Goal: Task Accomplishment & Management: Use online tool/utility

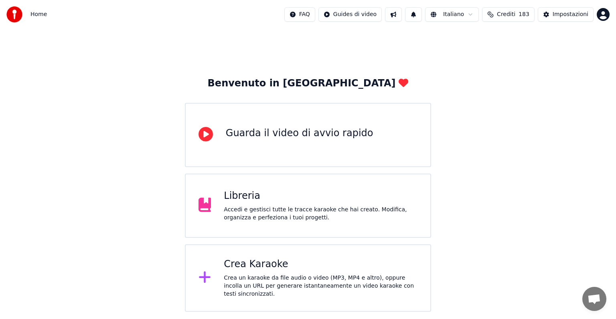
click at [311, 269] on div "Crea Karaoke" at bounding box center [321, 264] width 194 height 13
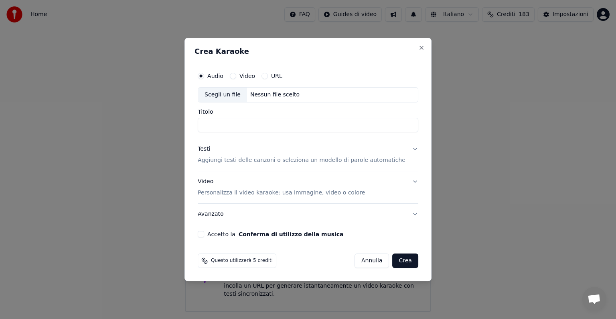
click at [278, 96] on div "Nessun file scelto" at bounding box center [275, 95] width 56 height 8
type input "**********"
click at [407, 148] on button "Testi Aggiungi testi delle canzoni o seleziona un modello di parole automatiche" at bounding box center [308, 154] width 221 height 32
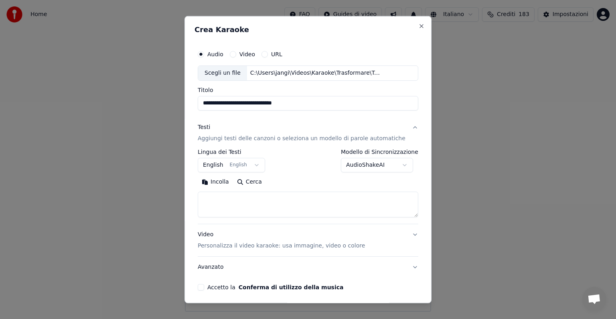
click at [257, 163] on button "English English" at bounding box center [231, 165] width 67 height 14
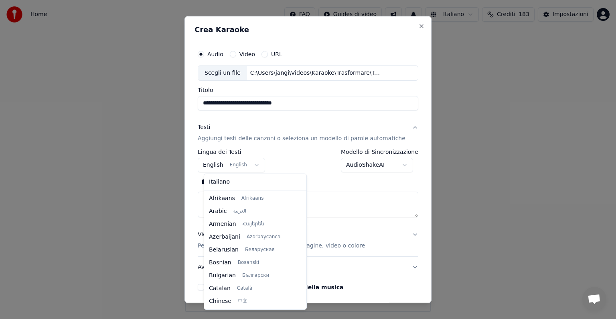
scroll to position [64, 0]
select select "**"
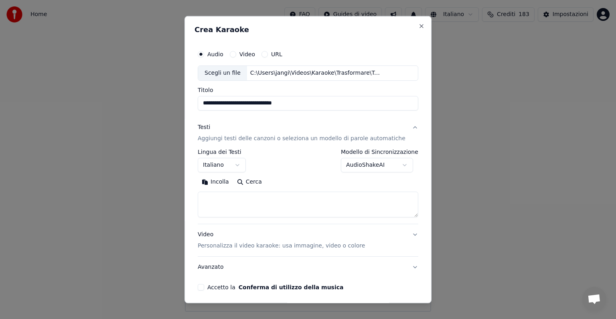
click at [227, 207] on textarea at bounding box center [308, 204] width 221 height 26
click at [227, 181] on button "Incolla" at bounding box center [215, 181] width 35 height 13
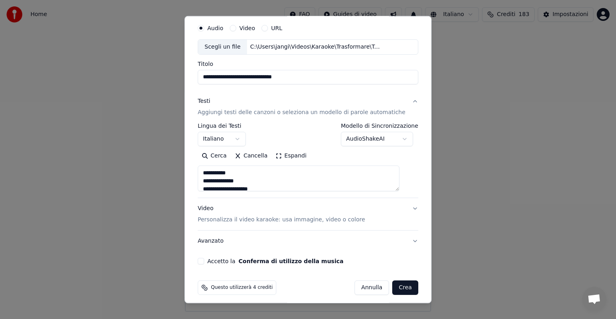
scroll to position [30, 0]
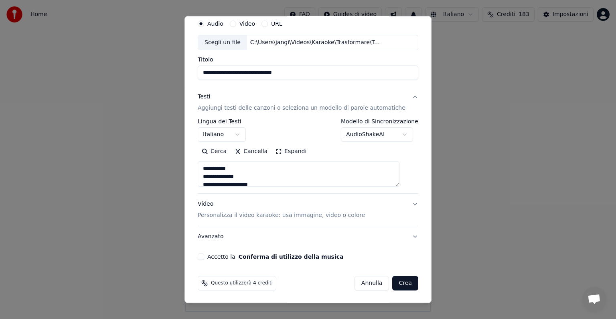
click at [204, 257] on button "Accetto la Conferma di utilizzo della musica" at bounding box center [201, 256] width 6 height 6
click at [402, 202] on button "Video Personalizza il video karaoke: usa immagine, video o colore" at bounding box center [308, 209] width 221 height 32
type textarea "**********"
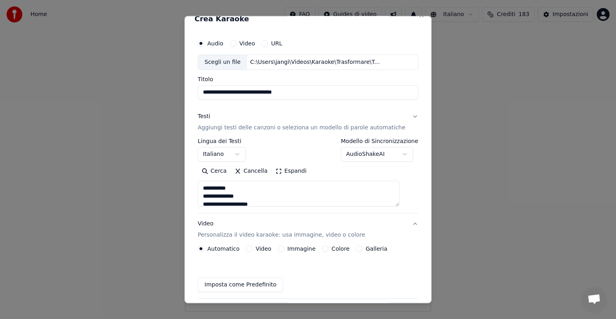
scroll to position [9, 0]
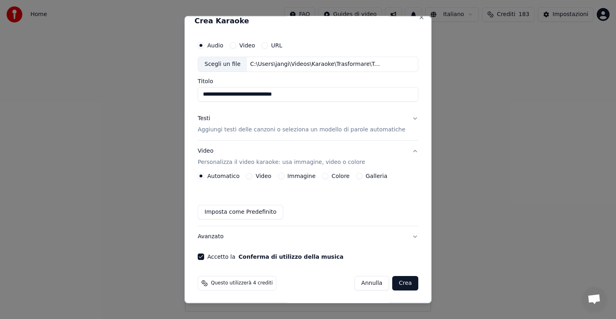
click at [281, 175] on button "Immagine" at bounding box center [281, 175] width 6 height 6
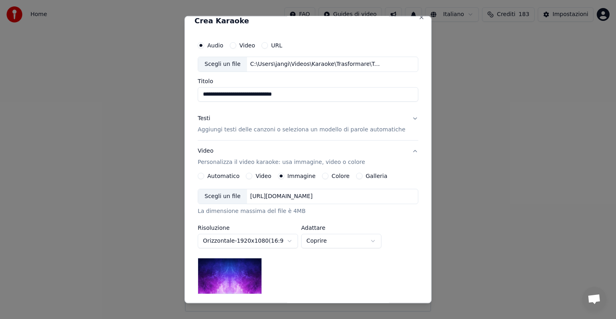
click at [307, 196] on div "[URL][DOMAIN_NAME]" at bounding box center [281, 196] width 69 height 8
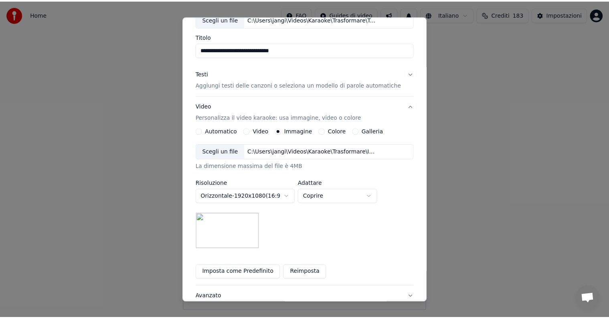
scroll to position [114, 0]
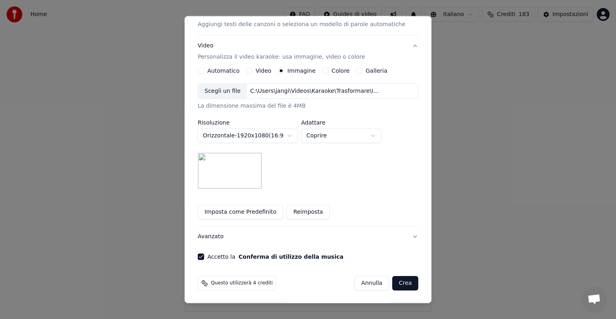
click at [393, 284] on button "Crea" at bounding box center [406, 283] width 26 height 14
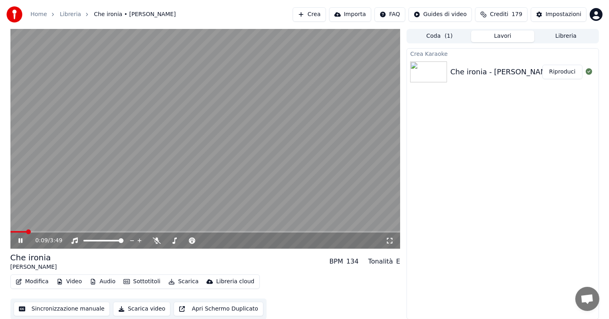
click at [557, 69] on button "Riproduci" at bounding box center [563, 72] width 40 height 14
click at [20, 239] on icon at bounding box center [26, 240] width 19 height 6
click at [35, 276] on button "Modifica" at bounding box center [32, 281] width 40 height 11
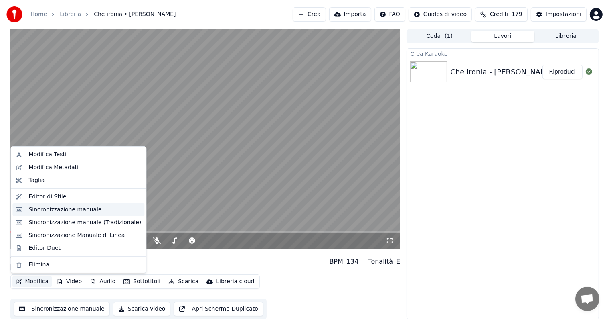
click at [49, 210] on div "Sincronizzazione manuale" at bounding box center [64, 209] width 73 height 8
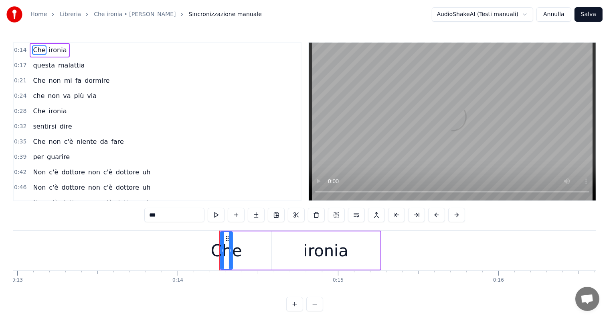
scroll to position [0, 2248]
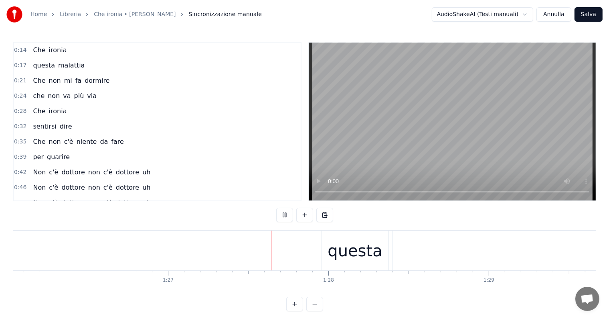
scroll to position [0, 13935]
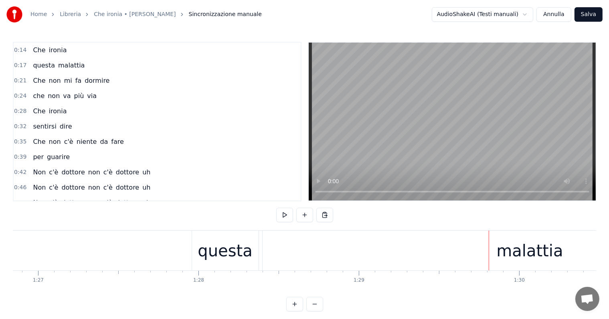
click at [499, 258] on div "malattia" at bounding box center [530, 250] width 535 height 40
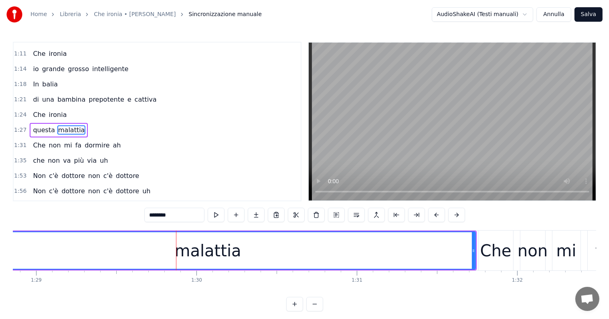
scroll to position [0, 14196]
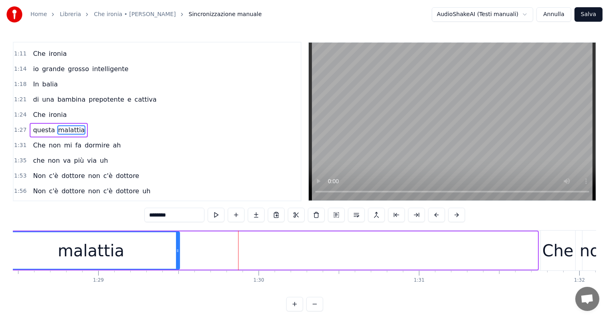
drag, startPoint x: 536, startPoint y: 241, endPoint x: 167, endPoint y: 256, distance: 368.5
click at [176, 256] on div at bounding box center [177, 250] width 3 height 37
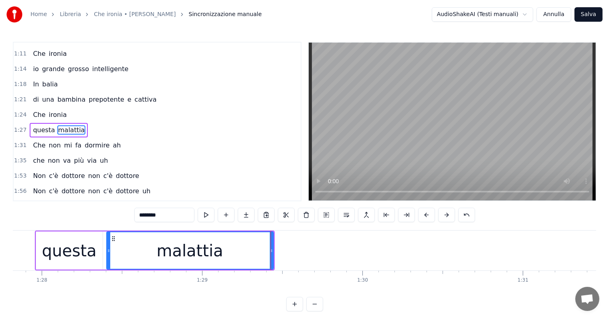
scroll to position [0, 14051]
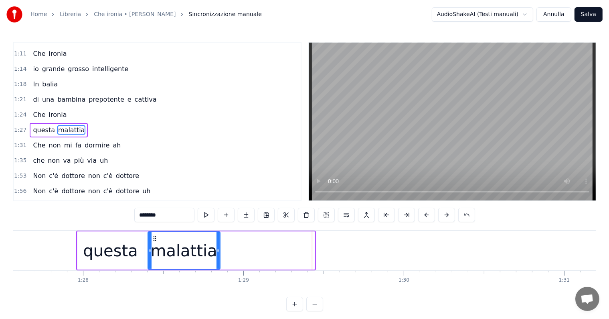
drag, startPoint x: 314, startPoint y: 244, endPoint x: 219, endPoint y: 246, distance: 94.7
click at [219, 246] on div at bounding box center [218, 250] width 3 height 37
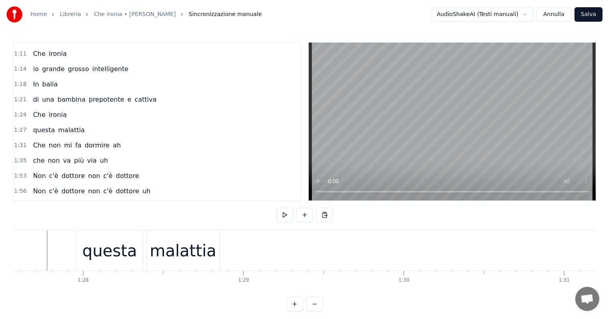
scroll to position [0, 14044]
click at [192, 260] on div "malattia" at bounding box center [189, 250] width 67 height 24
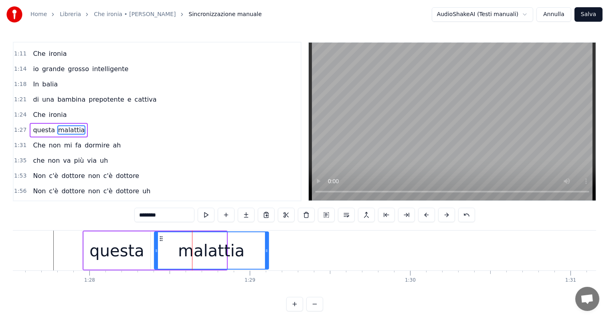
drag, startPoint x: 224, startPoint y: 248, endPoint x: 266, endPoint y: 248, distance: 41.7
click at [266, 248] on icon at bounding box center [266, 250] width 3 height 6
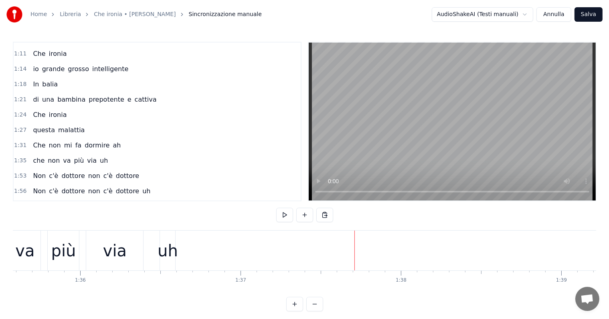
scroll to position [0, 15316]
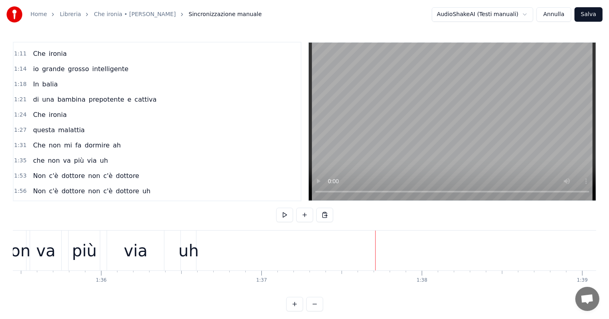
click at [194, 254] on div "uh" at bounding box center [189, 250] width 20 height 24
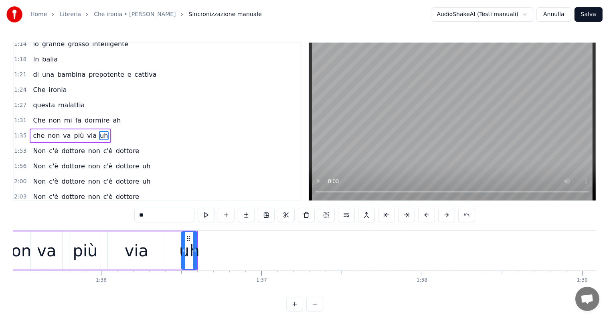
scroll to position [209, 0]
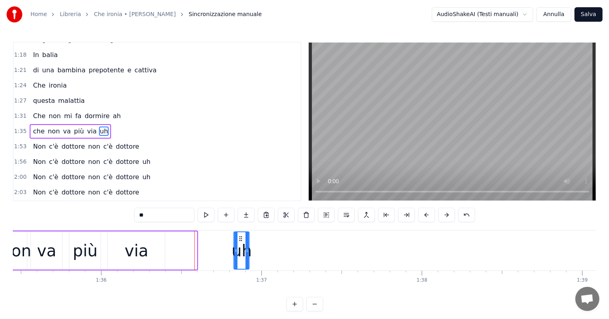
drag, startPoint x: 188, startPoint y: 235, endPoint x: 240, endPoint y: 239, distance: 52.7
click at [240, 239] on icon at bounding box center [241, 238] width 6 height 6
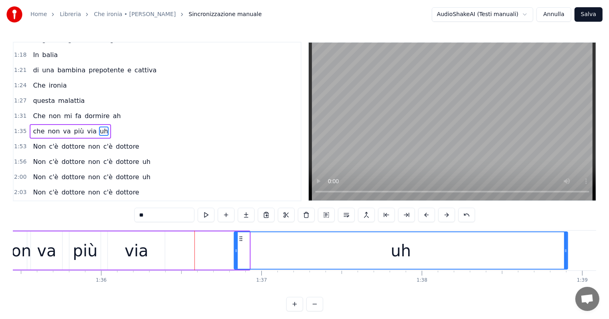
drag, startPoint x: 248, startPoint y: 248, endPoint x: 566, endPoint y: 246, distance: 318.5
click at [566, 246] on div at bounding box center [565, 250] width 3 height 37
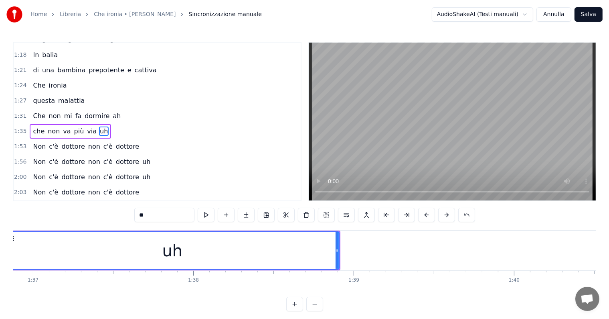
scroll to position [0, 15358]
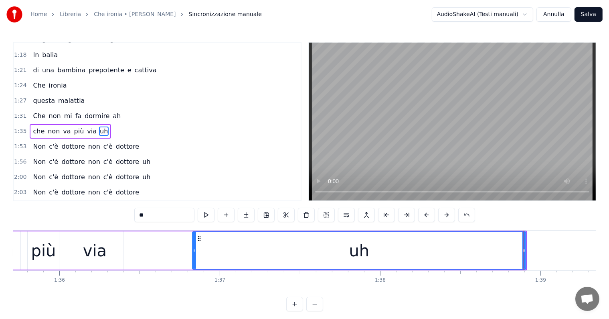
click at [46, 253] on div "più" at bounding box center [43, 250] width 25 height 24
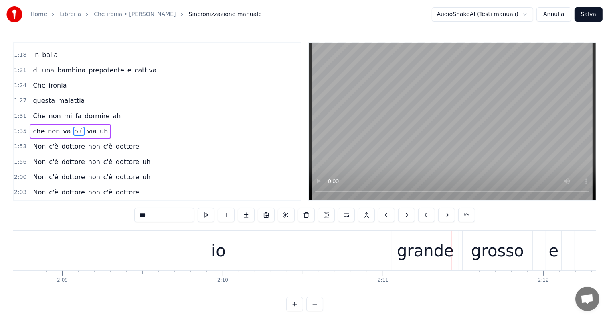
scroll to position [0, 20629]
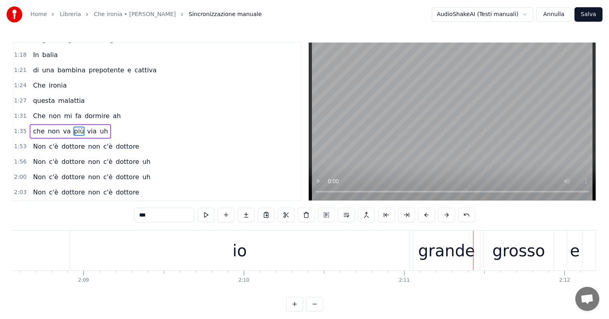
click at [262, 254] on div "io" at bounding box center [239, 250] width 339 height 40
type input "**"
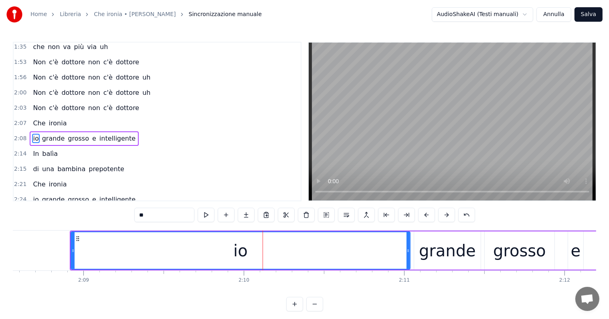
scroll to position [297, 0]
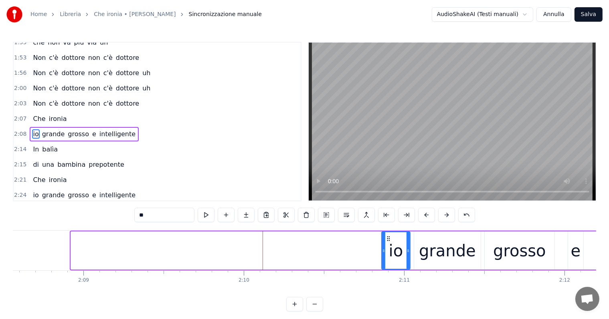
drag, startPoint x: 72, startPoint y: 250, endPoint x: 383, endPoint y: 252, distance: 310.9
click at [383, 252] on icon at bounding box center [383, 250] width 3 height 6
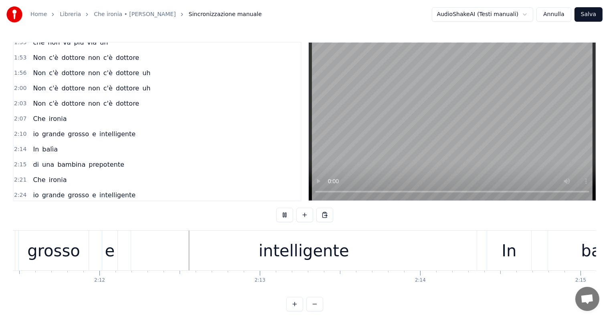
scroll to position [0, 21123]
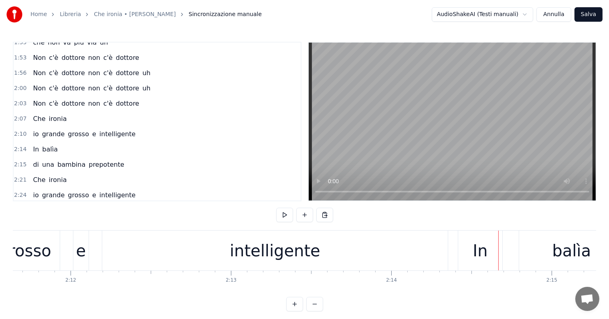
click at [245, 263] on div "intelligente" at bounding box center [275, 250] width 346 height 40
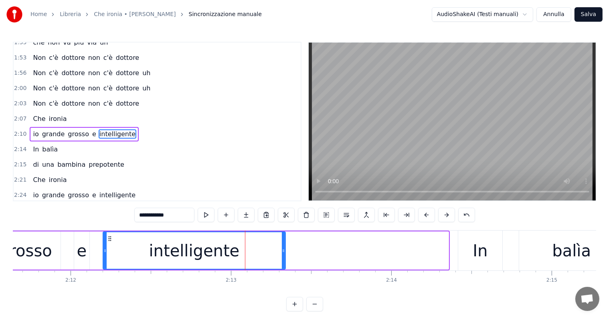
drag, startPoint x: 446, startPoint y: 247, endPoint x: 283, endPoint y: 247, distance: 163.3
click at [283, 247] on icon at bounding box center [283, 250] width 3 height 6
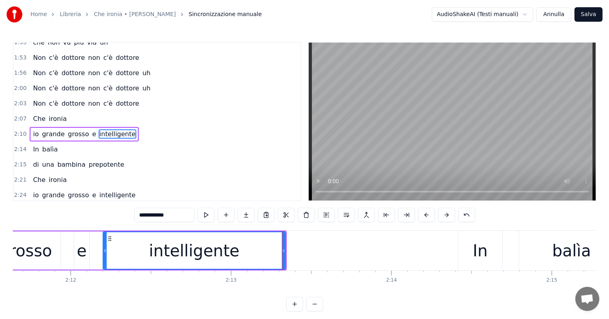
click at [22, 247] on div "grosso" at bounding box center [25, 250] width 53 height 24
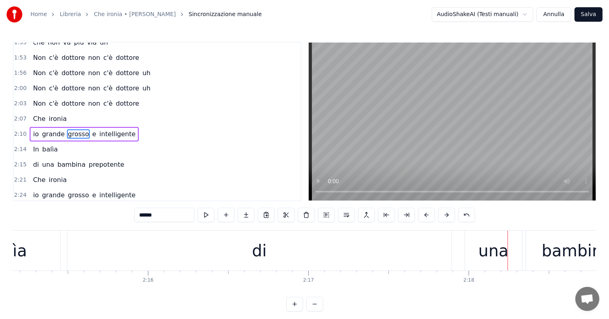
scroll to position [0, 21626]
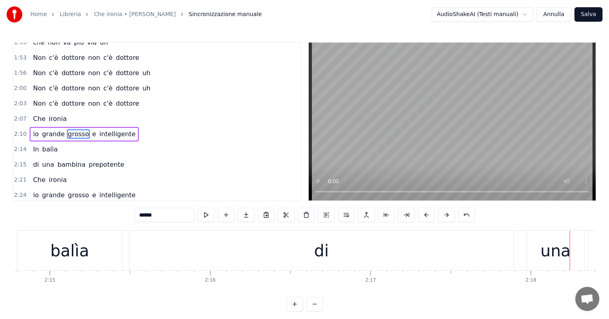
click at [353, 252] on div "di" at bounding box center [322, 250] width 384 height 40
type input "**"
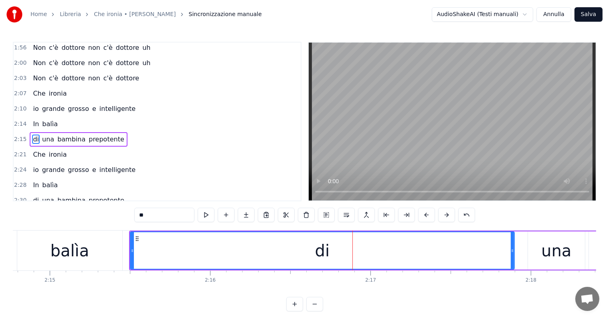
scroll to position [327, 0]
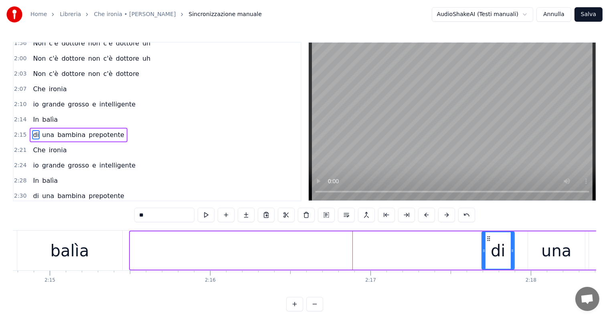
drag, startPoint x: 141, startPoint y: 250, endPoint x: 482, endPoint y: 250, distance: 340.6
click at [483, 250] on icon at bounding box center [484, 250] width 3 height 6
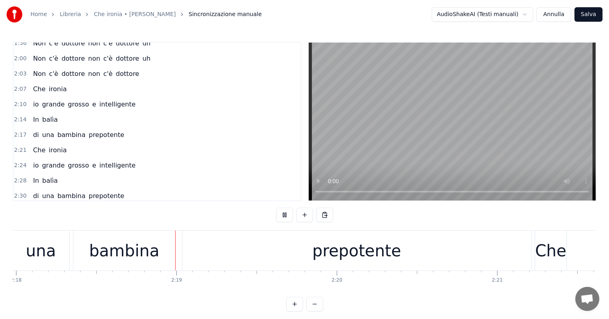
scroll to position [0, 22141]
click at [345, 236] on div "prepotente" at bounding box center [356, 250] width 349 height 40
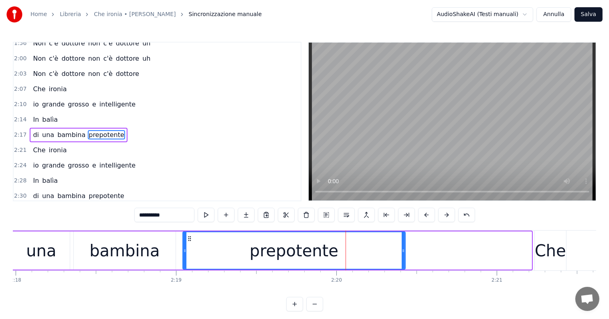
drag, startPoint x: 530, startPoint y: 243, endPoint x: 404, endPoint y: 250, distance: 126.6
click at [404, 250] on div at bounding box center [403, 250] width 3 height 37
click at [105, 243] on div "bambina" at bounding box center [124, 250] width 70 height 24
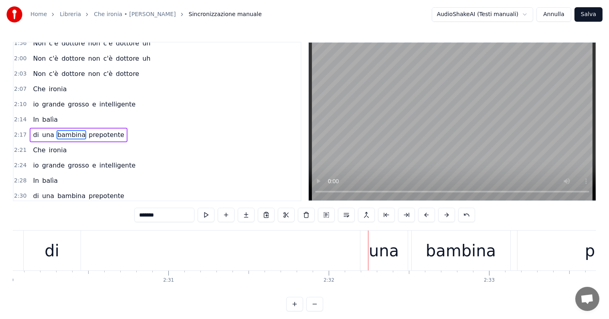
scroll to position [0, 24012]
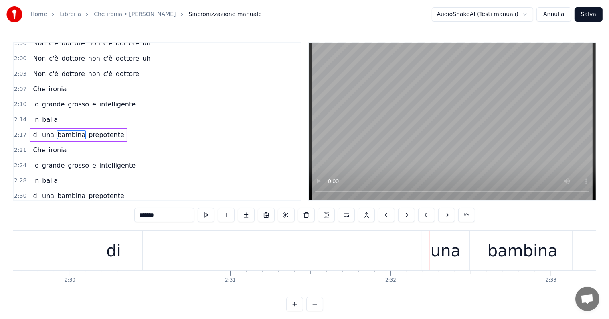
click at [125, 257] on div "di" at bounding box center [113, 250] width 57 height 40
type input "**"
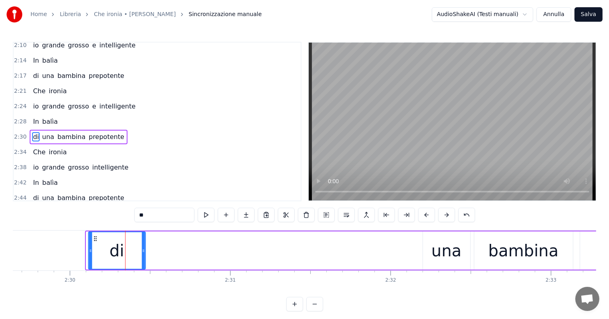
scroll to position [0, 23994]
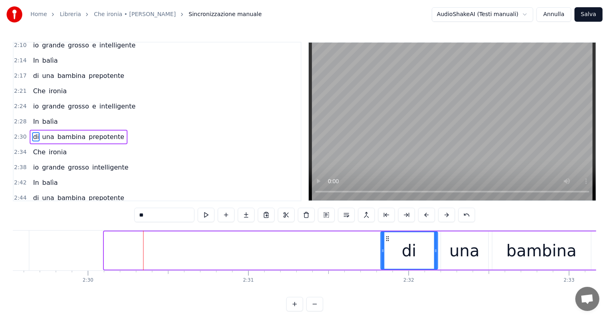
drag, startPoint x: 91, startPoint y: 236, endPoint x: 386, endPoint y: 239, distance: 294.5
click at [386, 239] on icon at bounding box center [387, 238] width 6 height 6
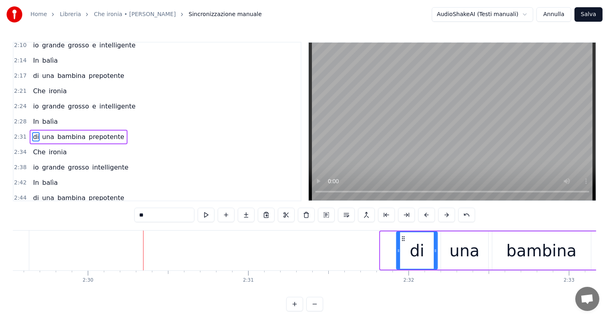
drag, startPoint x: 383, startPoint y: 250, endPoint x: 399, endPoint y: 249, distance: 16.1
click at [399, 249] on icon at bounding box center [398, 250] width 3 height 6
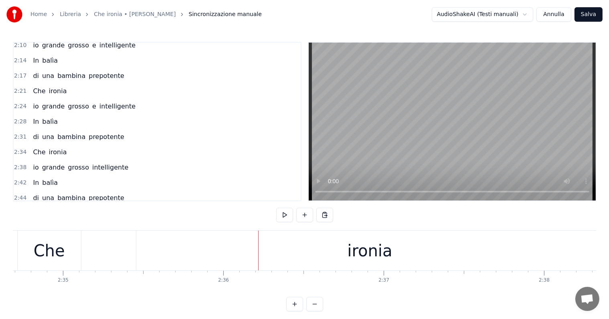
scroll to position [0, 24718]
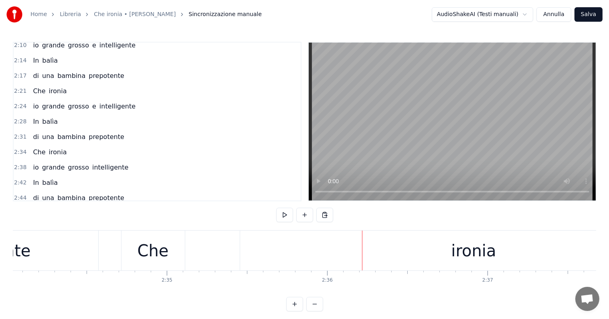
click at [148, 255] on div "Che" at bounding box center [153, 250] width 31 height 24
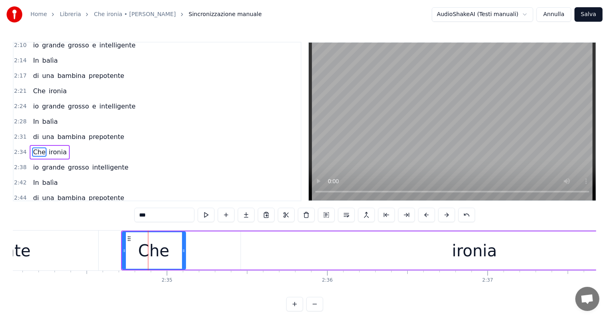
scroll to position [401, 0]
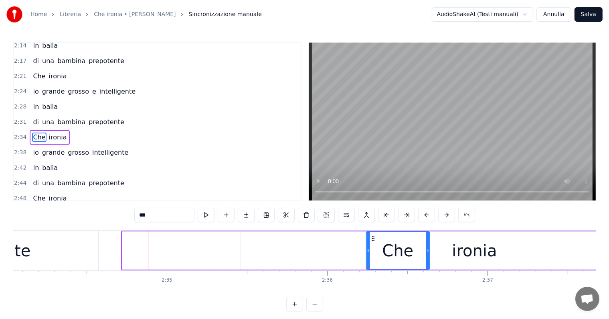
drag, startPoint x: 128, startPoint y: 237, endPoint x: 372, endPoint y: 237, distance: 244.3
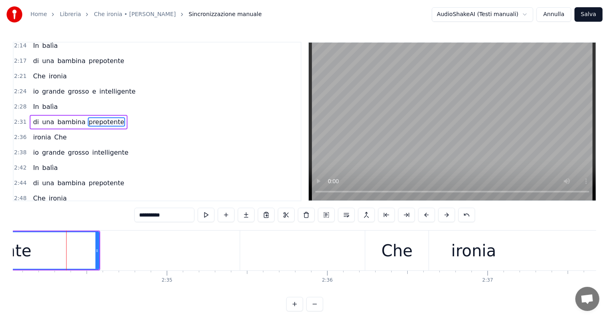
scroll to position [386, 0]
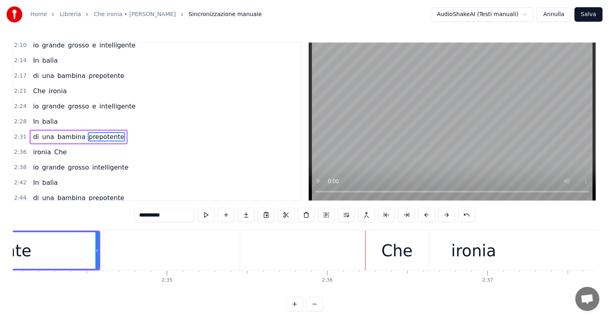
click at [396, 260] on div "Che" at bounding box center [397, 250] width 31 height 24
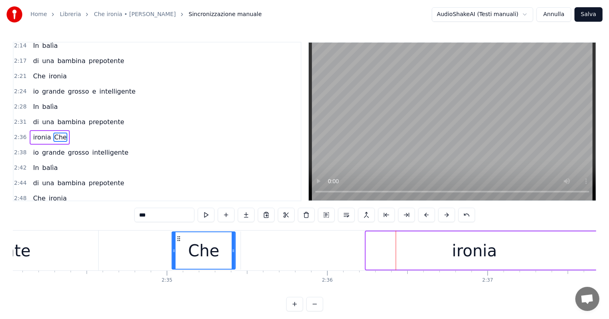
drag, startPoint x: 372, startPoint y: 235, endPoint x: 178, endPoint y: 246, distance: 194.4
click at [178, 246] on div "Che" at bounding box center [203, 250] width 63 height 37
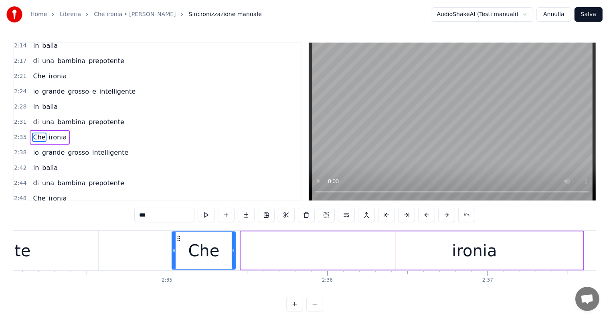
click at [252, 250] on div "ironia" at bounding box center [475, 250] width 468 height 38
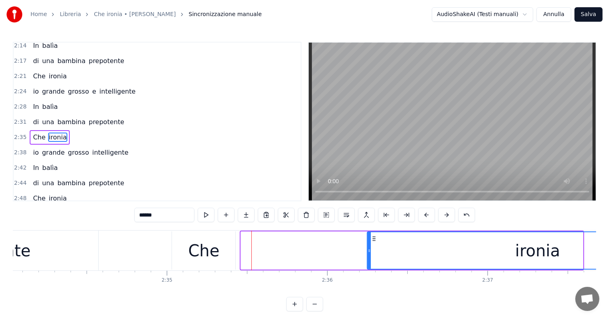
drag, startPoint x: 242, startPoint y: 249, endPoint x: 369, endPoint y: 249, distance: 126.4
click at [369, 249] on icon at bounding box center [369, 250] width 3 height 6
click at [193, 257] on div "Che" at bounding box center [203, 250] width 31 height 24
type input "***"
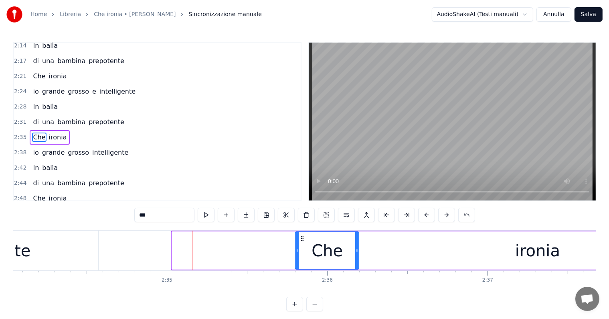
drag, startPoint x: 178, startPoint y: 239, endPoint x: 305, endPoint y: 238, distance: 126.8
click at [305, 238] on icon at bounding box center [302, 238] width 6 height 6
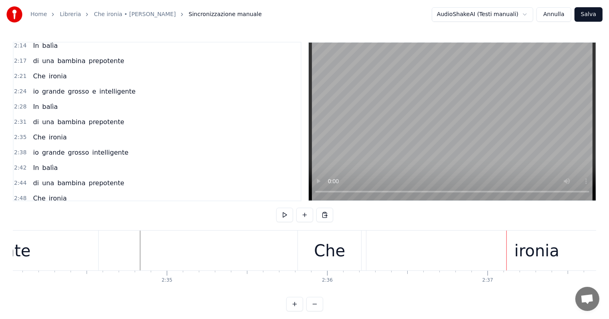
click at [489, 248] on div "ironia" at bounding box center [537, 250] width 341 height 40
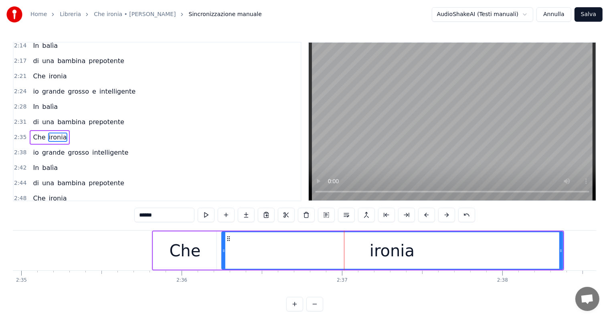
scroll to position [0, 24884]
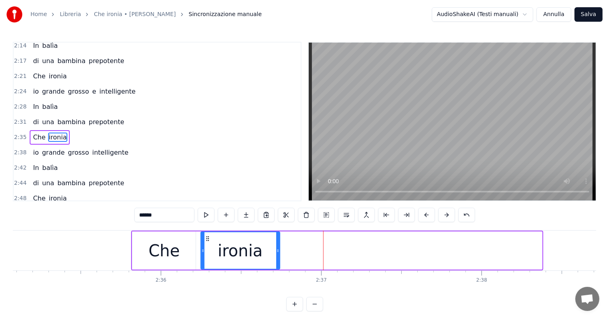
drag, startPoint x: 540, startPoint y: 242, endPoint x: 278, endPoint y: 261, distance: 263.0
click at [278, 261] on div at bounding box center [277, 250] width 3 height 37
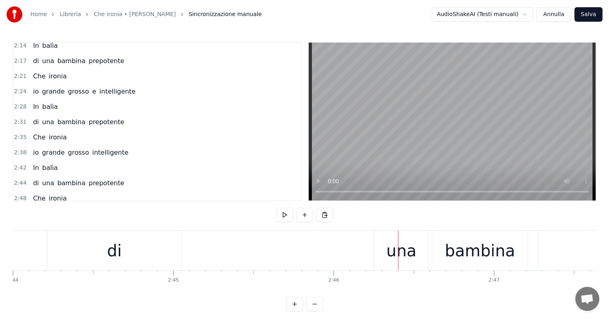
scroll to position [0, 26233]
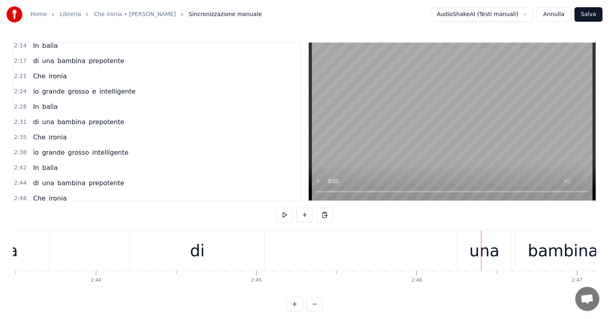
click at [205, 256] on div "di" at bounding box center [197, 250] width 134 height 40
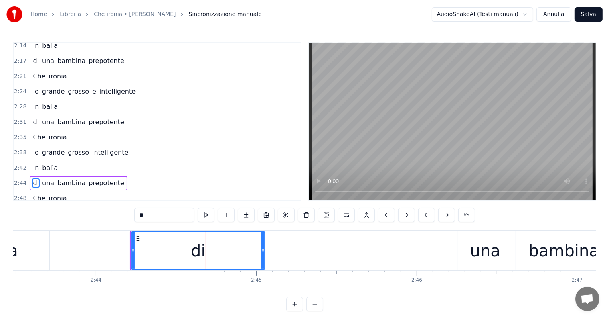
scroll to position [445, 0]
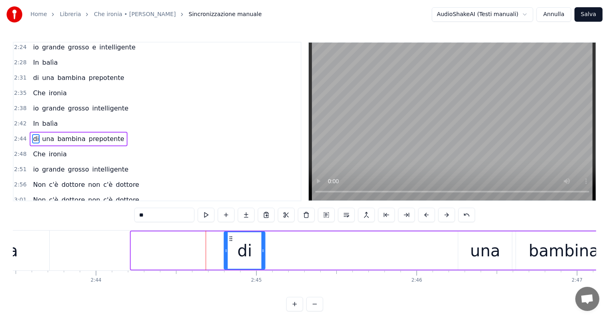
drag, startPoint x: 132, startPoint y: 250, endPoint x: 229, endPoint y: 251, distance: 97.1
click at [228, 251] on icon at bounding box center [226, 250] width 3 height 6
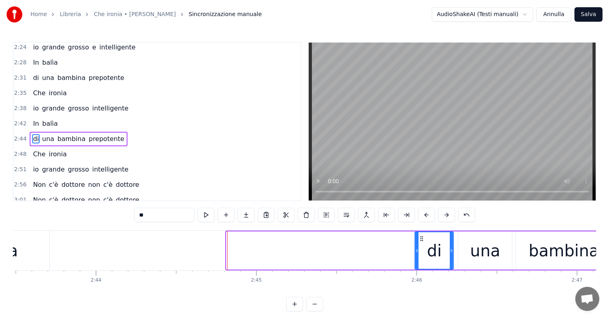
drag, startPoint x: 233, startPoint y: 237, endPoint x: 421, endPoint y: 246, distance: 188.4
click at [421, 246] on div "di" at bounding box center [435, 250] width 38 height 37
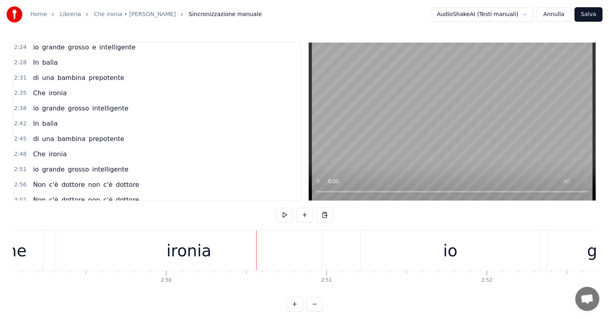
scroll to position [0, 27063]
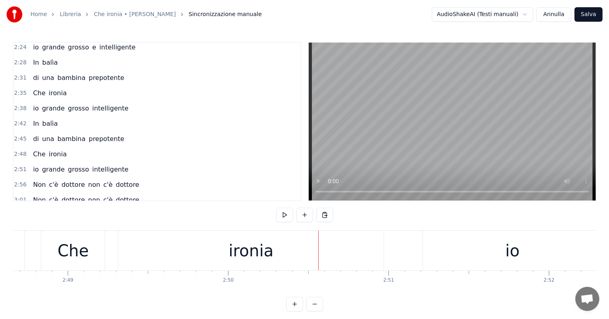
click at [156, 251] on div "ironia" at bounding box center [251, 250] width 266 height 40
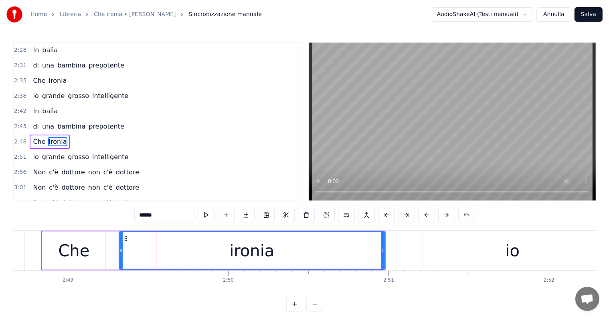
scroll to position [460, 0]
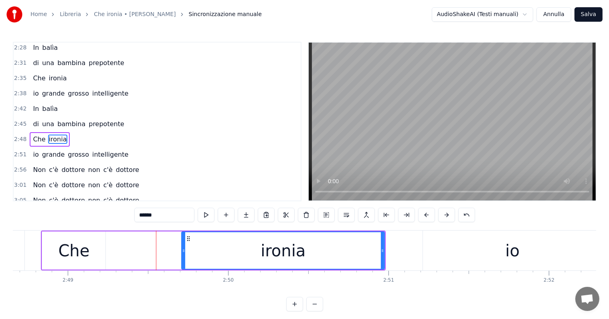
drag, startPoint x: 122, startPoint y: 248, endPoint x: 187, endPoint y: 248, distance: 65.0
click at [185, 248] on icon at bounding box center [183, 250] width 3 height 6
click at [90, 252] on div "Che" at bounding box center [73, 250] width 63 height 38
type input "***"
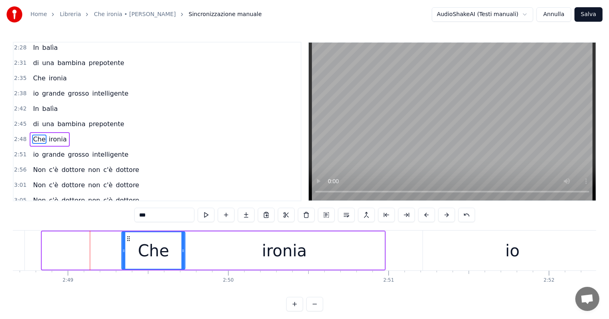
drag, startPoint x: 49, startPoint y: 236, endPoint x: 129, endPoint y: 244, distance: 80.2
click at [129, 244] on div "Che" at bounding box center [153, 250] width 63 height 37
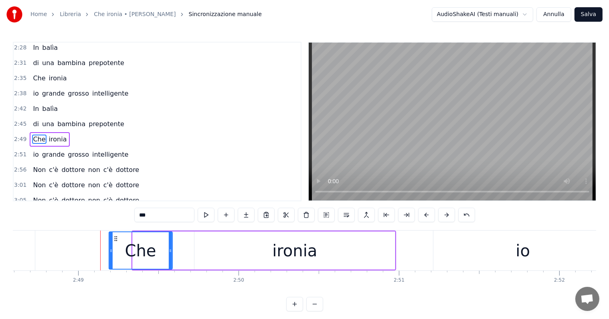
scroll to position [0, 27045]
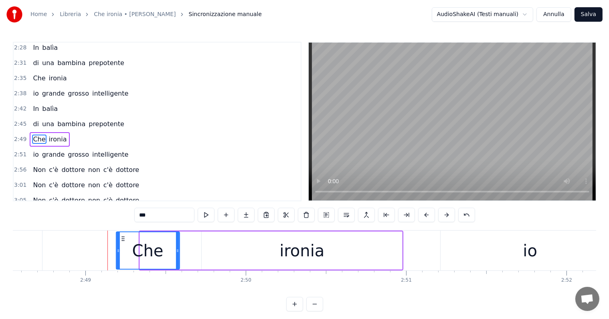
drag, startPoint x: 127, startPoint y: 237, endPoint x: 120, endPoint y: 237, distance: 7.6
click at [120, 237] on icon at bounding box center [123, 238] width 6 height 6
drag, startPoint x: 121, startPoint y: 237, endPoint x: 135, endPoint y: 239, distance: 14.2
click at [135, 239] on icon at bounding box center [136, 238] width 6 height 6
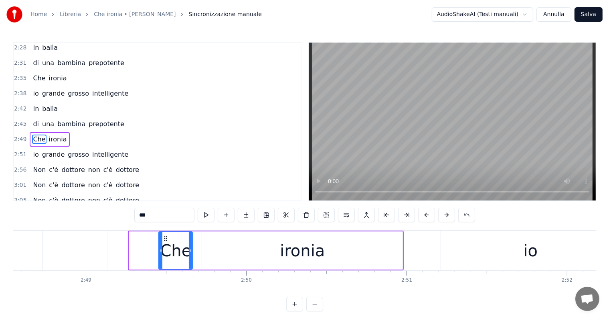
drag, startPoint x: 130, startPoint y: 249, endPoint x: 160, endPoint y: 250, distance: 29.7
click at [160, 250] on icon at bounding box center [160, 250] width 3 height 6
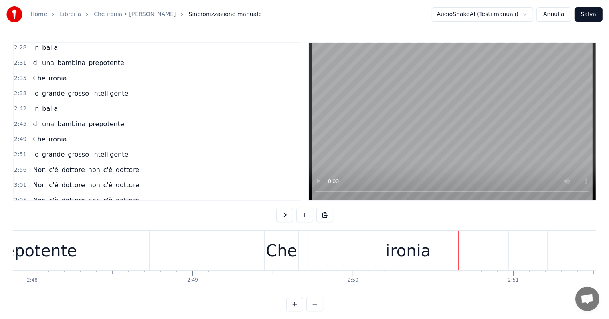
scroll to position [0, 26897]
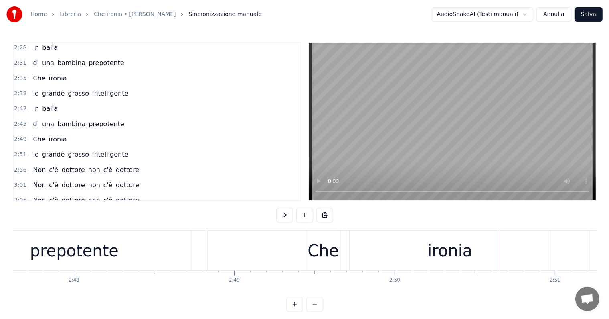
click at [183, 256] on div "prepotente" at bounding box center [73, 250] width 233 height 40
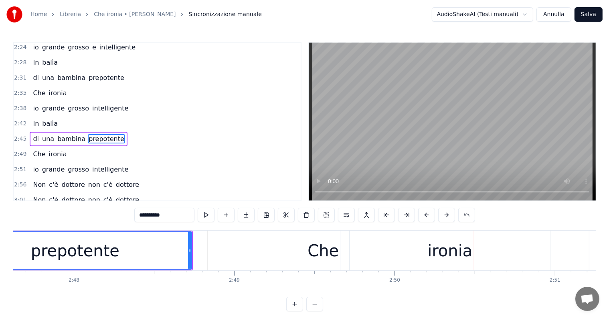
click at [370, 251] on div "ironia" at bounding box center [450, 250] width 201 height 40
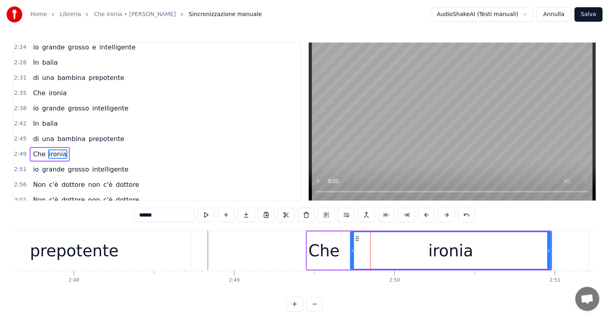
scroll to position [460, 0]
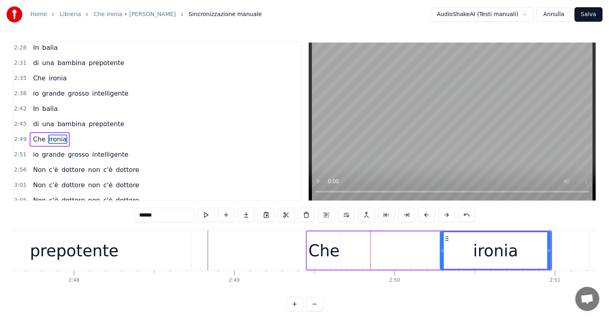
drag, startPoint x: 352, startPoint y: 249, endPoint x: 442, endPoint y: 248, distance: 89.9
click at [442, 248] on icon at bounding box center [442, 250] width 3 height 6
click at [319, 260] on div "Che" at bounding box center [323, 250] width 31 height 24
type input "***"
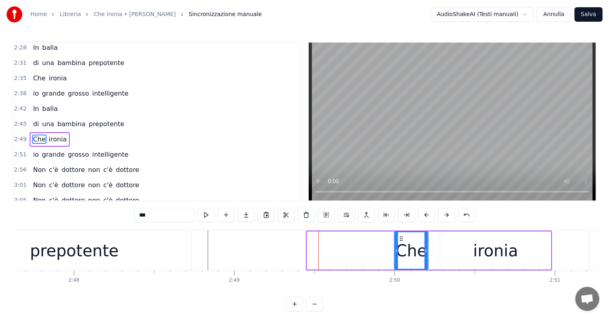
drag, startPoint x: 313, startPoint y: 238, endPoint x: 401, endPoint y: 240, distance: 87.5
click at [401, 240] on icon at bounding box center [401, 238] width 6 height 6
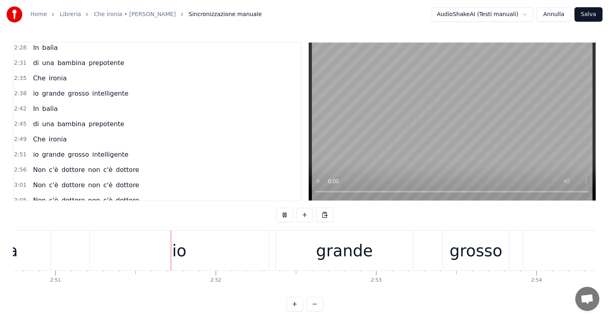
scroll to position [0, 27413]
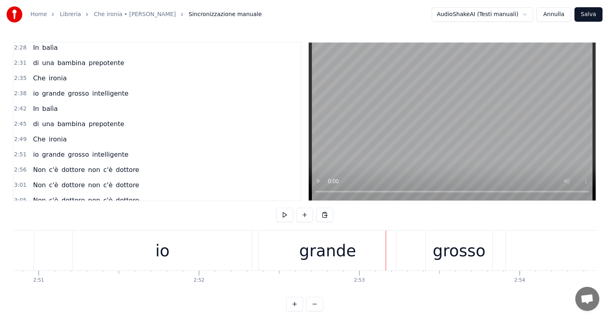
click at [185, 259] on div "io" at bounding box center [162, 250] width 179 height 40
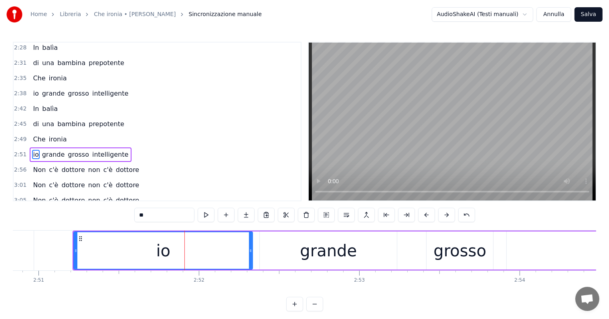
scroll to position [462, 0]
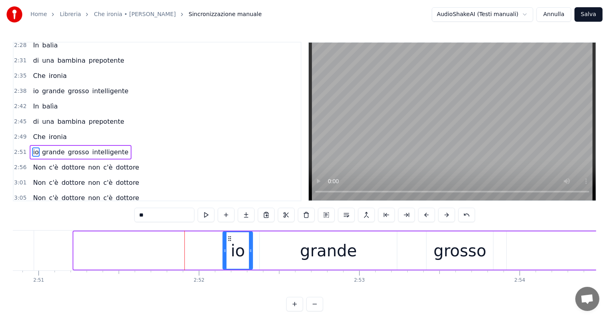
drag, startPoint x: 74, startPoint y: 249, endPoint x: 223, endPoint y: 249, distance: 149.2
click at [223, 249] on icon at bounding box center [224, 250] width 3 height 6
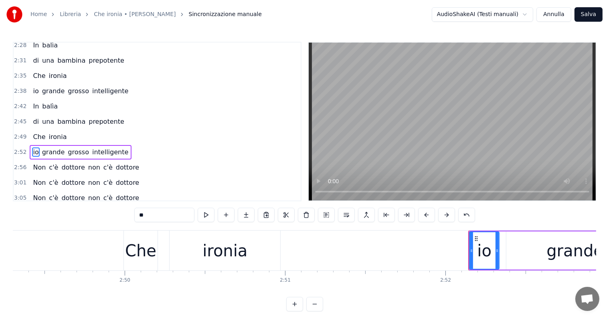
scroll to position [0, 27125]
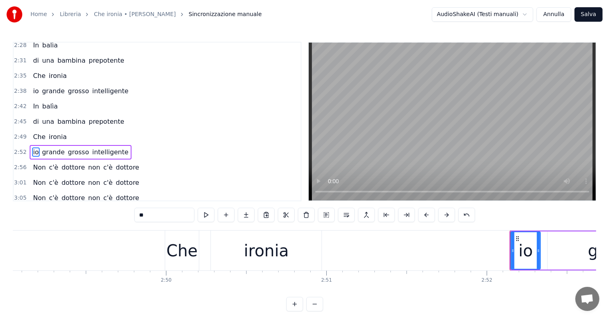
click at [300, 260] on div "ironia" at bounding box center [266, 250] width 111 height 40
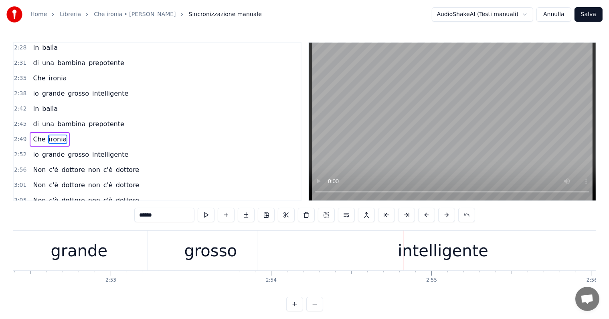
scroll to position [0, 27499]
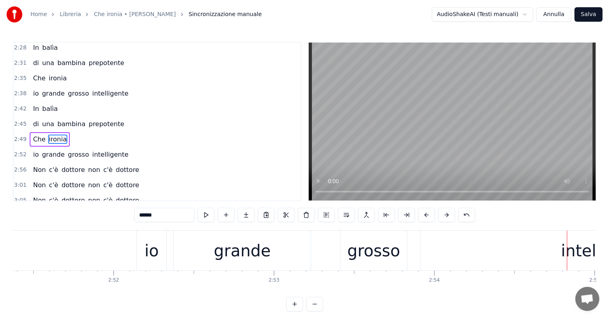
click at [379, 260] on div "grosso" at bounding box center [373, 250] width 53 height 24
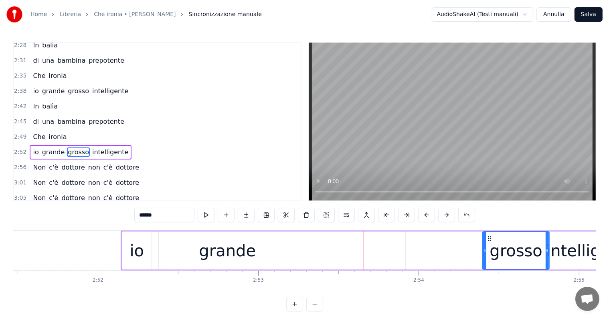
scroll to position [0, 27520]
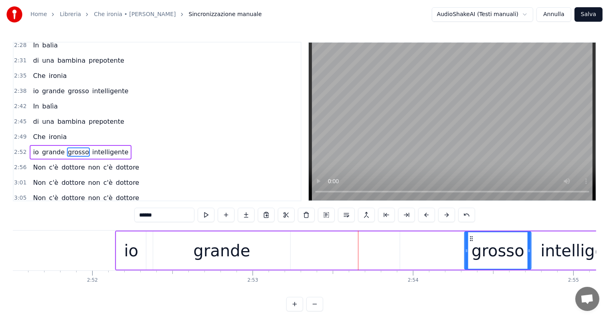
drag, startPoint x: 347, startPoint y: 236, endPoint x: 471, endPoint y: 241, distance: 123.7
click at [424, 252] on div "intelligente" at bounding box center [585, 250] width 371 height 38
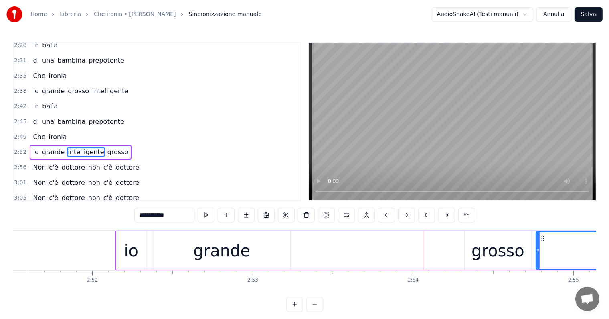
drag, startPoint x: 402, startPoint y: 250, endPoint x: 538, endPoint y: 246, distance: 136.1
click at [219, 254] on div "grande" at bounding box center [221, 250] width 57 height 24
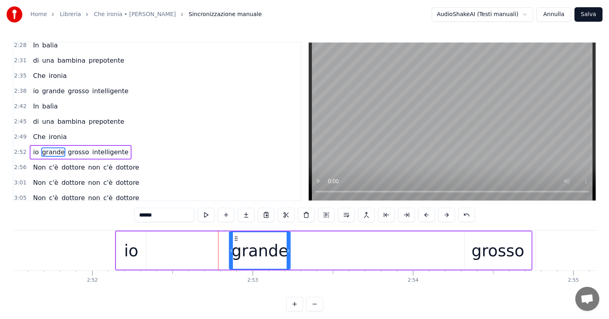
drag, startPoint x: 155, startPoint y: 251, endPoint x: 231, endPoint y: 250, distance: 76.2
click at [231, 250] on icon at bounding box center [231, 250] width 3 height 6
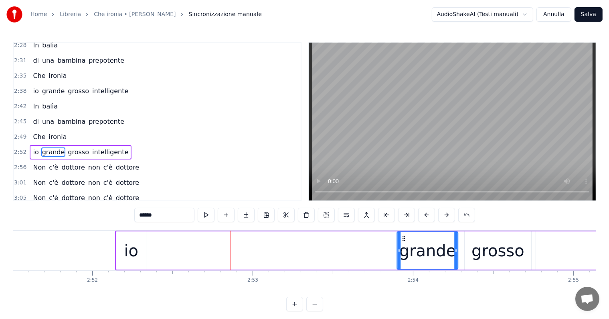
drag, startPoint x: 236, startPoint y: 237, endPoint x: 404, endPoint y: 239, distance: 168.1
click at [404, 239] on icon at bounding box center [404, 238] width 6 height 6
click at [136, 254] on div "io" at bounding box center [131, 250] width 14 height 24
type input "**"
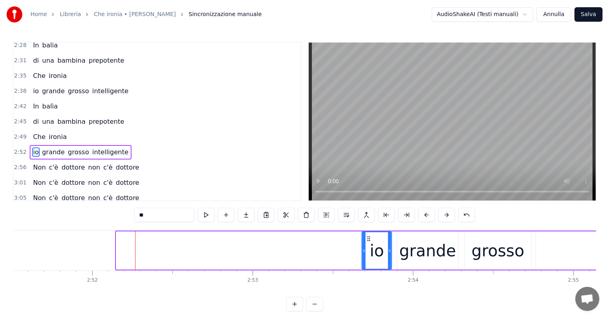
drag, startPoint x: 122, startPoint y: 238, endPoint x: 369, endPoint y: 247, distance: 246.5
click at [369, 247] on div "io" at bounding box center [377, 250] width 29 height 37
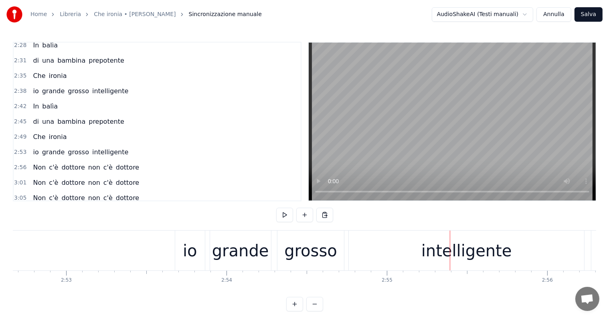
scroll to position [0, 27686]
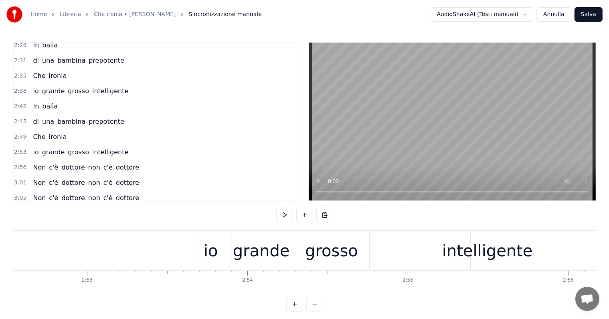
click at [215, 258] on div "io" at bounding box center [211, 250] width 14 height 24
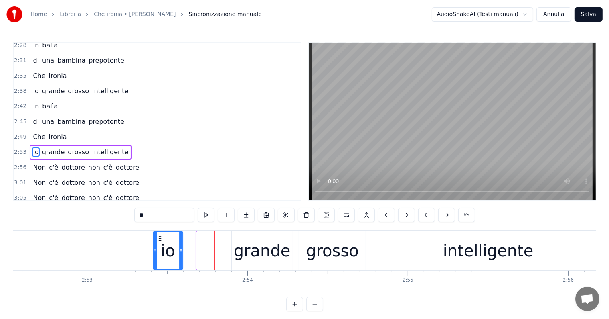
drag, startPoint x: 204, startPoint y: 237, endPoint x: 160, endPoint y: 239, distance: 43.8
click at [160, 239] on icon at bounding box center [160, 238] width 6 height 6
click at [249, 257] on div "grande" at bounding box center [262, 250] width 57 height 24
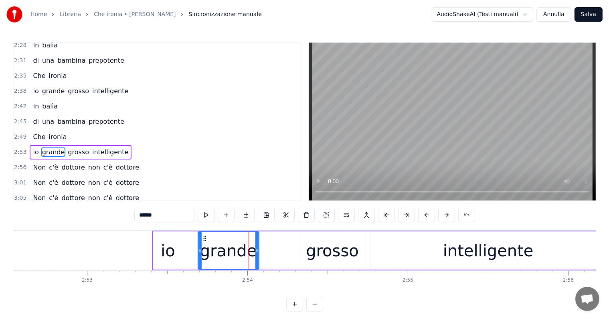
drag, startPoint x: 238, startPoint y: 237, endPoint x: 204, endPoint y: 237, distance: 34.1
click at [204, 237] on icon at bounding box center [205, 238] width 6 height 6
click at [330, 258] on div "grosso" at bounding box center [332, 250] width 53 height 24
type input "******"
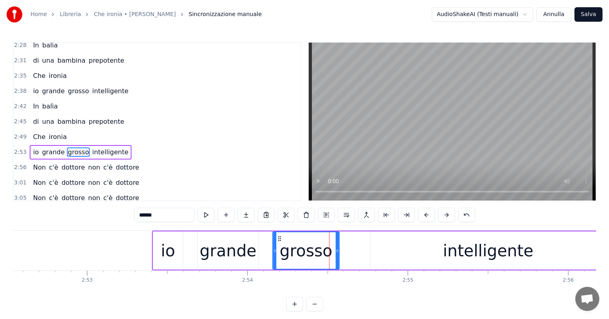
drag, startPoint x: 306, startPoint y: 238, endPoint x: 280, endPoint y: 241, distance: 26.2
click at [280, 241] on icon at bounding box center [279, 238] width 6 height 6
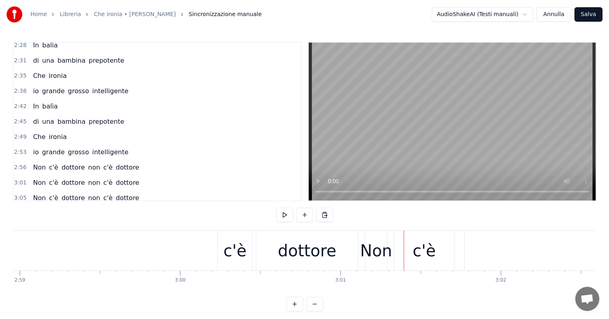
scroll to position [0, 28391]
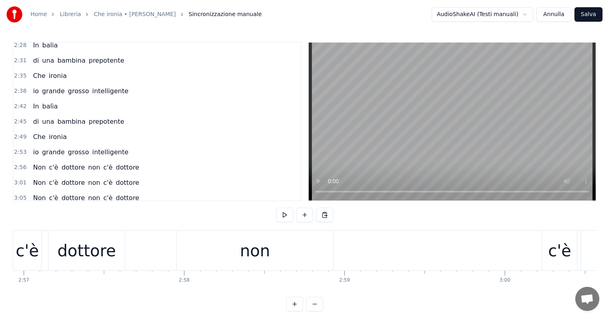
click at [270, 257] on div "non" at bounding box center [255, 250] width 156 height 40
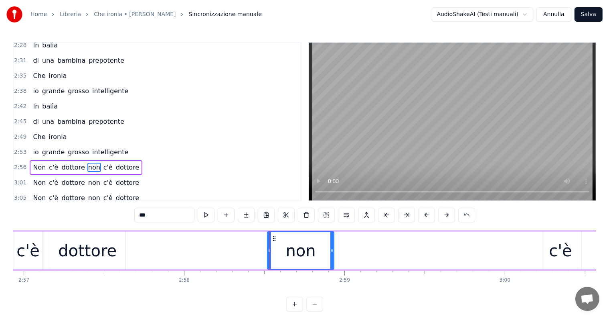
drag, startPoint x: 180, startPoint y: 250, endPoint x: 270, endPoint y: 248, distance: 89.9
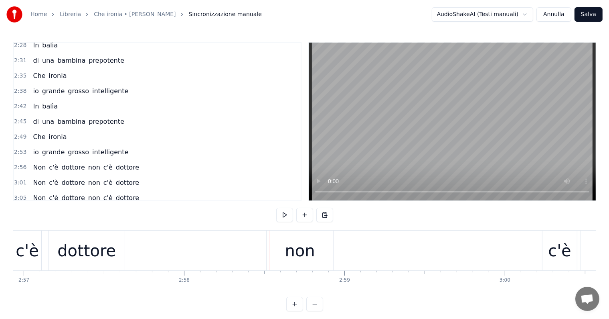
click at [278, 246] on div "non" at bounding box center [300, 250] width 67 height 40
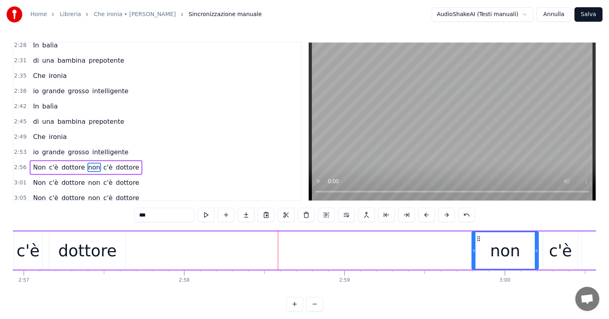
drag, startPoint x: 273, startPoint y: 236, endPoint x: 478, endPoint y: 233, distance: 205.0
click at [478, 233] on div "non" at bounding box center [506, 250] width 66 height 37
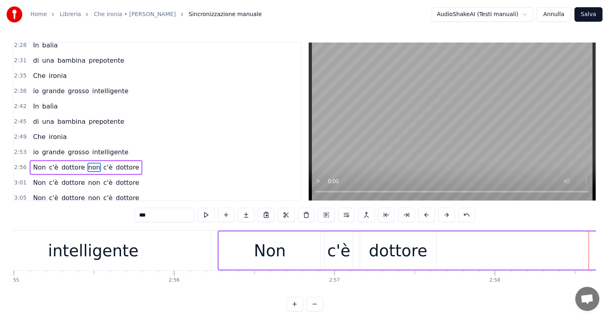
scroll to position [0, 28059]
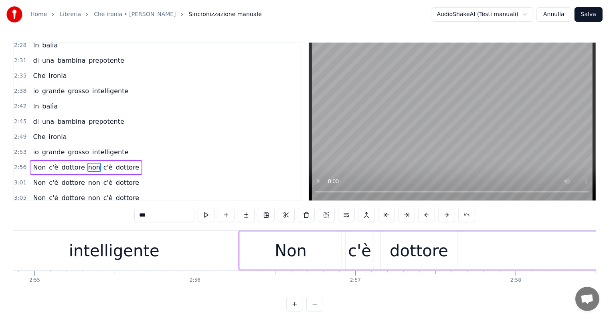
click at [194, 260] on div "intelligente" at bounding box center [113, 250] width 235 height 40
type input "**********"
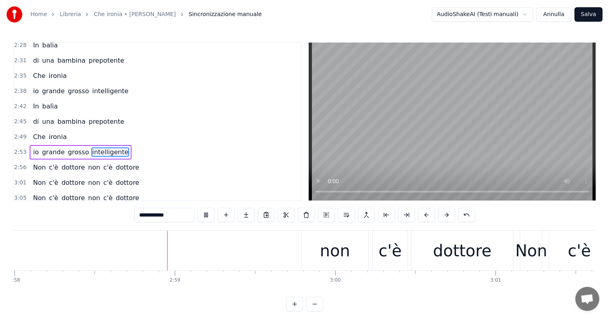
scroll to position [0, 28578]
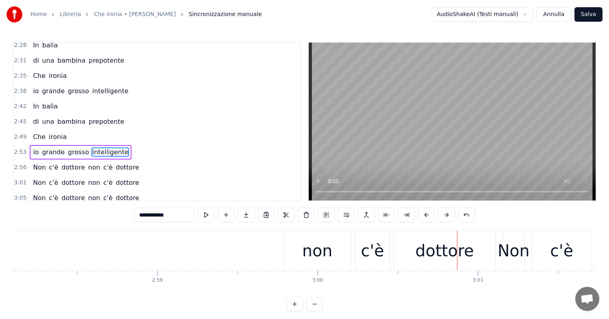
click at [30, 160] on div "Non c'è dottore non c'è dottore" at bounding box center [86, 167] width 113 height 14
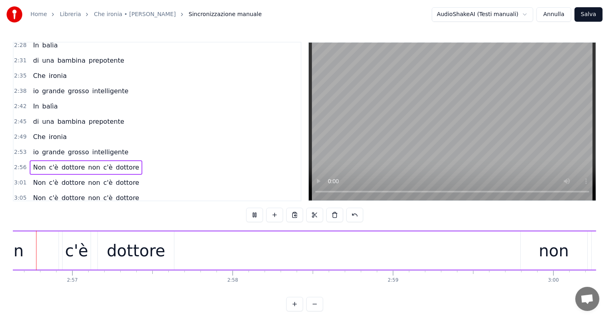
scroll to position [0, 28308]
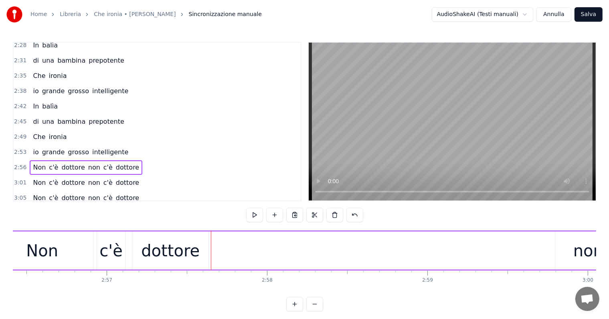
click at [200, 255] on div "dottore" at bounding box center [170, 250] width 76 height 38
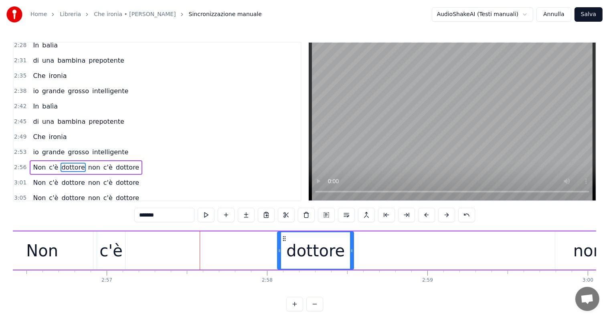
drag, startPoint x: 139, startPoint y: 235, endPoint x: 284, endPoint y: 233, distance: 145.2
click at [284, 233] on div "dottore" at bounding box center [315, 250] width 75 height 37
click at [118, 258] on div "c'è" at bounding box center [110, 250] width 23 height 24
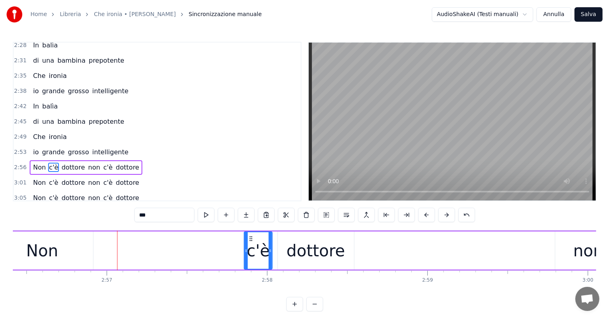
drag, startPoint x: 103, startPoint y: 237, endPoint x: 251, endPoint y: 238, distance: 147.2
click at [251, 238] on icon at bounding box center [251, 238] width 6 height 6
click at [50, 252] on div "Non" at bounding box center [42, 250] width 32 height 24
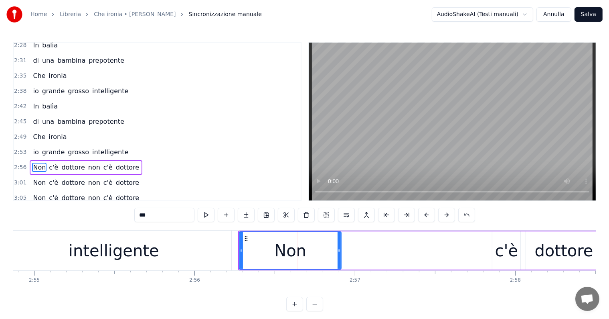
scroll to position [0, 28038]
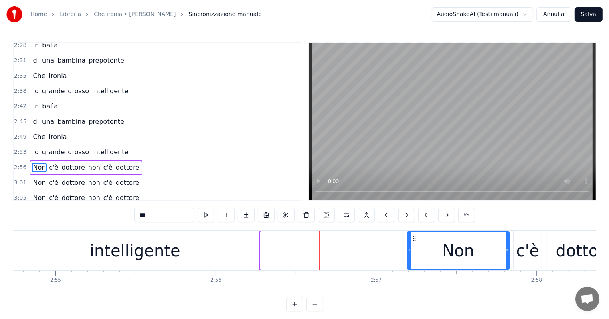
drag, startPoint x: 266, startPoint y: 237, endPoint x: 414, endPoint y: 238, distance: 147.2
click at [414, 238] on icon at bounding box center [415, 238] width 6 height 6
click at [181, 242] on div "intelligente" at bounding box center [134, 250] width 235 height 40
type input "**********"
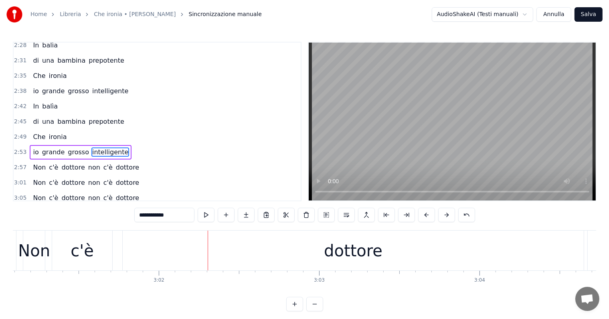
scroll to position [12, 0]
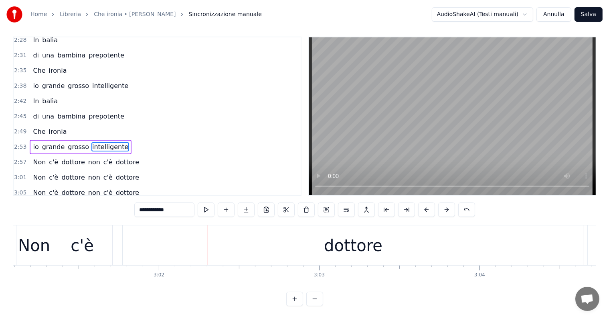
click at [45, 201] on div "Non c'è dottore non c'è dottore" at bounding box center [86, 208] width 113 height 14
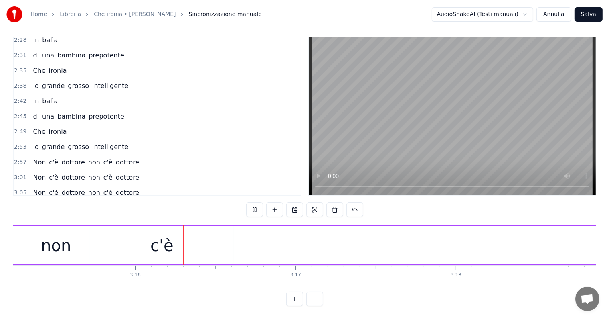
scroll to position [0, 31344]
click at [41, 157] on span "Non" at bounding box center [39, 161] width 14 height 9
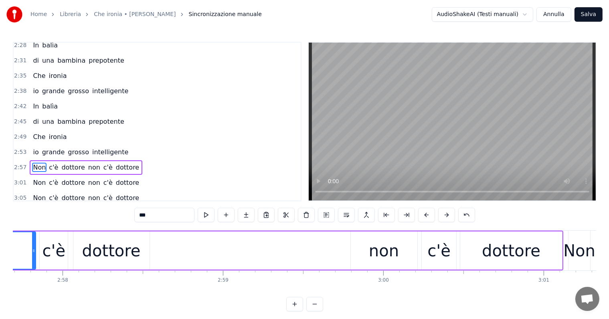
scroll to position [0, 28392]
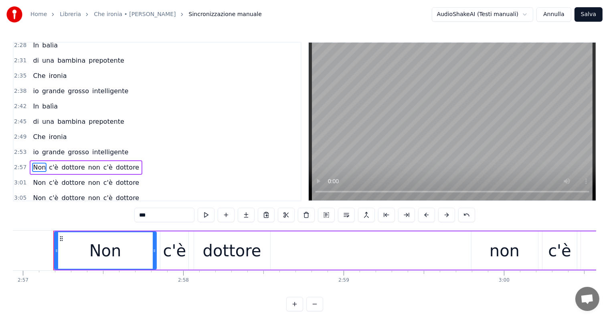
click at [38, 160] on div "Non c'è dottore non c'è dottore" at bounding box center [86, 167] width 113 height 14
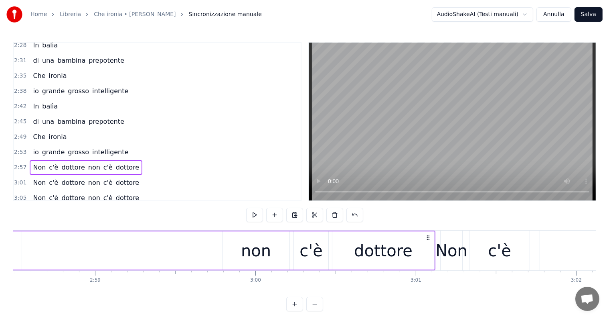
scroll to position [0, 28558]
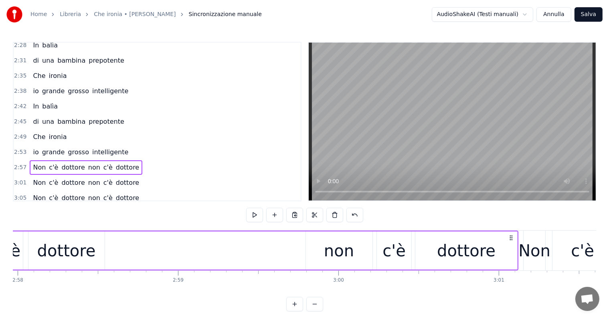
click at [590, 16] on button "Salva" at bounding box center [589, 14] width 28 height 14
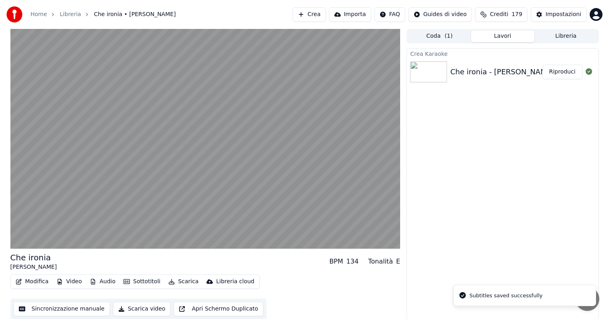
click at [562, 72] on button "Riproduci" at bounding box center [563, 72] width 40 height 14
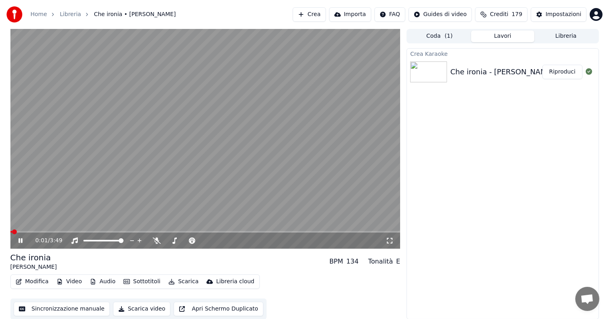
click at [22, 239] on icon at bounding box center [20, 240] width 4 height 5
click at [108, 284] on button "Audio" at bounding box center [103, 281] width 32 height 11
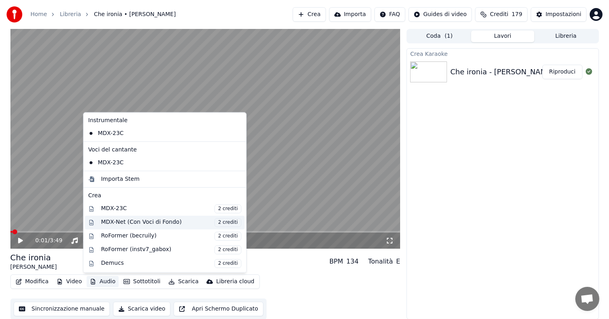
click at [109, 220] on div "MDX-Net (Con Voci di Fondo) 2 crediti" at bounding box center [171, 222] width 140 height 9
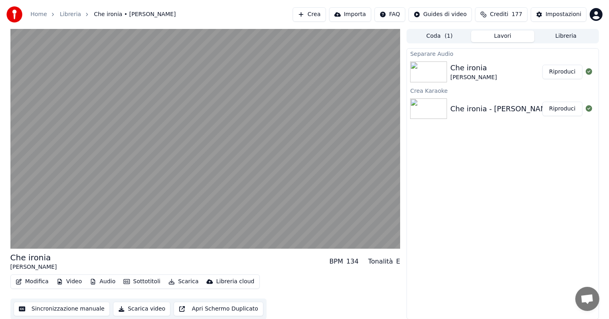
click at [566, 69] on button "Riproduci" at bounding box center [563, 72] width 40 height 14
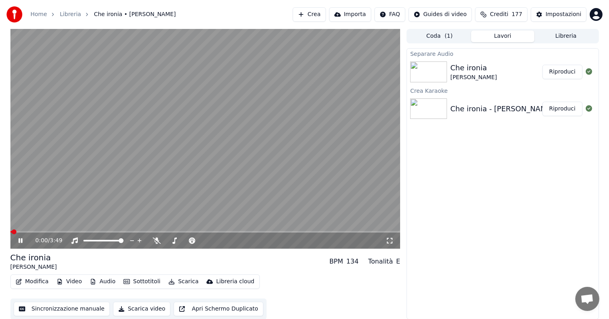
click at [20, 239] on icon at bounding box center [20, 240] width 4 height 5
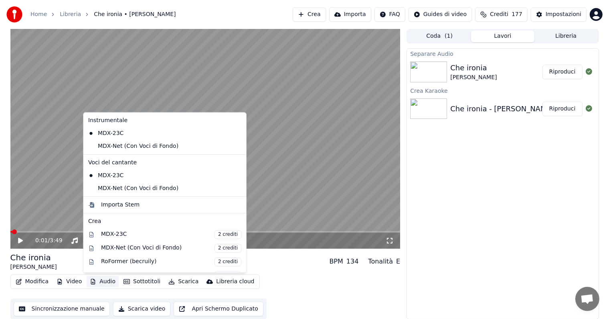
click at [109, 282] on button "Audio" at bounding box center [103, 281] width 32 height 11
click at [115, 147] on div "MDX-Net (Con Voci di Fondo)" at bounding box center [159, 146] width 148 height 13
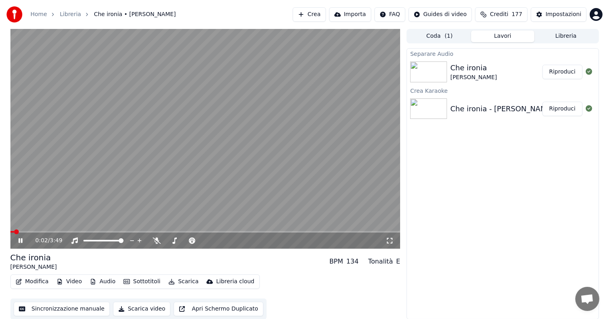
click at [109, 278] on button "Audio" at bounding box center [103, 281] width 32 height 11
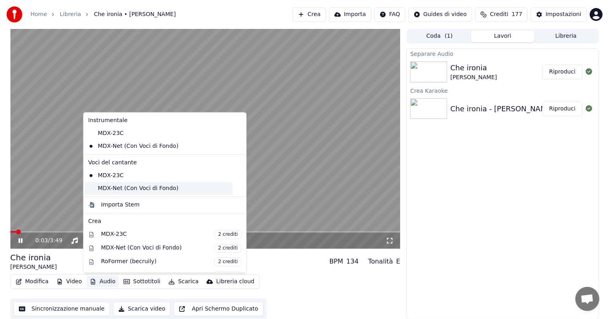
click at [114, 189] on div "MDX-Net (Con Voci di Fondo)" at bounding box center [159, 188] width 148 height 13
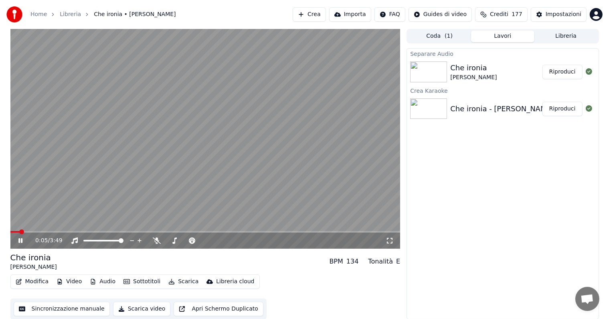
click at [103, 282] on button "Audio" at bounding box center [103, 281] width 32 height 11
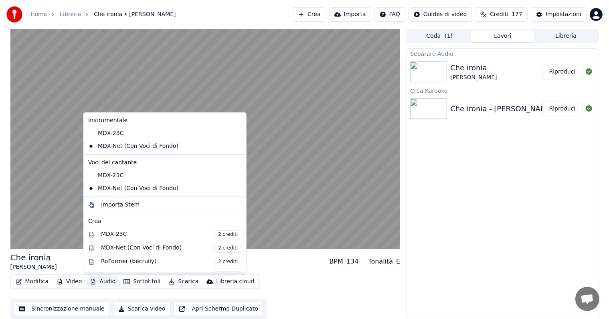
click at [103, 282] on button "Audio" at bounding box center [103, 281] width 32 height 11
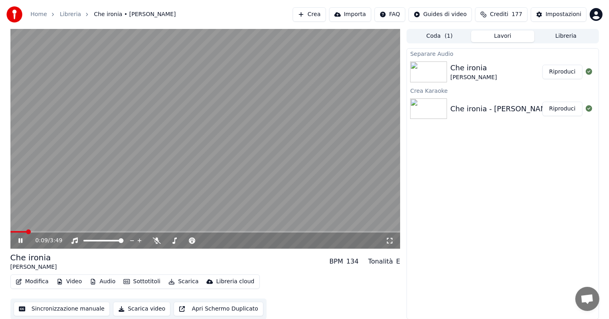
click at [71, 232] on span at bounding box center [205, 232] width 390 height 2
click at [20, 239] on icon at bounding box center [20, 240] width 4 height 5
click at [32, 283] on button "Modifica" at bounding box center [32, 281] width 40 height 11
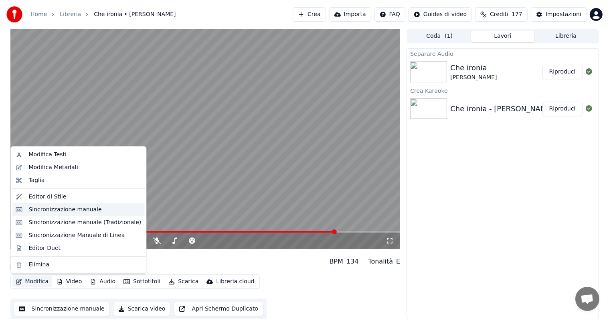
click at [69, 205] on div "Sincronizzazione manuale" at bounding box center [64, 209] width 73 height 8
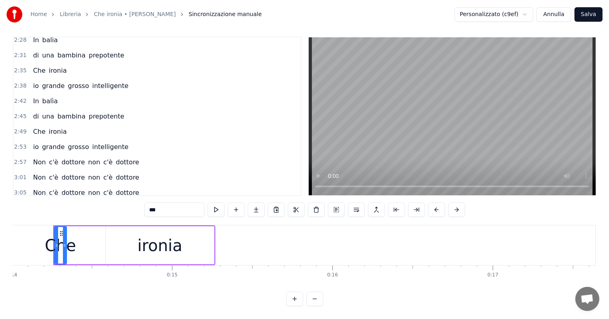
scroll to position [12, 0]
click at [61, 201] on div "Non c'è dottore non c'è dottore" at bounding box center [86, 208] width 113 height 14
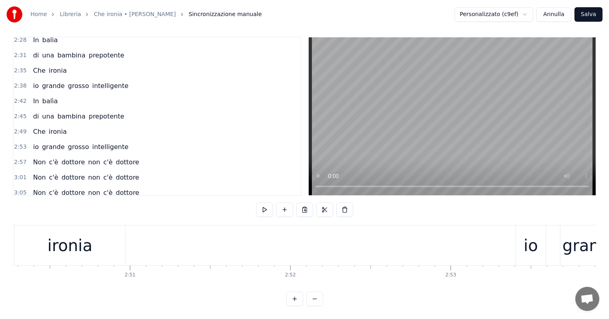
scroll to position [0, 30286]
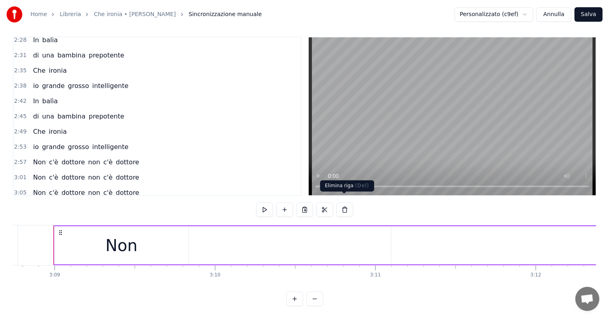
click at [343, 202] on button at bounding box center [345, 209] width 17 height 14
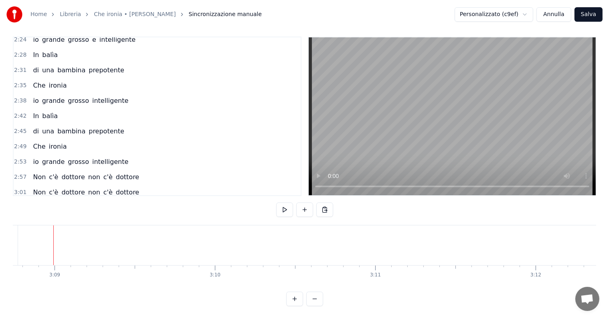
click at [51, 200] on div "Non c'è dottore non c'è dottore" at bounding box center [86, 207] width 113 height 14
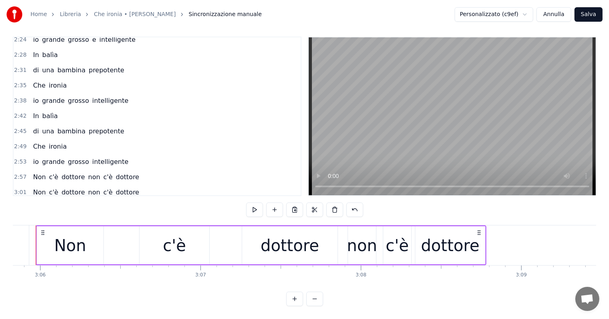
scroll to position [0, 29801]
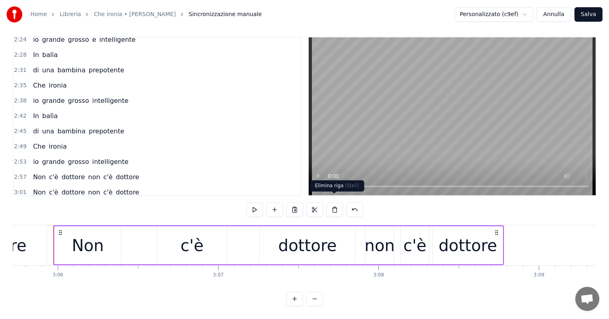
click at [337, 205] on button at bounding box center [335, 209] width 17 height 14
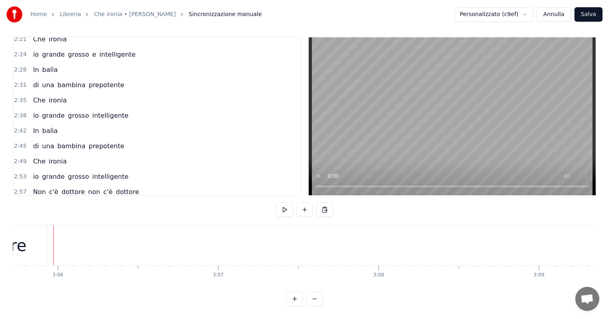
click at [50, 200] on div "Non c'è dottore non c'è dottore" at bounding box center [86, 207] width 113 height 14
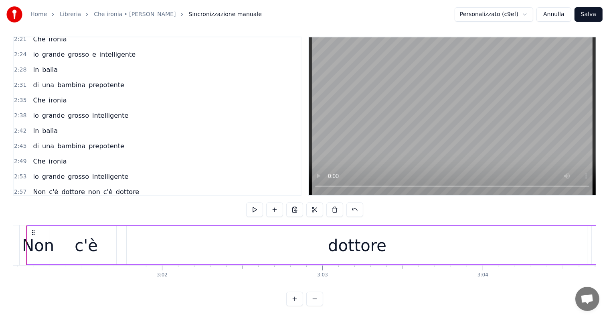
scroll to position [0, 29028]
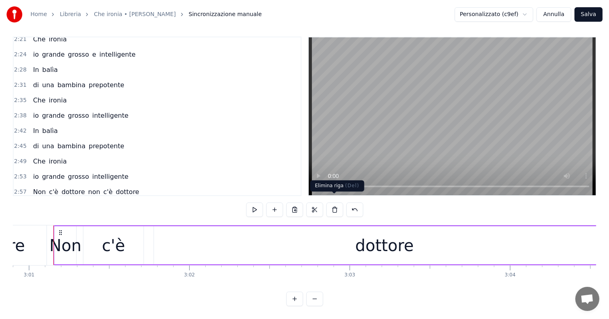
click at [338, 202] on button at bounding box center [335, 209] width 17 height 14
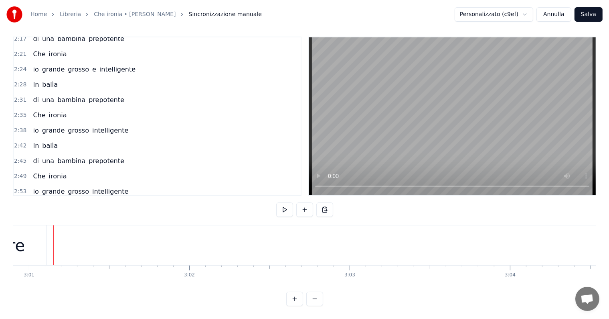
click at [55, 199] on div "Non c'è dottore non c'è dottore" at bounding box center [86, 206] width 113 height 14
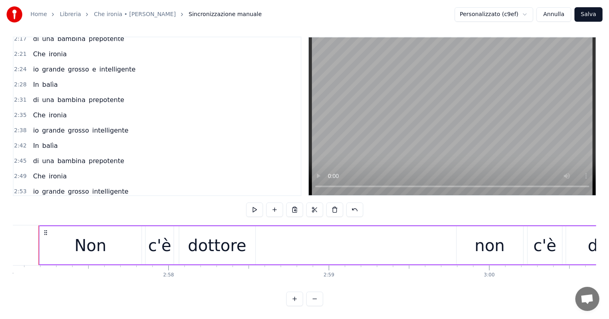
scroll to position [0, 28392]
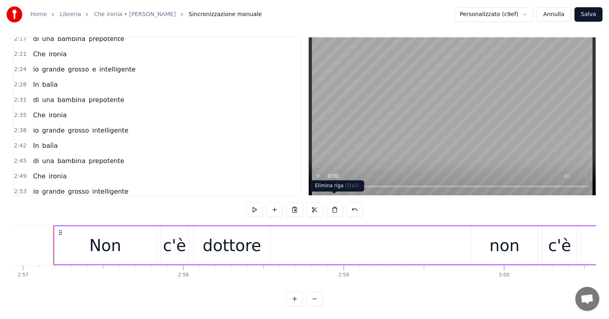
click at [336, 204] on button at bounding box center [335, 209] width 17 height 14
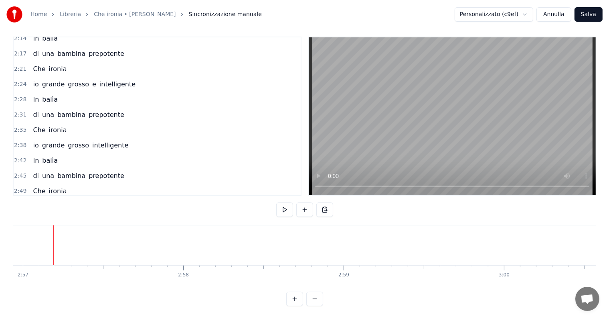
click at [593, 14] on button "Salva" at bounding box center [589, 14] width 28 height 14
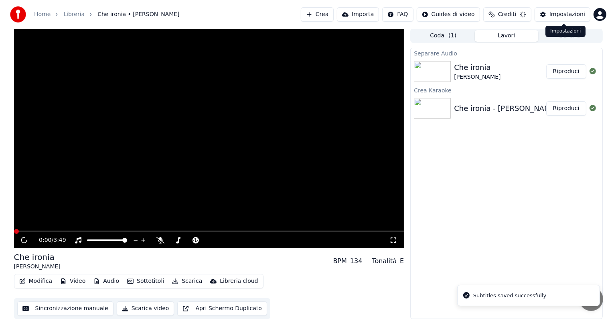
scroll to position [0, 0]
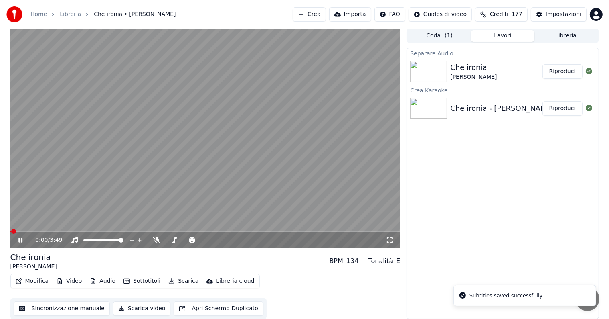
click at [554, 75] on button "Riproduci" at bounding box center [563, 71] width 40 height 14
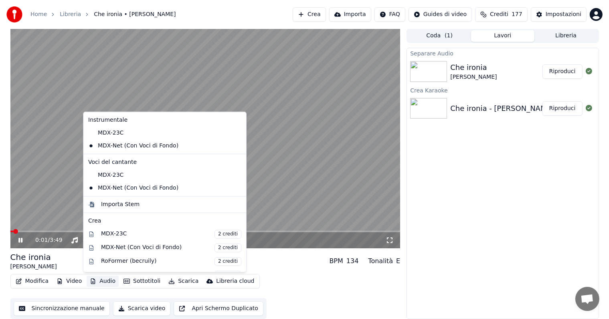
click at [107, 281] on button "Audio" at bounding box center [103, 280] width 32 height 11
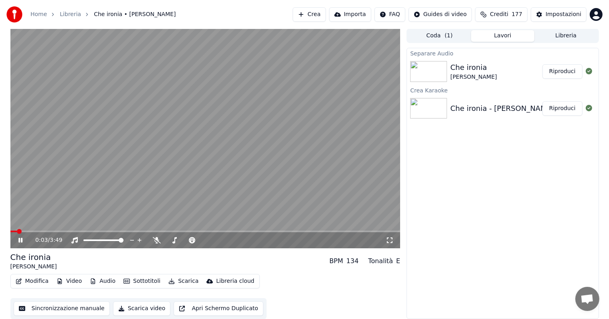
click at [215, 230] on span at bounding box center [205, 231] width 390 height 2
click at [316, 231] on span at bounding box center [205, 231] width 390 height 2
click at [22, 238] on icon at bounding box center [20, 239] width 4 height 5
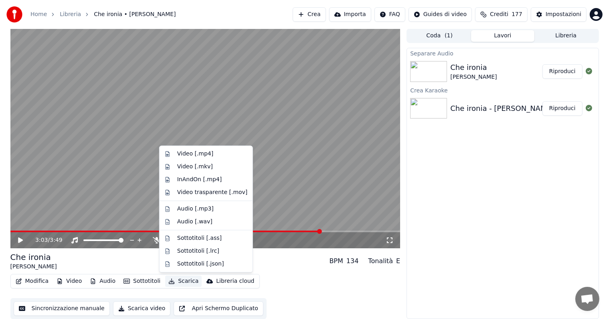
click at [183, 281] on button "Scarica" at bounding box center [183, 280] width 37 height 11
click at [197, 156] on div "Video [.mp4]" at bounding box center [195, 154] width 36 height 8
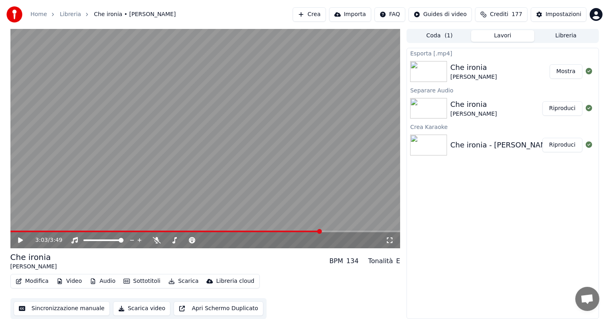
click at [569, 72] on button "Mostra" at bounding box center [566, 71] width 33 height 14
click at [326, 11] on button "Crea" at bounding box center [309, 14] width 33 height 14
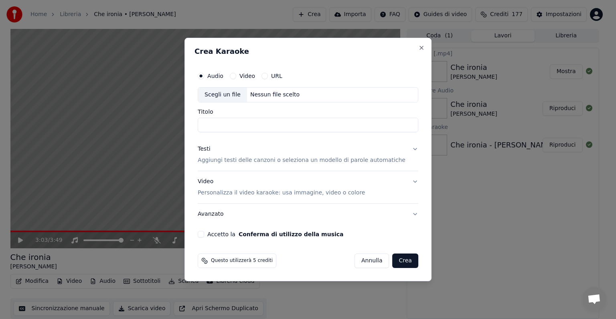
click at [286, 94] on div "Nessun file scelto" at bounding box center [275, 95] width 56 height 8
type input "**********"
click at [408, 149] on button "Testi Aggiungi testi delle canzoni o seleziona un modello di parole automatiche" at bounding box center [308, 154] width 221 height 32
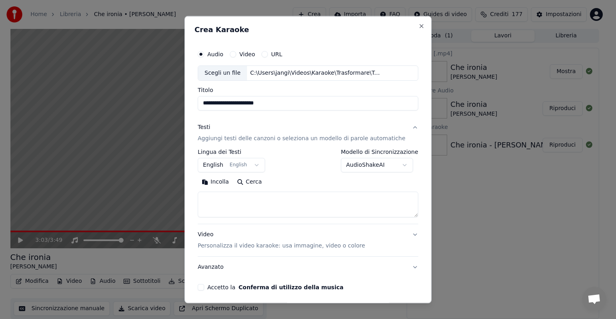
click at [255, 165] on body "**********" at bounding box center [304, 159] width 609 height 319
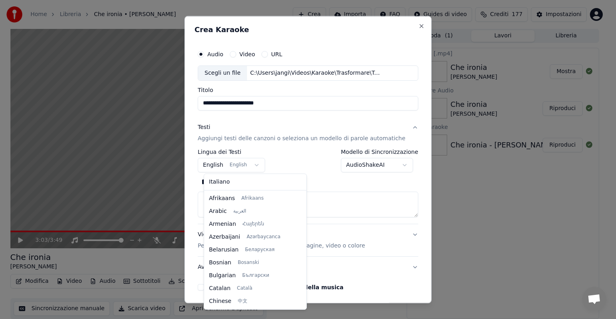
scroll to position [64, 0]
select select "**"
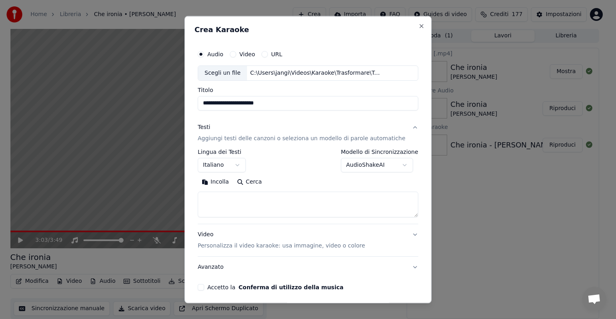
click at [223, 198] on textarea at bounding box center [308, 204] width 221 height 26
click at [227, 181] on button "Incolla" at bounding box center [215, 181] width 35 height 13
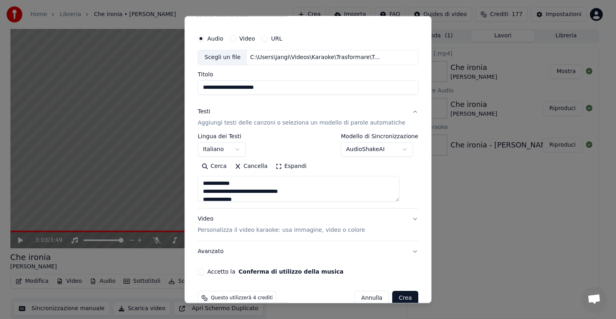
scroll to position [30, 0]
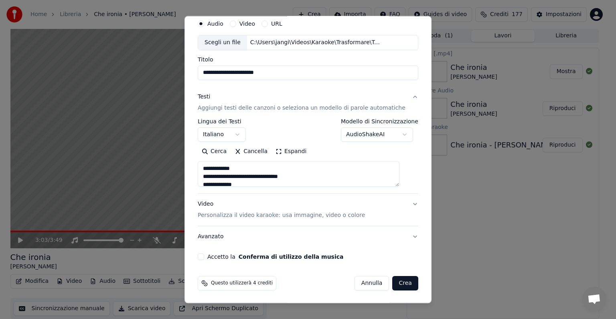
click at [204, 255] on button "Accetto la Conferma di utilizzo della musica" at bounding box center [201, 256] width 6 height 6
click at [402, 203] on button "Video Personalizza il video karaoke: usa immagine, video o colore" at bounding box center [308, 209] width 221 height 32
type textarea "**********"
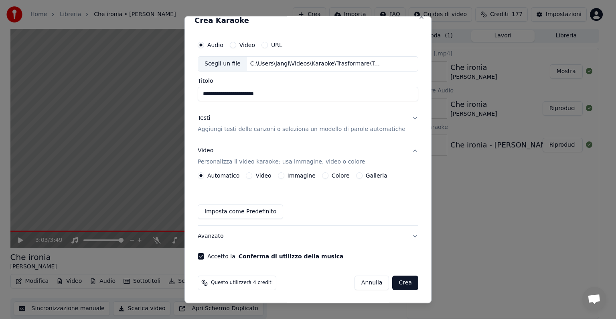
scroll to position [9, 0]
click at [282, 176] on button "Immagine" at bounding box center [281, 175] width 6 height 6
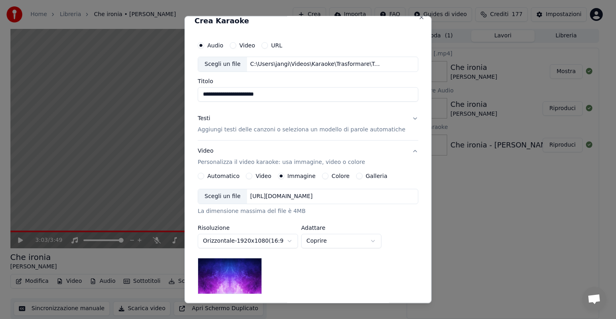
click at [298, 195] on div "[URL][DOMAIN_NAME]" at bounding box center [281, 196] width 69 height 8
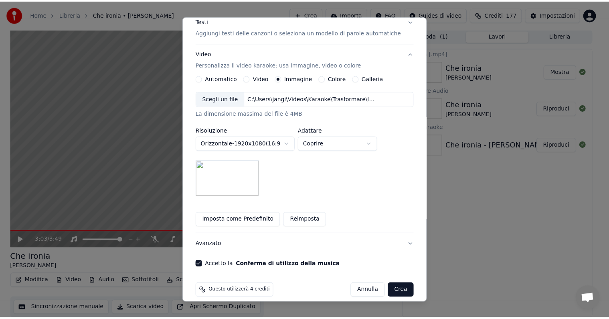
scroll to position [114, 0]
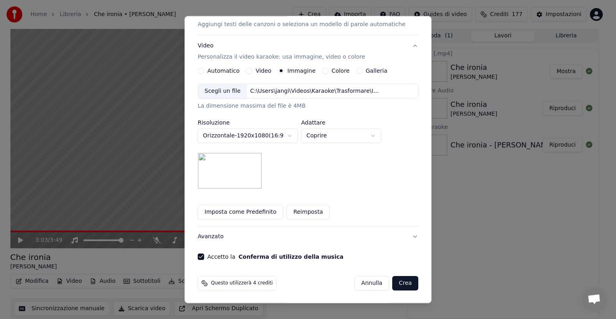
click at [397, 279] on button "Crea" at bounding box center [406, 283] width 26 height 14
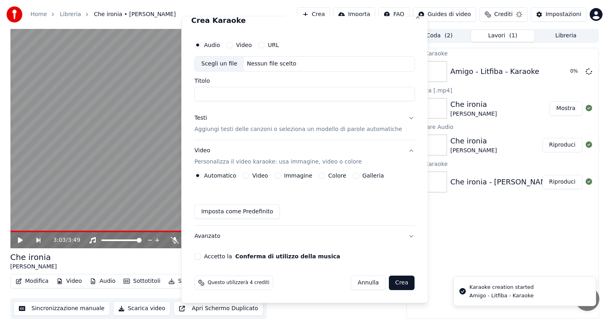
scroll to position [9, 0]
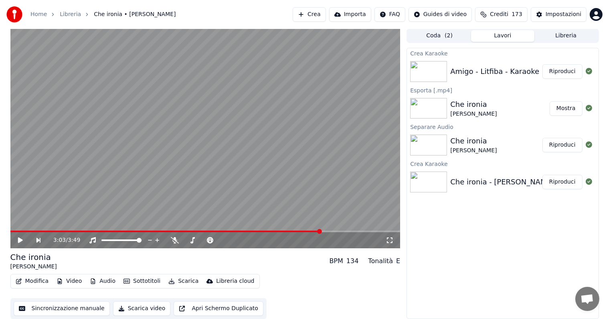
click at [564, 73] on button "Riproduci" at bounding box center [563, 71] width 40 height 14
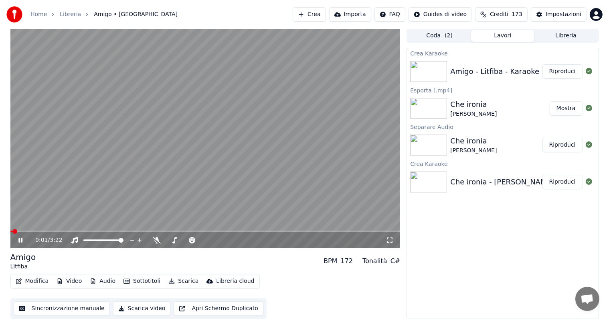
click at [19, 238] on icon at bounding box center [20, 239] width 4 height 5
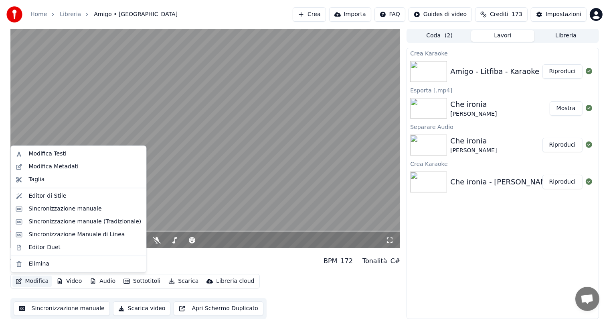
click at [34, 279] on button "Modifica" at bounding box center [32, 280] width 40 height 11
click at [54, 209] on div "Sincronizzazione manuale" at bounding box center [64, 209] width 73 height 8
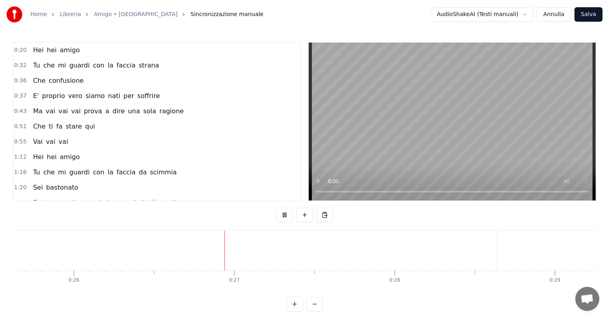
scroll to position [0, 4206]
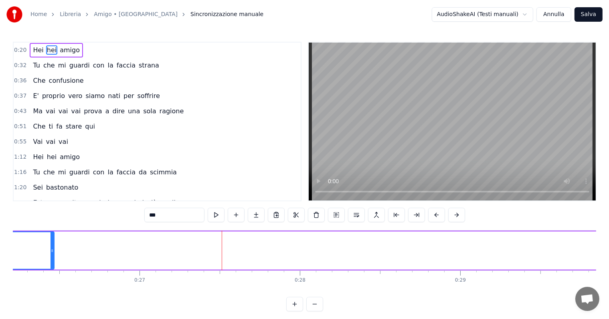
drag, startPoint x: 401, startPoint y: 244, endPoint x: 51, endPoint y: 244, distance: 349.8
click at [51, 244] on div at bounding box center [52, 250] width 3 height 37
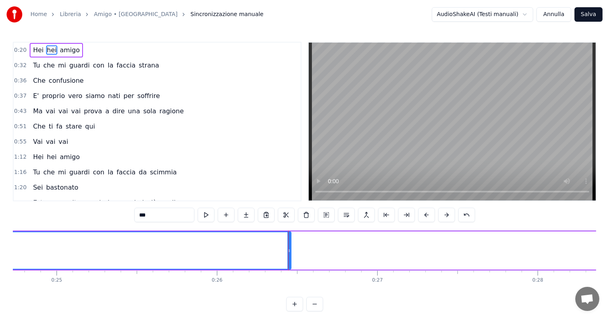
scroll to position [0, 3858]
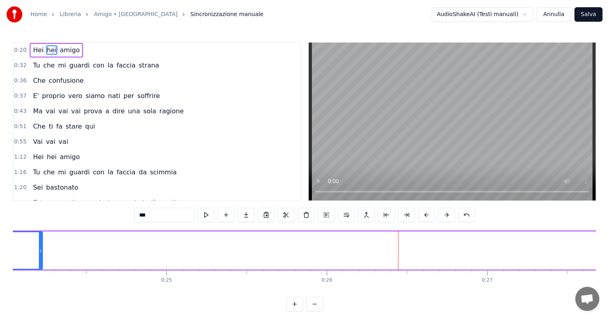
drag, startPoint x: 400, startPoint y: 243, endPoint x: 40, endPoint y: 243, distance: 359.4
click at [40, 243] on div at bounding box center [40, 250] width 3 height 37
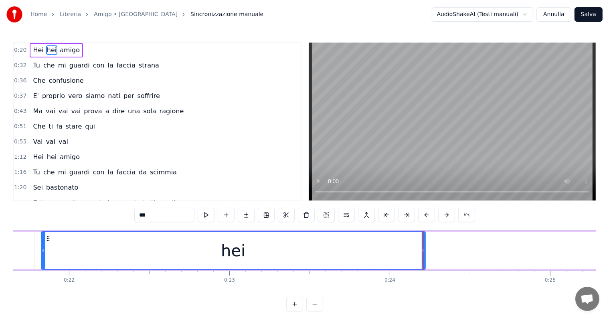
scroll to position [0, 3346]
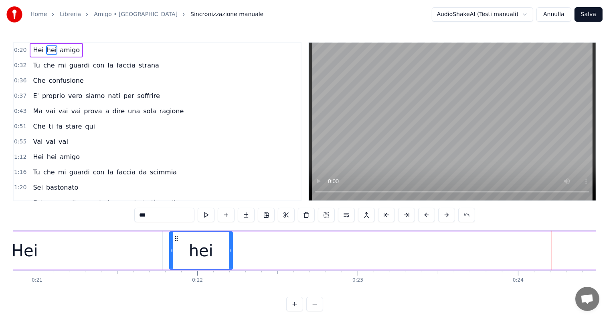
drag, startPoint x: 552, startPoint y: 240, endPoint x: 231, endPoint y: 240, distance: 321.3
click at [231, 240] on div at bounding box center [230, 250] width 3 height 37
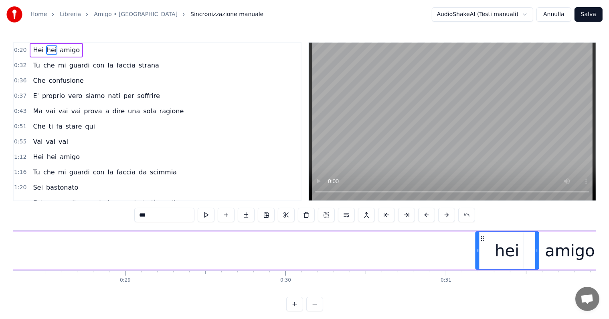
scroll to position [0, 4541]
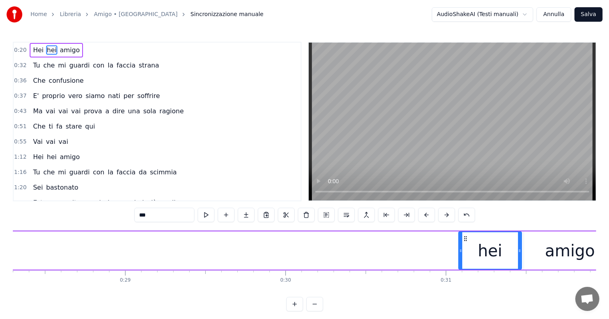
drag, startPoint x: 177, startPoint y: 236, endPoint x: 467, endPoint y: 234, distance: 289.6
click at [467, 235] on icon at bounding box center [466, 238] width 6 height 6
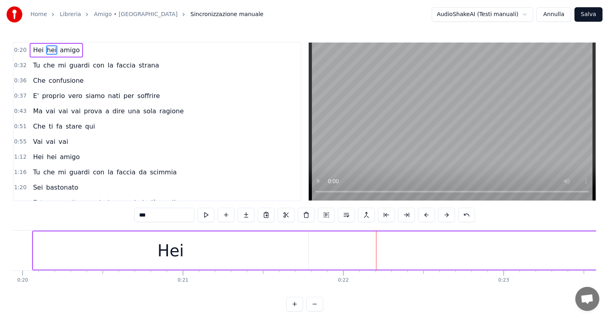
scroll to position [0, 3108]
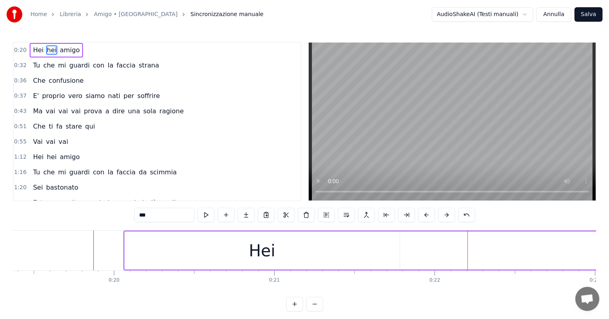
click at [268, 251] on div "Hei" at bounding box center [262, 250] width 26 height 24
type input "***"
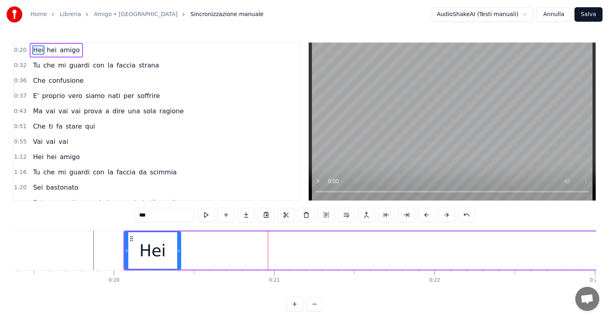
drag, startPoint x: 397, startPoint y: 245, endPoint x: 178, endPoint y: 251, distance: 219.1
click at [178, 251] on div at bounding box center [178, 250] width 3 height 37
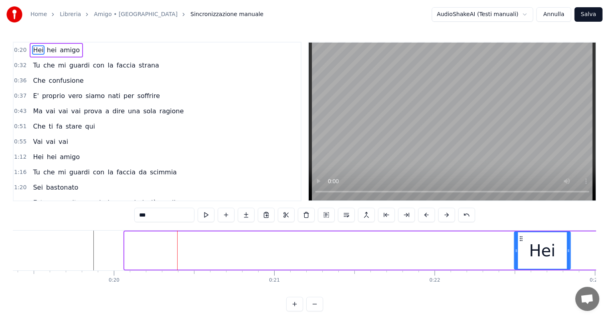
drag, startPoint x: 130, startPoint y: 236, endPoint x: 520, endPoint y: 258, distance: 390.5
click at [520, 258] on div "Hei" at bounding box center [542, 250] width 55 height 37
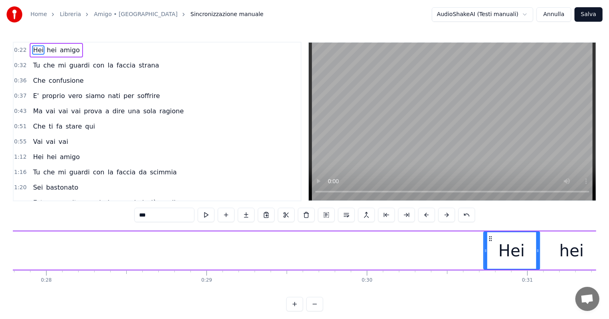
scroll to position [0, 4460]
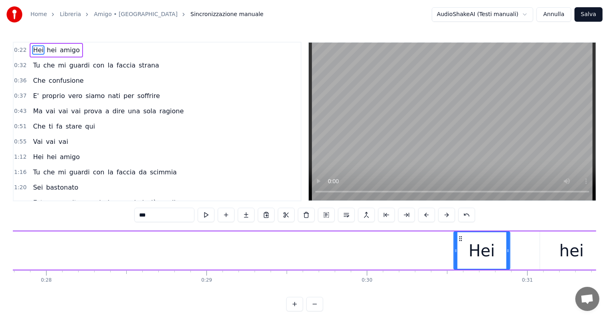
drag, startPoint x: 520, startPoint y: 236, endPoint x: 459, endPoint y: 240, distance: 60.7
click at [459, 240] on icon at bounding box center [461, 238] width 6 height 6
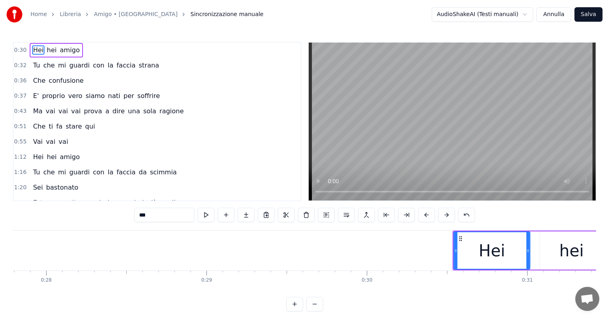
drag, startPoint x: 508, startPoint y: 248, endPoint x: 528, endPoint y: 251, distance: 20.3
click at [528, 251] on icon at bounding box center [528, 250] width 3 height 6
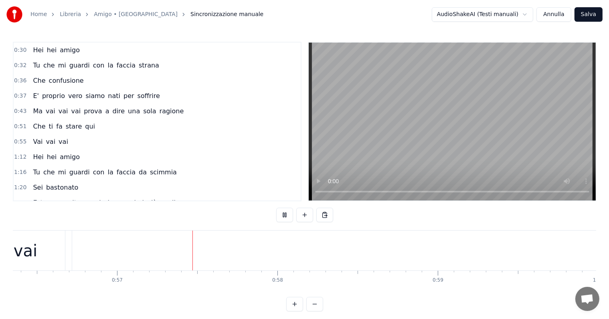
scroll to position [0, 9074]
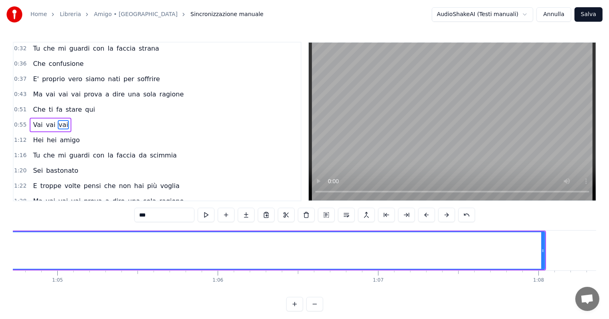
scroll to position [0, 10404]
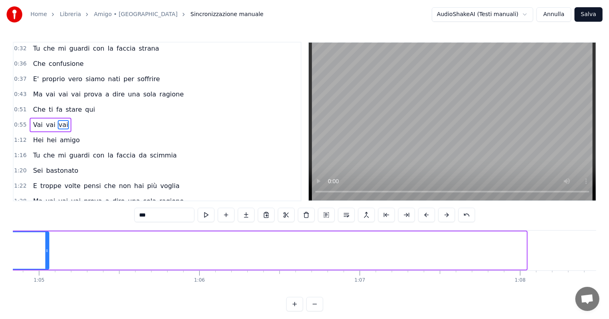
drag, startPoint x: 526, startPoint y: 240, endPoint x: 36, endPoint y: 248, distance: 489.5
click at [45, 248] on div at bounding box center [46, 250] width 3 height 37
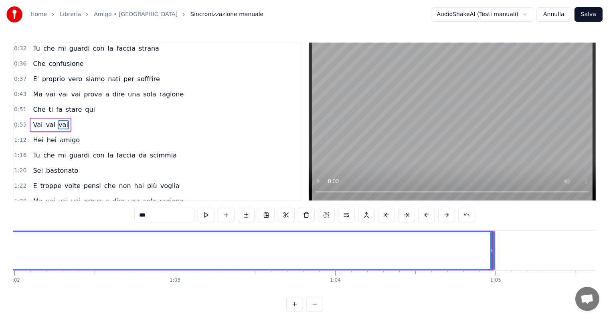
scroll to position [0, 9929]
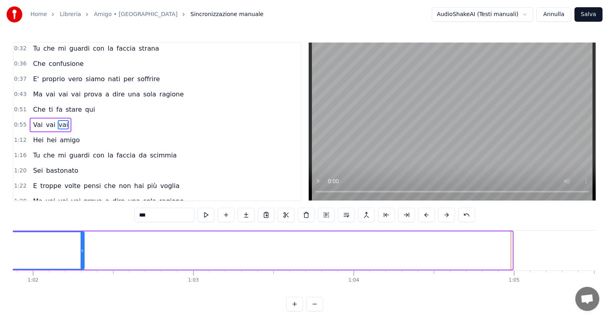
drag, startPoint x: 510, startPoint y: 242, endPoint x: 77, endPoint y: 242, distance: 433.7
click at [81, 242] on div at bounding box center [82, 250] width 3 height 37
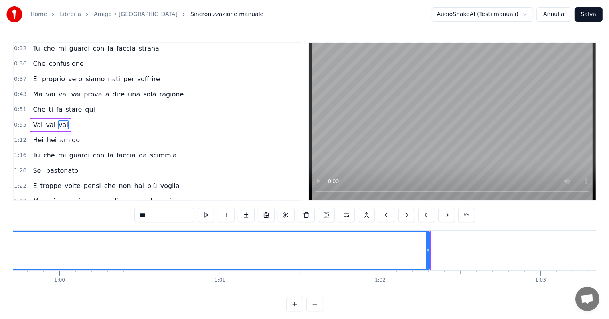
scroll to position [0, 9544]
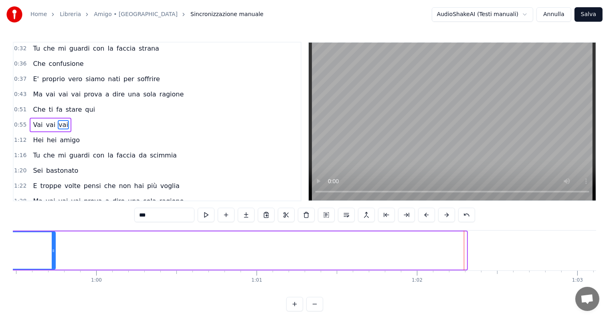
drag, startPoint x: 466, startPoint y: 243, endPoint x: 47, endPoint y: 241, distance: 419.6
click at [52, 241] on div at bounding box center [53, 250] width 3 height 37
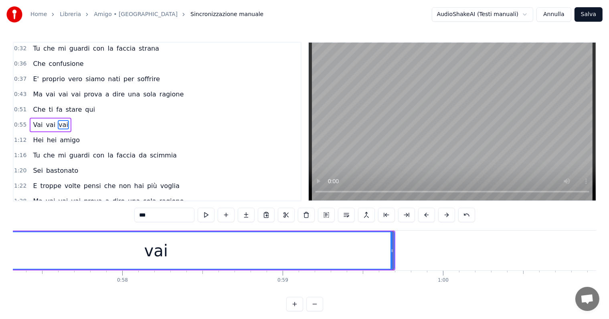
scroll to position [0, 9069]
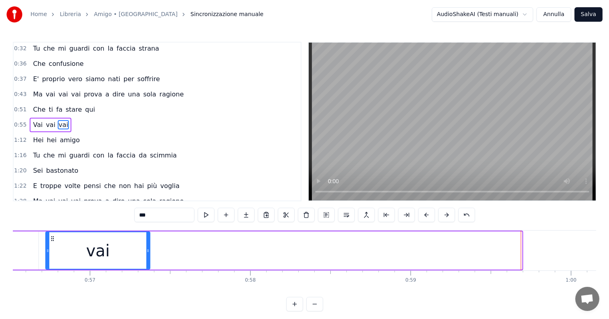
drag, startPoint x: 520, startPoint y: 242, endPoint x: 147, endPoint y: 252, distance: 373.2
click at [147, 252] on div at bounding box center [147, 250] width 3 height 37
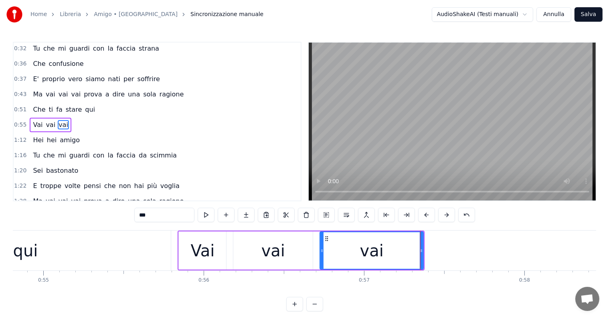
scroll to position [0, 8685]
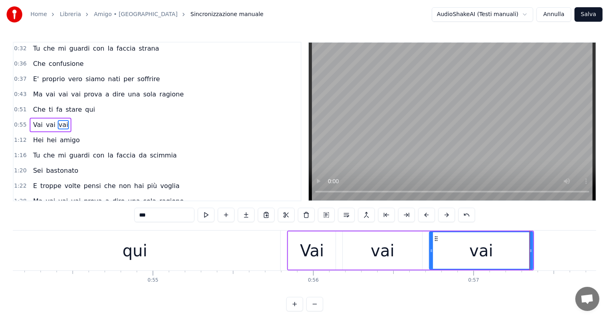
click at [133, 257] on div "qui" at bounding box center [135, 250] width 25 height 24
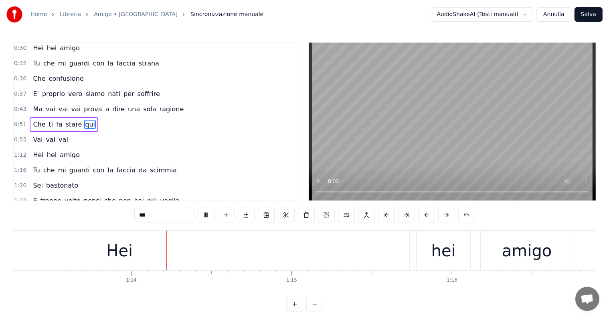
scroll to position [0, 11771]
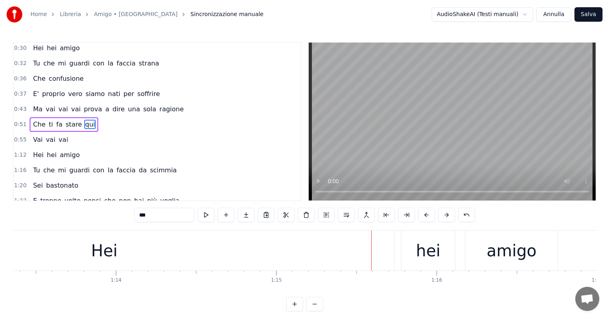
click at [348, 249] on div "Hei" at bounding box center [104, 250] width 580 height 40
type input "***"
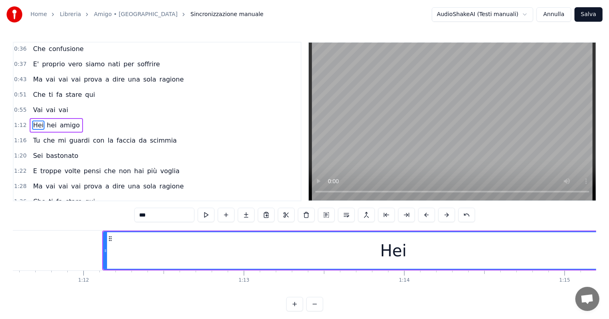
scroll to position [0, 11446]
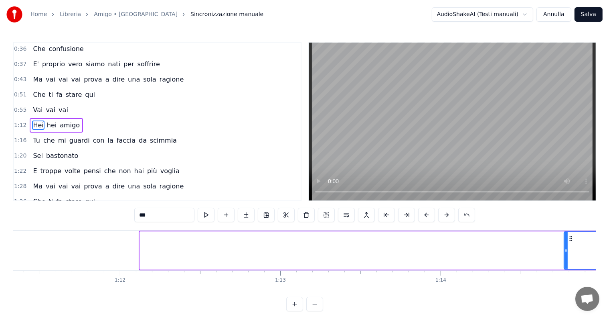
drag, startPoint x: 140, startPoint y: 248, endPoint x: 568, endPoint y: 252, distance: 427.7
click at [568, 252] on icon at bounding box center [566, 250] width 3 height 6
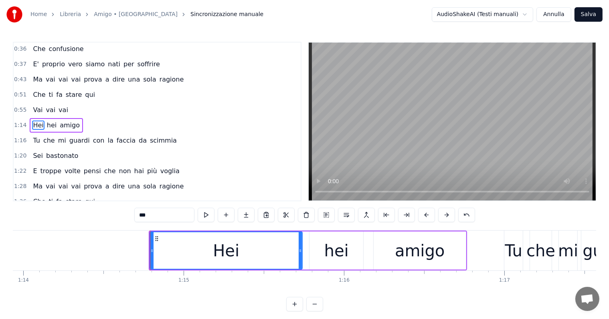
scroll to position [0, 11961]
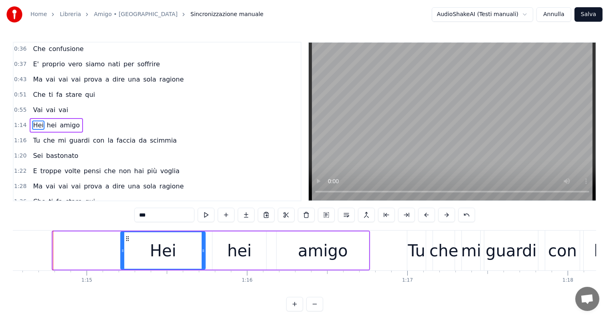
drag, startPoint x: 54, startPoint y: 250, endPoint x: 122, endPoint y: 253, distance: 67.8
click at [122, 253] on icon at bounding box center [122, 250] width 3 height 6
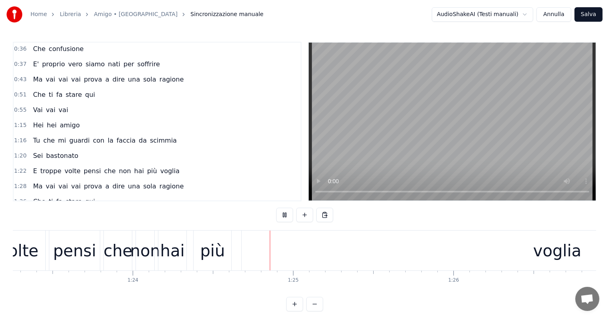
scroll to position [0, 13489]
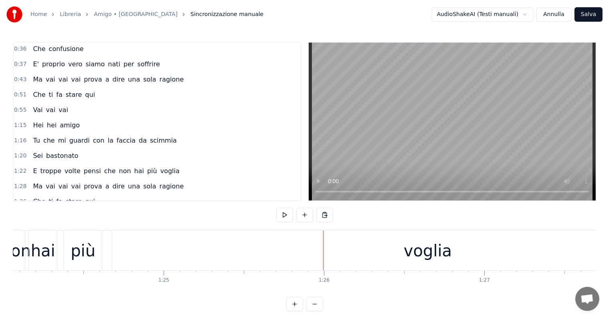
click at [356, 262] on div "voglia" at bounding box center [427, 250] width 631 height 40
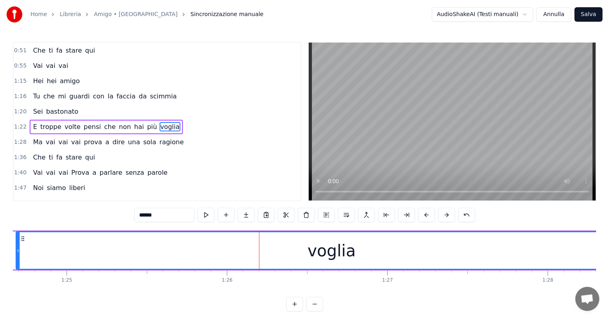
scroll to position [0, 13659]
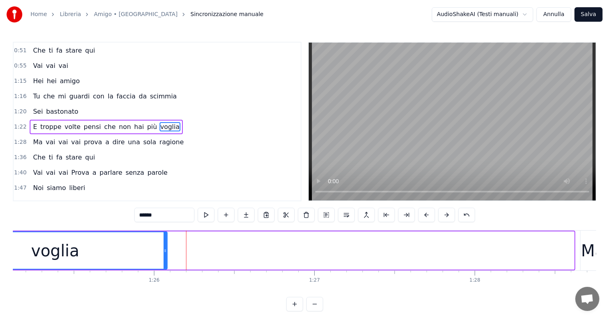
drag, startPoint x: 572, startPoint y: 248, endPoint x: 165, endPoint y: 248, distance: 407.2
click at [165, 248] on icon at bounding box center [165, 250] width 3 height 6
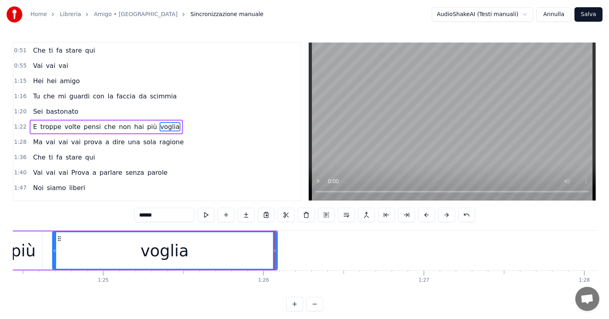
scroll to position [0, 13403]
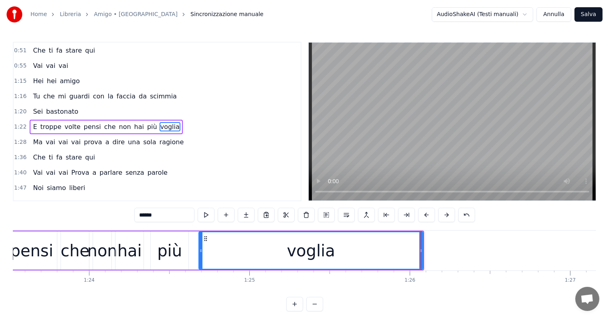
drag, startPoint x: 421, startPoint y: 248, endPoint x: 339, endPoint y: 250, distance: 81.9
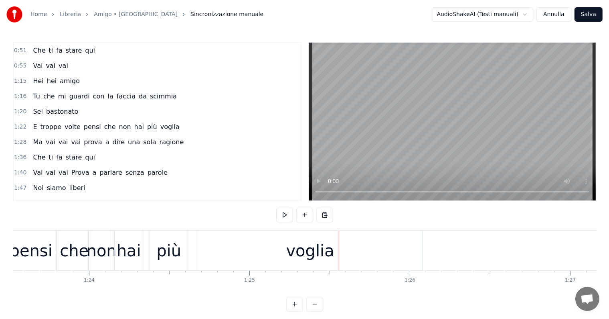
click at [353, 253] on div "voglia" at bounding box center [310, 250] width 224 height 40
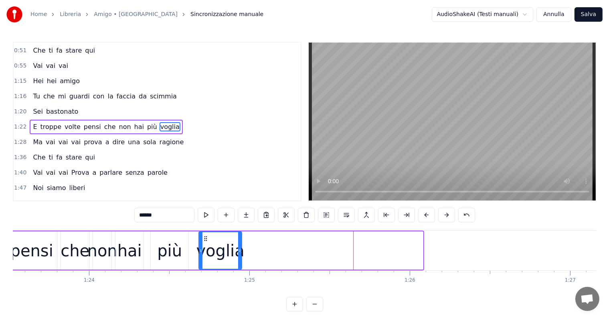
drag, startPoint x: 420, startPoint y: 244, endPoint x: 239, endPoint y: 244, distance: 181.3
click at [239, 244] on div at bounding box center [239, 250] width 3 height 37
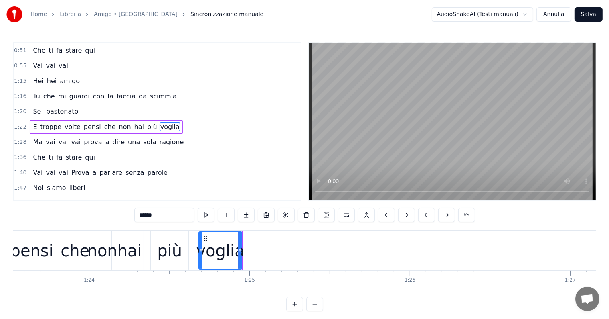
click at [164, 212] on input "******" at bounding box center [164, 214] width 60 height 14
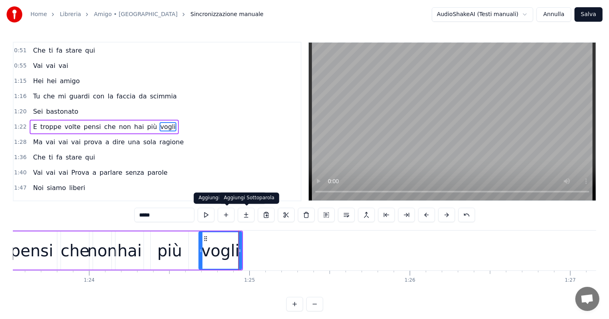
type input "*****"
click at [245, 216] on button at bounding box center [246, 214] width 17 height 14
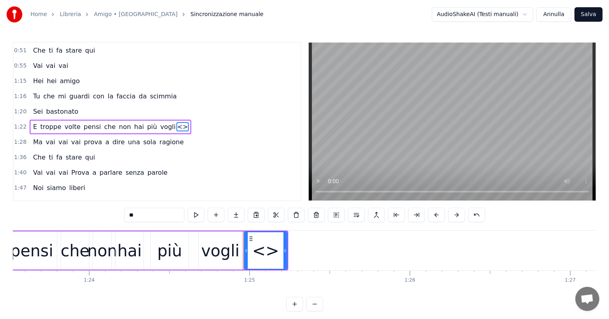
click at [161, 210] on input "**" at bounding box center [154, 214] width 60 height 14
type input "*"
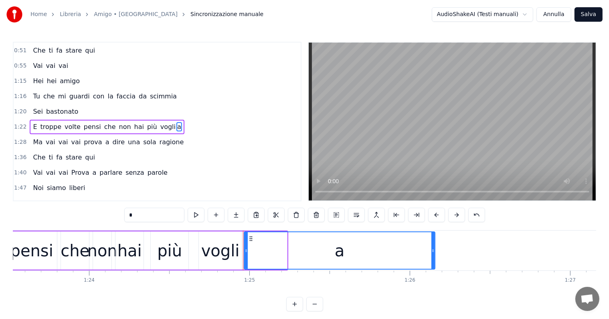
drag, startPoint x: 286, startPoint y: 242, endPoint x: 434, endPoint y: 250, distance: 148.2
click at [434, 250] on div at bounding box center [433, 250] width 3 height 37
click at [72, 250] on div "che" at bounding box center [75, 250] width 29 height 24
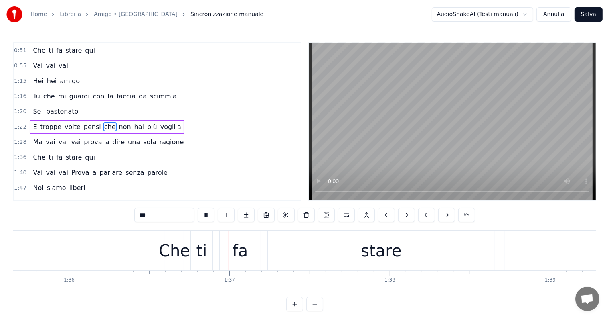
scroll to position [0, 15444]
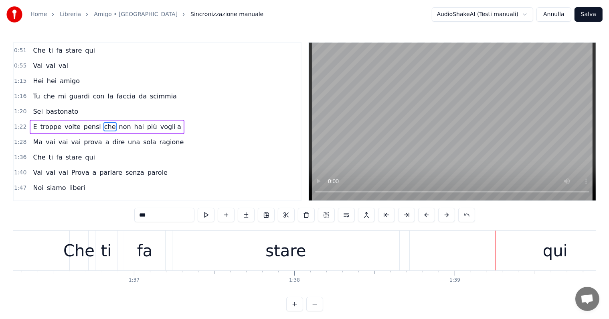
click at [280, 252] on div "stare" at bounding box center [286, 250] width 41 height 24
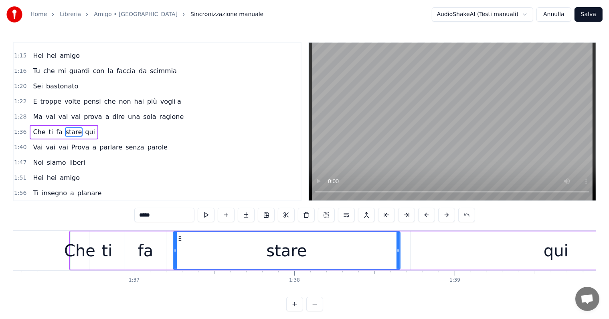
scroll to position [106, 0]
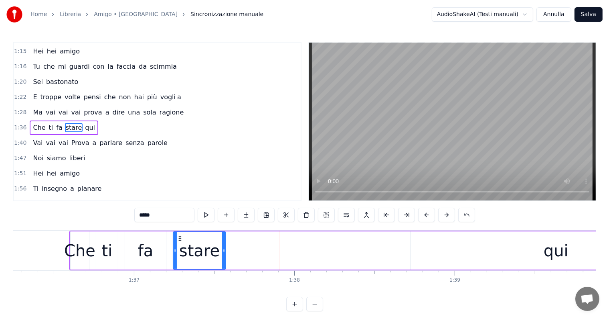
drag, startPoint x: 398, startPoint y: 247, endPoint x: 223, endPoint y: 247, distance: 174.5
click at [223, 247] on icon at bounding box center [223, 250] width 3 height 6
click at [163, 218] on input "*****" at bounding box center [164, 214] width 60 height 14
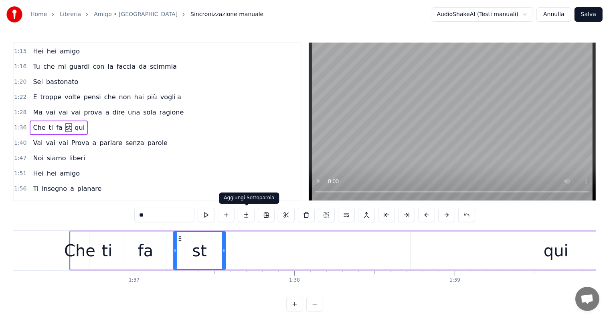
type input "**"
click at [248, 215] on button at bounding box center [246, 214] width 17 height 14
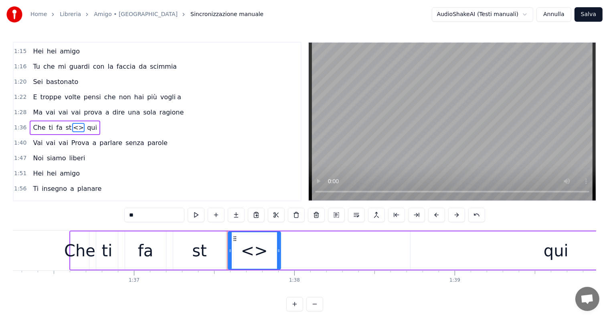
click at [151, 213] on input "**" at bounding box center [154, 214] width 60 height 14
type input "*"
click at [233, 212] on button at bounding box center [236, 214] width 17 height 14
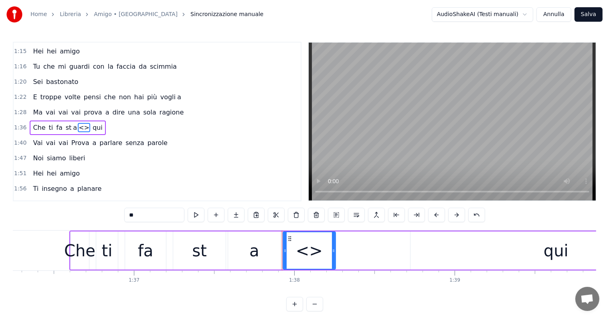
click at [155, 212] on input "**" at bounding box center [154, 214] width 60 height 14
type input "*"
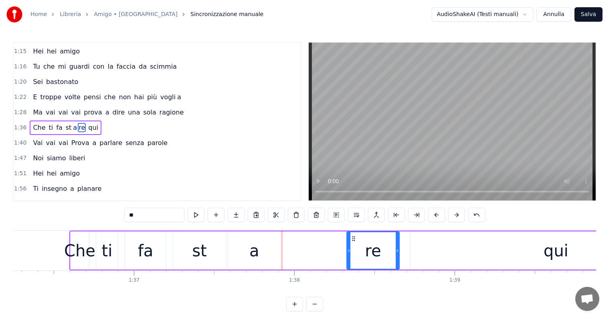
drag, startPoint x: 288, startPoint y: 234, endPoint x: 352, endPoint y: 244, distance: 64.5
click at [352, 244] on div "re" at bounding box center [373, 250] width 52 height 37
click at [259, 249] on div "a" at bounding box center [254, 250] width 53 height 38
type input "*"
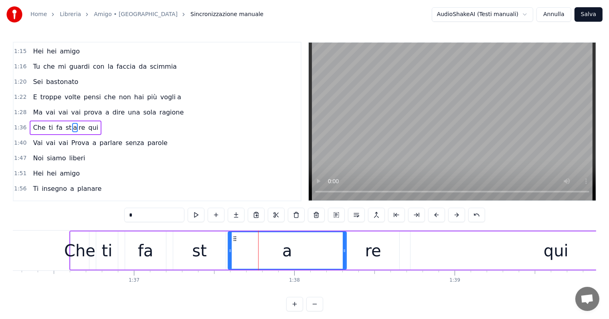
drag, startPoint x: 279, startPoint y: 249, endPoint x: 345, endPoint y: 248, distance: 65.8
click at [345, 248] on icon at bounding box center [344, 250] width 3 height 6
click at [227, 244] on div at bounding box center [228, 250] width 3 height 37
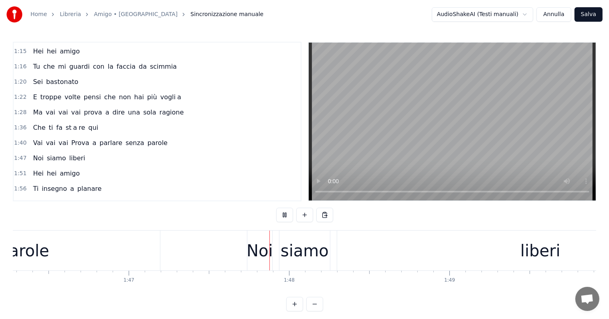
scroll to position [0, 17183]
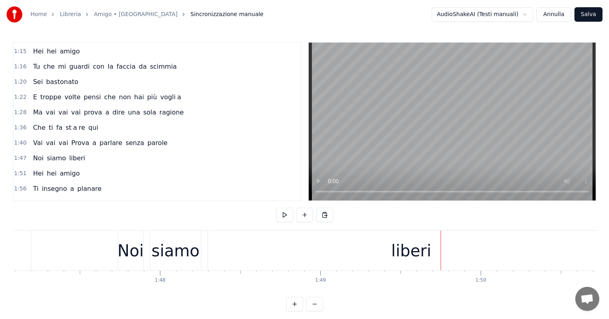
click at [361, 241] on div "liberi" at bounding box center [411, 250] width 407 height 40
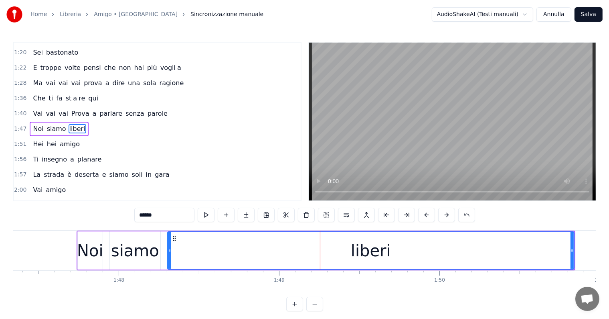
scroll to position [0, 17243]
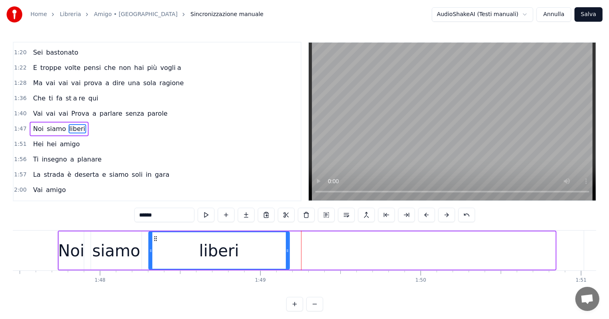
drag, startPoint x: 553, startPoint y: 243, endPoint x: 287, endPoint y: 256, distance: 266.3
click at [287, 256] on div at bounding box center [287, 250] width 3 height 37
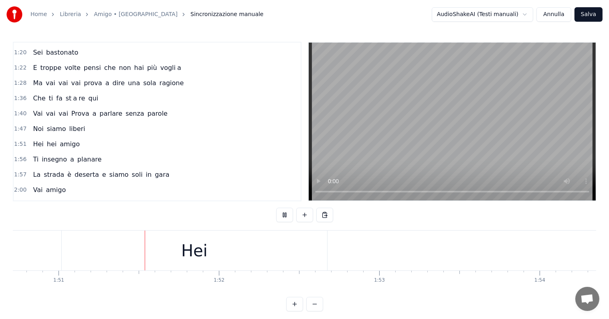
scroll to position [0, 17766]
click at [254, 255] on div "Hei" at bounding box center [194, 250] width 266 height 40
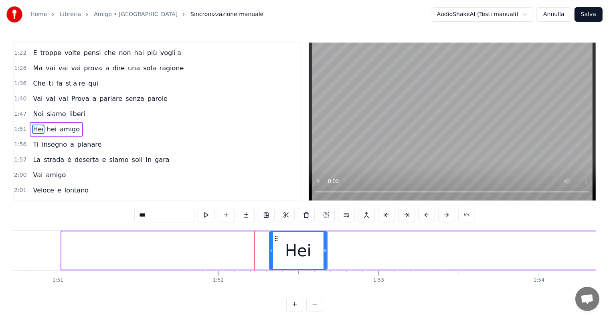
drag, startPoint x: 63, startPoint y: 250, endPoint x: 270, endPoint y: 250, distance: 207.8
click at [270, 250] on icon at bounding box center [271, 250] width 3 height 6
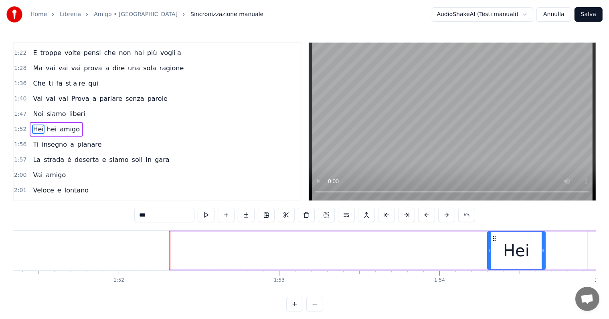
drag, startPoint x: 276, startPoint y: 235, endPoint x: 548, endPoint y: 236, distance: 272.4
click at [498, 236] on icon at bounding box center [494, 238] width 6 height 6
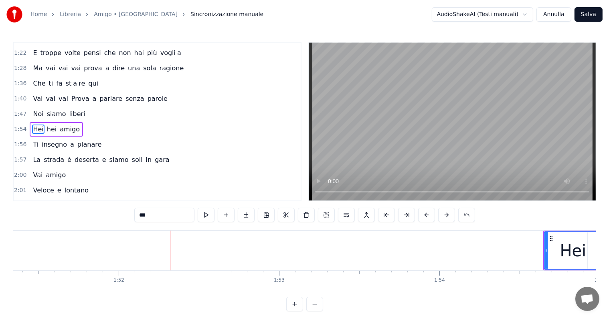
scroll to position [0, 17871]
click at [548, 236] on icon at bounding box center [547, 238] width 6 height 6
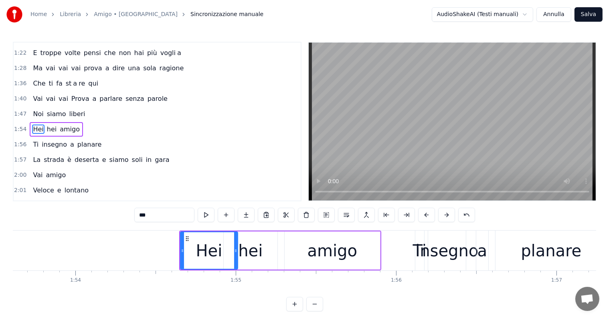
scroll to position [0, 18212]
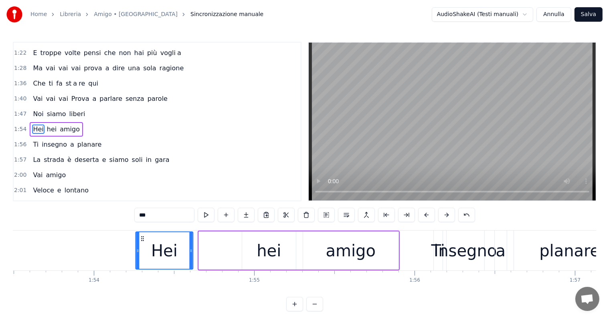
click at [257, 250] on div "hei" at bounding box center [269, 250] width 54 height 38
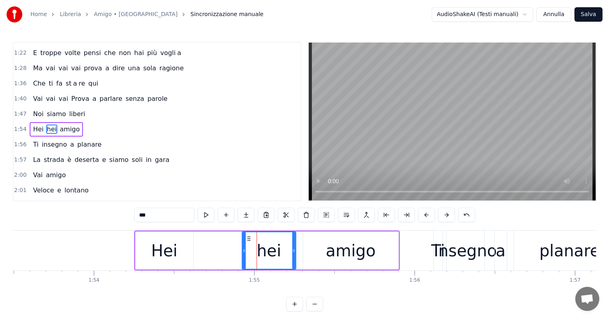
click at [164, 248] on div "Hei" at bounding box center [164, 250] width 26 height 24
type input "***"
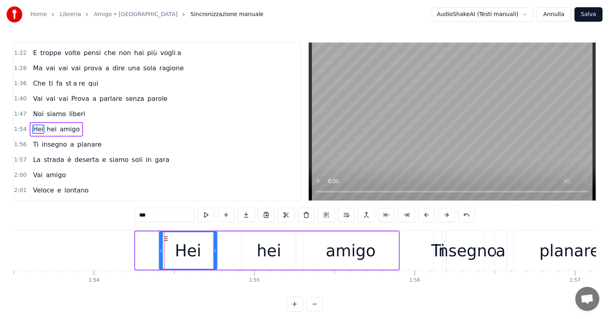
drag, startPoint x: 141, startPoint y: 237, endPoint x: 165, endPoint y: 240, distance: 24.3
click at [165, 240] on icon at bounding box center [166, 238] width 6 height 6
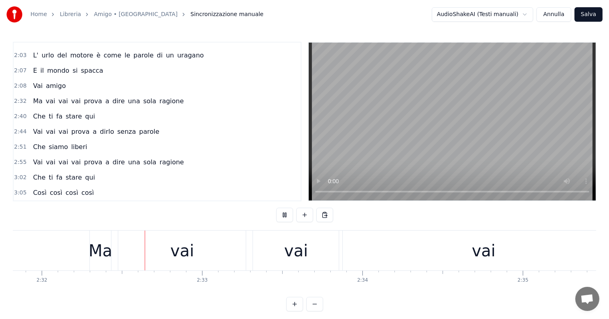
scroll to position [0, 24378]
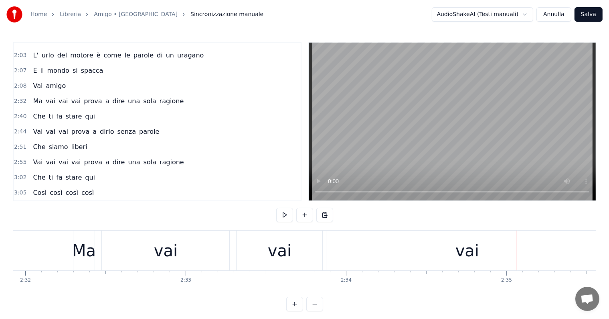
click at [425, 254] on div "vai" at bounding box center [468, 250] width 282 height 40
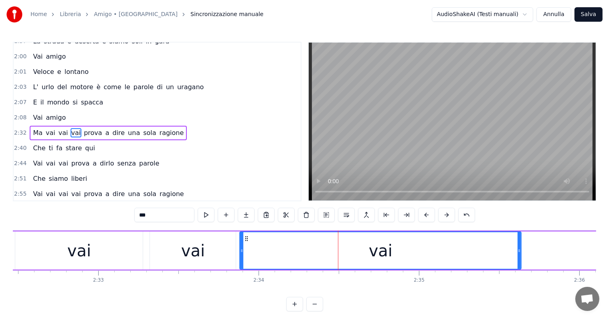
scroll to position [0, 24483]
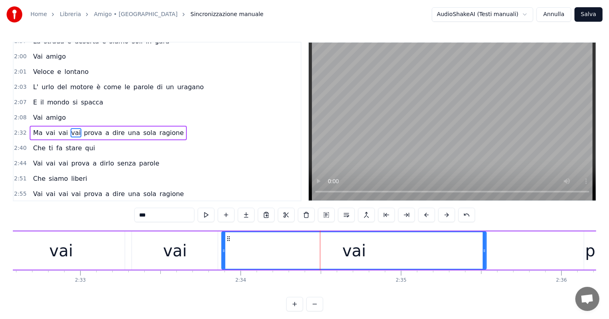
drag, startPoint x: 501, startPoint y: 243, endPoint x: 485, endPoint y: 252, distance: 19.4
click at [485, 252] on div at bounding box center [484, 250] width 3 height 37
click at [77, 252] on div "vai" at bounding box center [61, 250] width 128 height 38
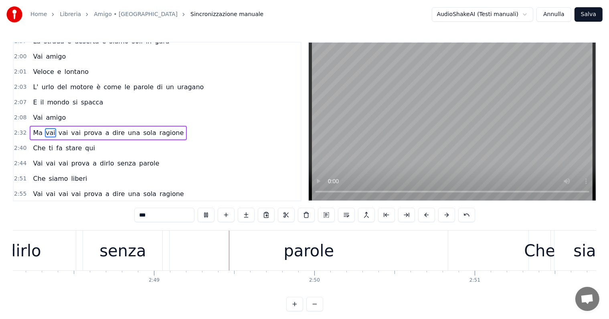
scroll to position [0, 27072]
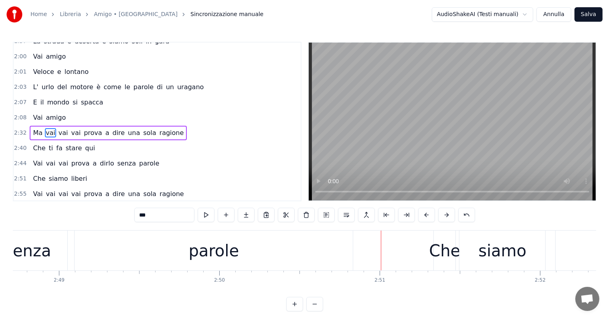
click at [193, 255] on div "parole" at bounding box center [214, 250] width 51 height 24
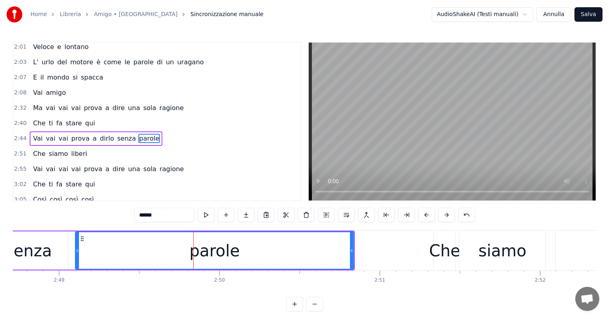
scroll to position [297, 0]
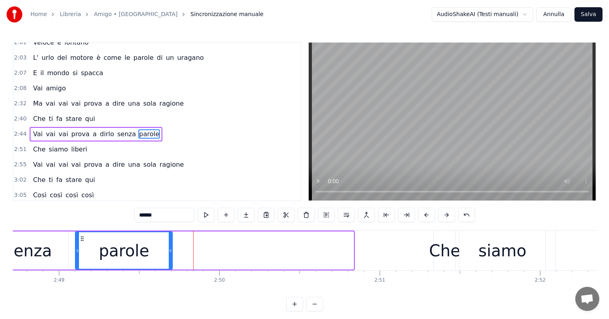
drag, startPoint x: 351, startPoint y: 244, endPoint x: 170, endPoint y: 248, distance: 181.4
click at [170, 248] on div at bounding box center [170, 250] width 3 height 37
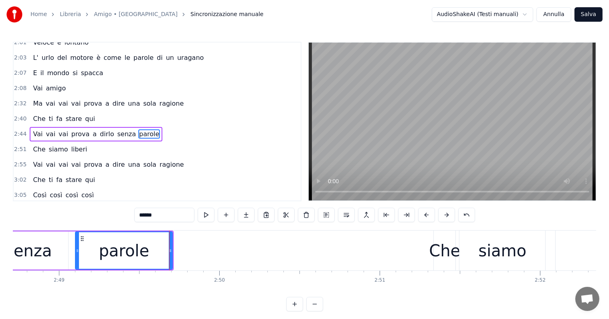
click at [164, 218] on input "******" at bounding box center [164, 214] width 60 height 14
type input "*****"
click at [250, 213] on button at bounding box center [246, 214] width 17 height 14
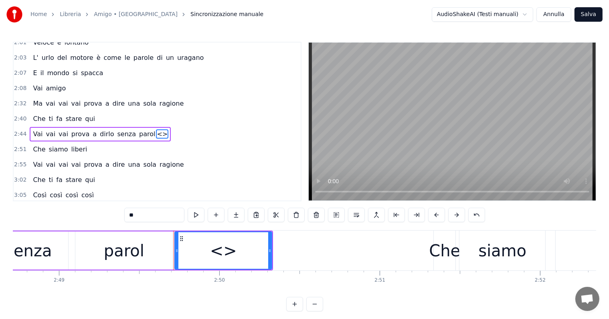
click at [151, 213] on input "**" at bounding box center [154, 214] width 60 height 14
type input "*"
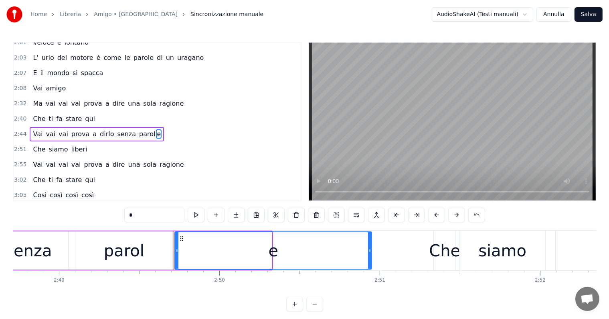
drag, startPoint x: 270, startPoint y: 251, endPoint x: 369, endPoint y: 250, distance: 99.9
click at [369, 250] on icon at bounding box center [369, 250] width 3 height 6
click at [31, 256] on div "senza" at bounding box center [28, 250] width 47 height 24
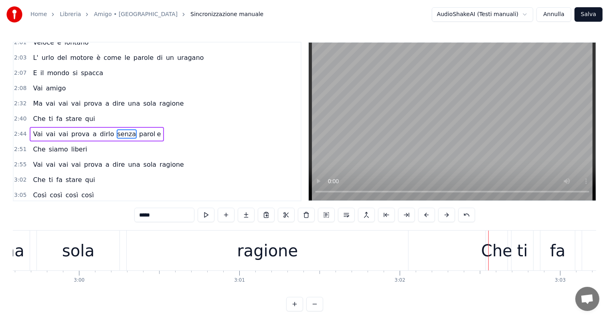
scroll to position [0, 28781]
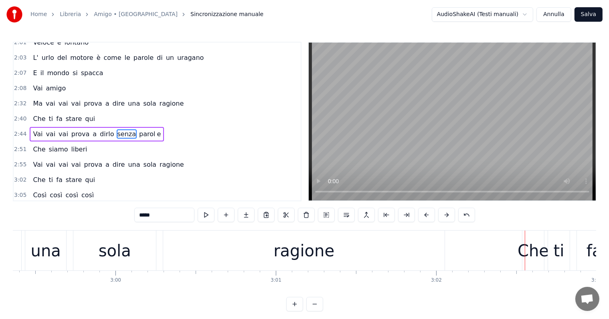
click at [298, 249] on div "ragione" at bounding box center [304, 250] width 61 height 24
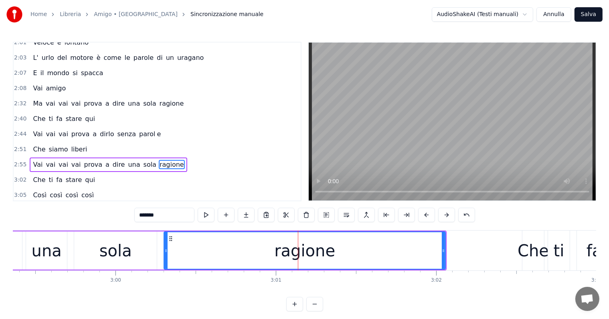
scroll to position [300, 0]
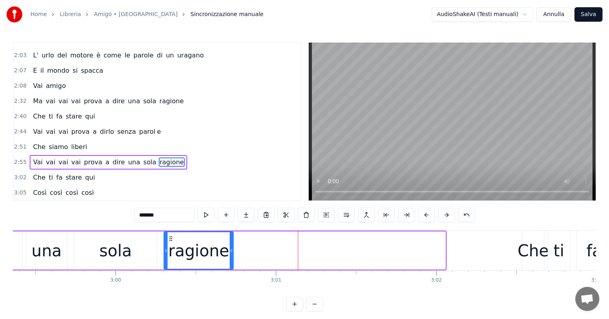
drag, startPoint x: 444, startPoint y: 244, endPoint x: 232, endPoint y: 256, distance: 212.6
click at [232, 256] on div at bounding box center [231, 250] width 3 height 37
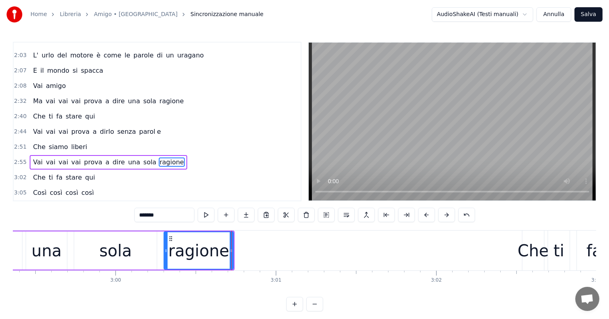
click at [166, 215] on input "*******" at bounding box center [164, 214] width 60 height 14
type input "******"
click at [249, 213] on button at bounding box center [246, 214] width 17 height 14
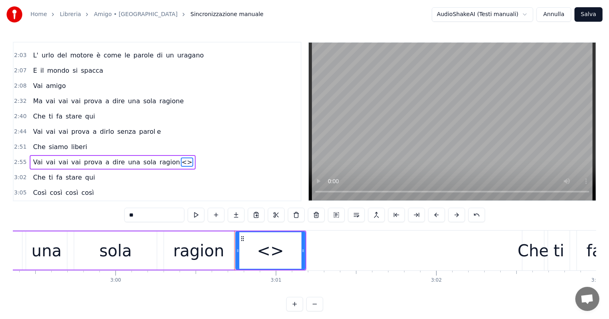
click at [160, 218] on input "**" at bounding box center [154, 214] width 60 height 14
type input "*"
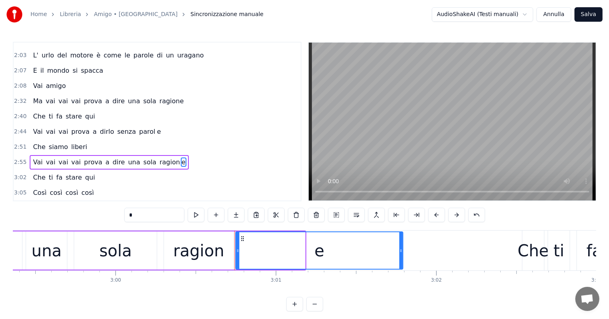
drag, startPoint x: 304, startPoint y: 245, endPoint x: 409, endPoint y: 247, distance: 105.1
click at [403, 247] on div at bounding box center [401, 250] width 3 height 37
click at [51, 256] on div "una" at bounding box center [47, 250] width 30 height 24
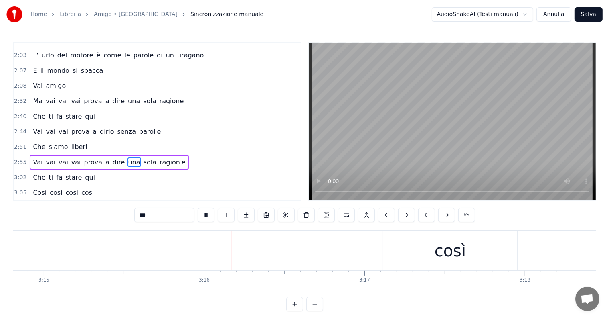
scroll to position [0, 31354]
click at [352, 256] on div "così" at bounding box center [355, 250] width 31 height 24
type input "****"
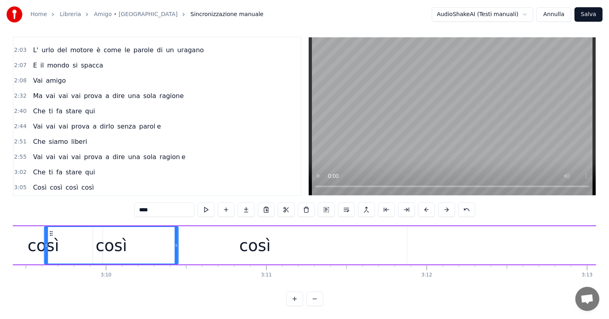
scroll to position [0, 30358]
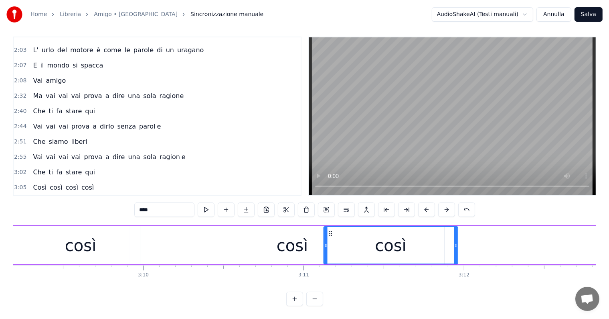
drag, startPoint x: 295, startPoint y: 223, endPoint x: 330, endPoint y: 249, distance: 43.6
click at [330, 249] on div "così" at bounding box center [391, 245] width 133 height 37
click at [297, 247] on div "così" at bounding box center [292, 245] width 31 height 24
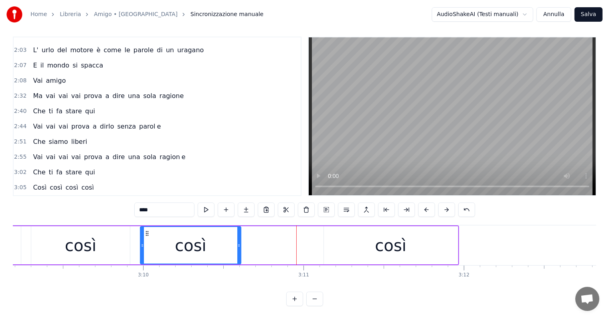
drag, startPoint x: 442, startPoint y: 230, endPoint x: 238, endPoint y: 250, distance: 204.4
click at [238, 250] on div at bounding box center [238, 245] width 3 height 37
click at [30, 180] on div "Così così così così" at bounding box center [63, 187] width 67 height 14
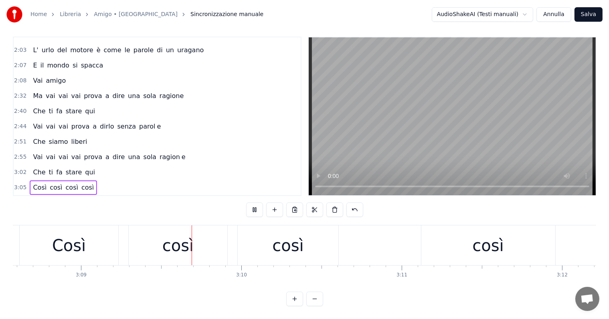
scroll to position [0, 30289]
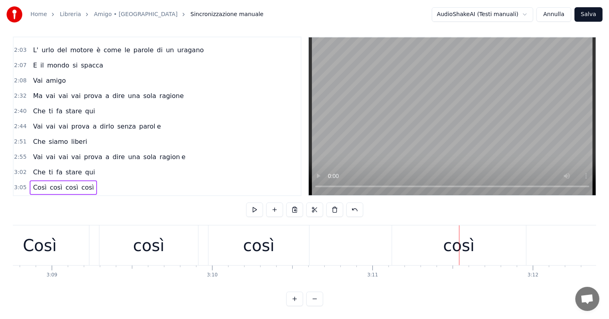
click at [448, 235] on div "così" at bounding box center [458, 245] width 31 height 24
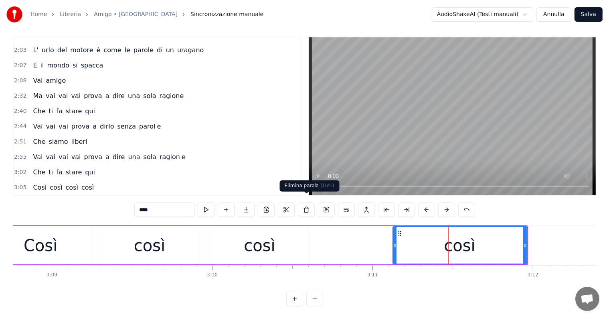
click at [310, 202] on button at bounding box center [306, 209] width 17 height 14
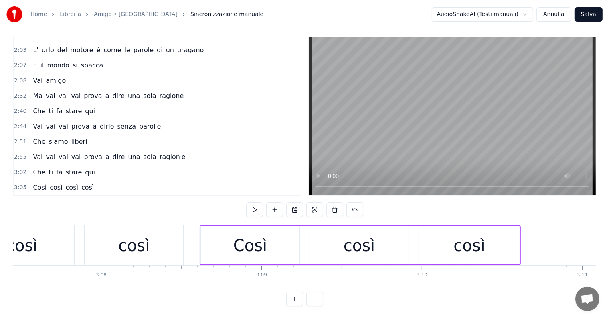
scroll to position [0, 29950]
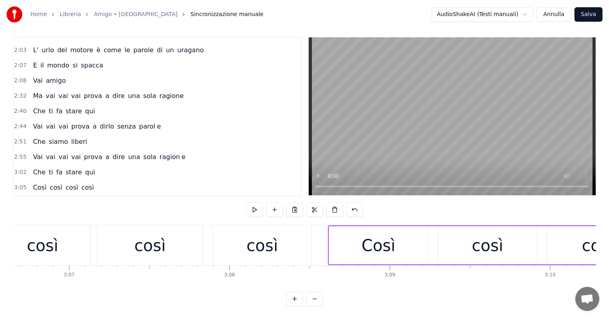
click at [245, 242] on div "così" at bounding box center [262, 245] width 99 height 40
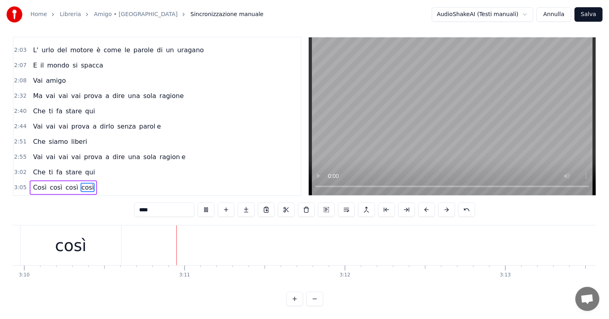
scroll to position [0, 30477]
click at [88, 247] on div "così" at bounding box center [70, 245] width 101 height 40
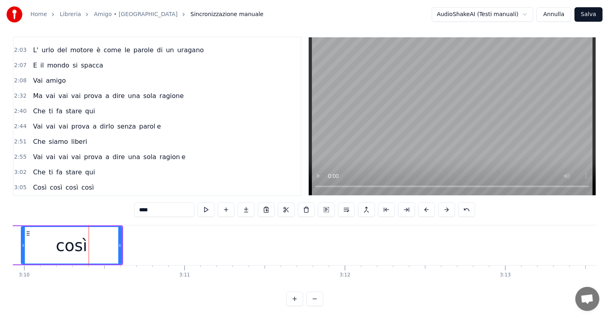
click at [162, 202] on input "****" at bounding box center [164, 209] width 60 height 14
type input "***"
click at [249, 202] on button at bounding box center [246, 209] width 17 height 14
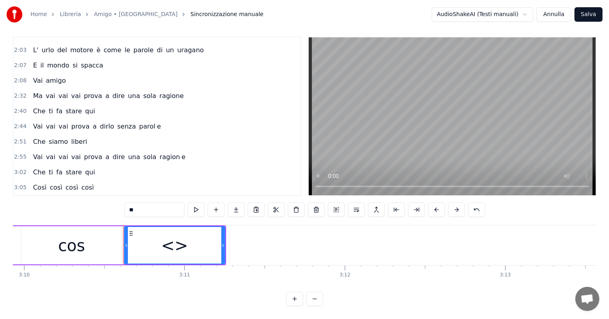
click at [152, 203] on input "**" at bounding box center [154, 209] width 60 height 14
type input "*"
drag, startPoint x: 223, startPoint y: 235, endPoint x: 302, endPoint y: 235, distance: 79.0
click at [302, 242] on icon at bounding box center [301, 245] width 3 height 6
type input "*"
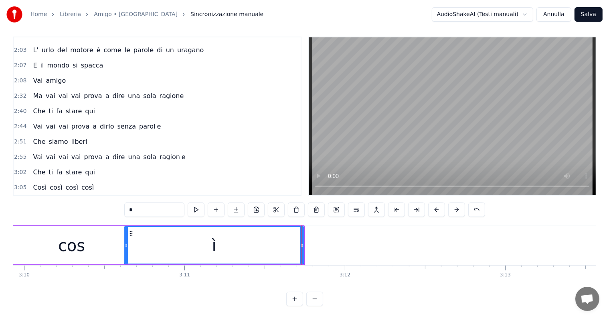
click at [34, 180] on div "Così così così così" at bounding box center [63, 187] width 67 height 14
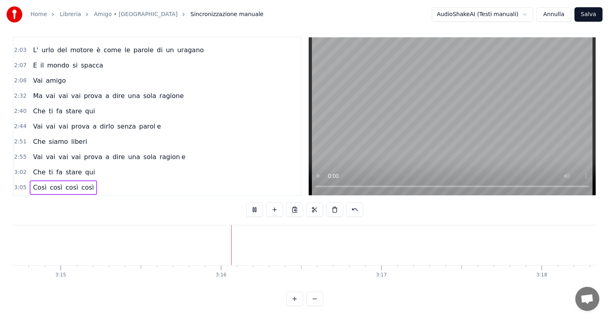
scroll to position [0, 31337]
click at [588, 15] on button "Salva" at bounding box center [589, 14] width 28 height 14
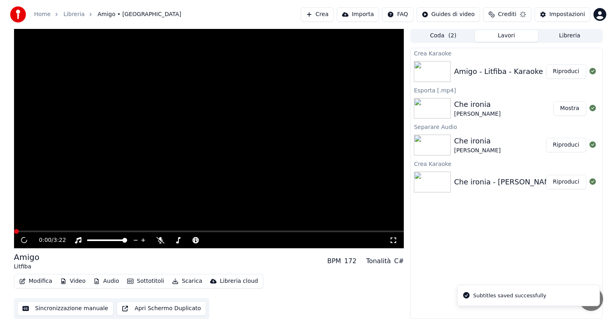
scroll to position [0, 0]
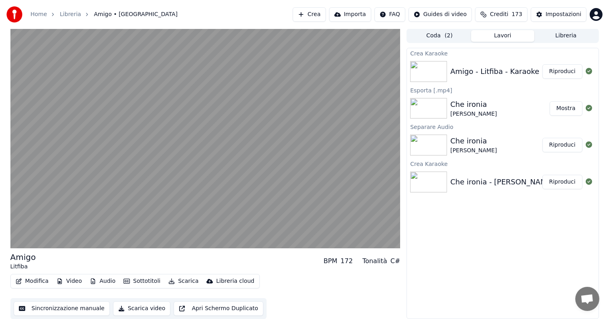
click at [569, 73] on button "Riproduci" at bounding box center [563, 71] width 40 height 14
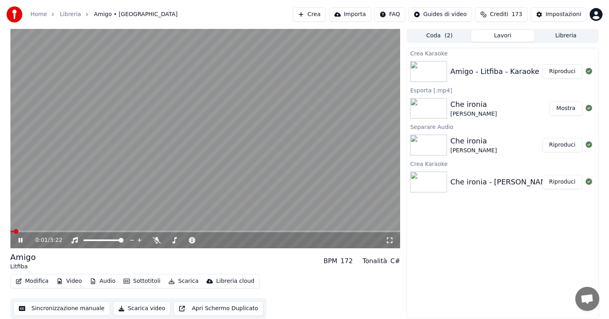
click at [17, 239] on icon at bounding box center [26, 240] width 19 height 6
click at [106, 282] on button "Audio" at bounding box center [103, 280] width 32 height 11
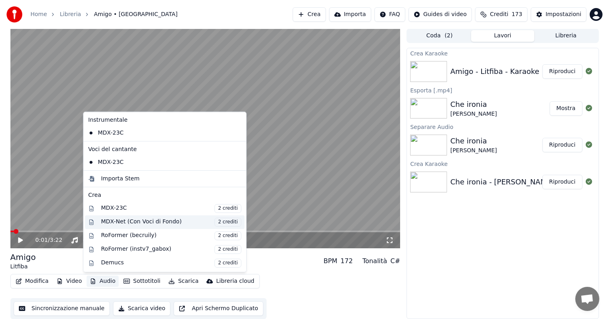
click at [130, 222] on div "MDX-Net (Con Voci di Fondo) 2 crediti" at bounding box center [171, 221] width 140 height 9
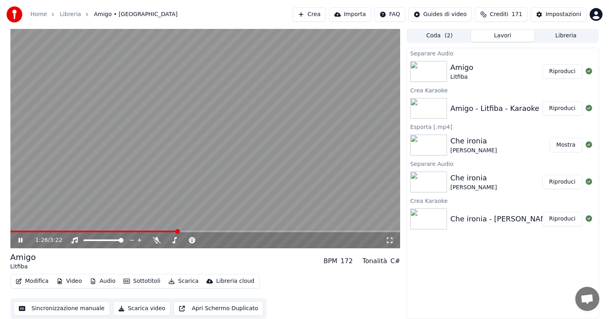
click at [561, 74] on button "Riproduci" at bounding box center [563, 71] width 40 height 14
click at [20, 241] on icon at bounding box center [20, 239] width 4 height 5
click at [108, 282] on button "Audio" at bounding box center [103, 280] width 32 height 11
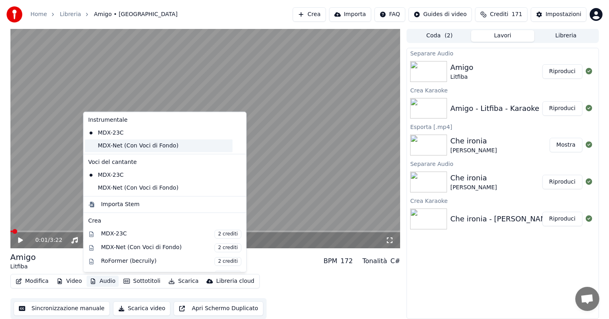
click at [128, 146] on div "MDX-Net (Con Voci di Fondo)" at bounding box center [159, 145] width 148 height 13
click at [101, 278] on button "Audio" at bounding box center [103, 280] width 32 height 11
click at [122, 187] on div "MDX-Net (Con Voci di Fondo)" at bounding box center [159, 187] width 148 height 13
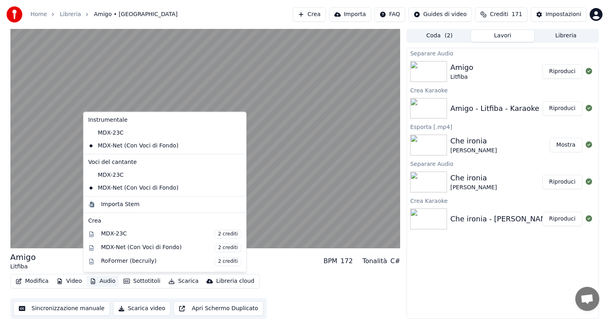
click at [106, 279] on button "Audio" at bounding box center [103, 280] width 32 height 11
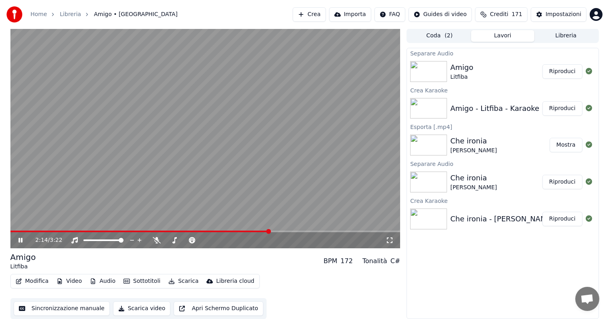
click at [18, 239] on icon at bounding box center [26, 240] width 19 height 6
click at [179, 278] on button "Scarica" at bounding box center [183, 280] width 37 height 11
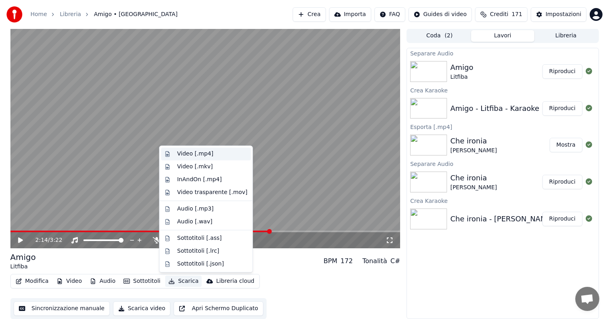
click at [199, 152] on div "Video [.mp4]" at bounding box center [195, 154] width 36 height 8
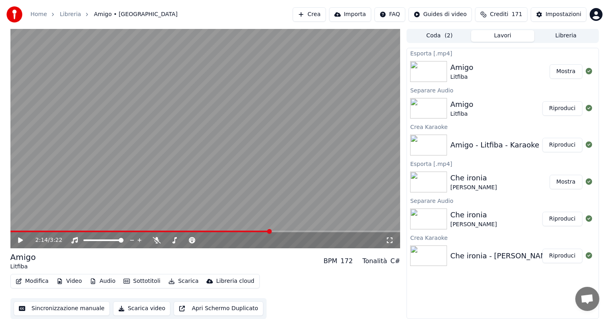
click at [563, 71] on button "Mostra" at bounding box center [566, 71] width 33 height 14
click at [326, 12] on button "Crea" at bounding box center [309, 14] width 33 height 14
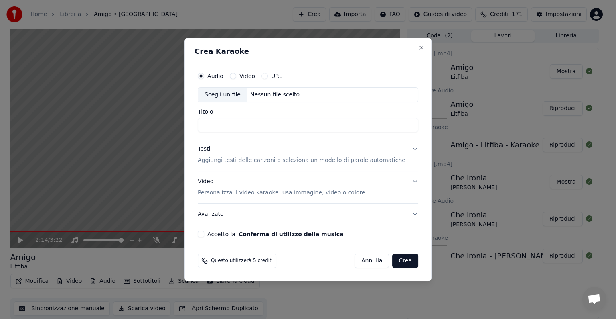
click at [278, 97] on div "Nessun file scelto" at bounding box center [275, 95] width 56 height 8
type input "**********"
click at [405, 148] on button "Testi Aggiungi testi delle canzoni o seleziona un modello di parole automatiche" at bounding box center [308, 154] width 221 height 32
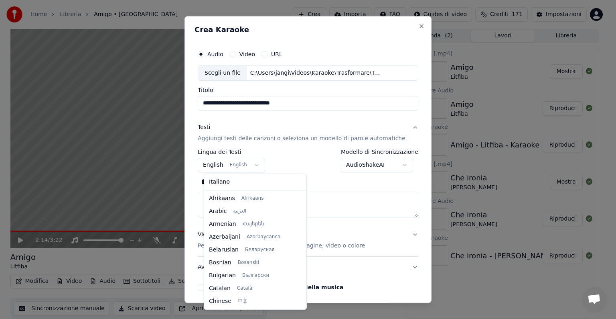
click at [246, 161] on body "**********" at bounding box center [304, 159] width 609 height 319
select select "**"
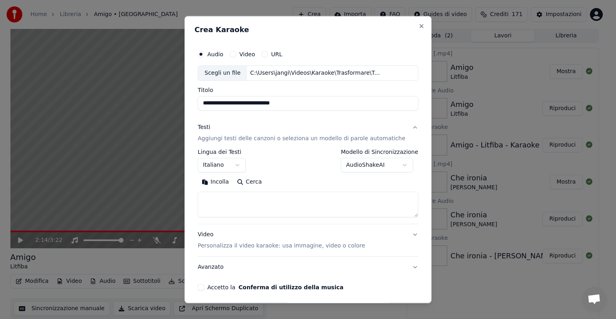
click at [228, 200] on textarea at bounding box center [308, 204] width 221 height 26
click at [225, 183] on button "Incolla" at bounding box center [215, 181] width 35 height 13
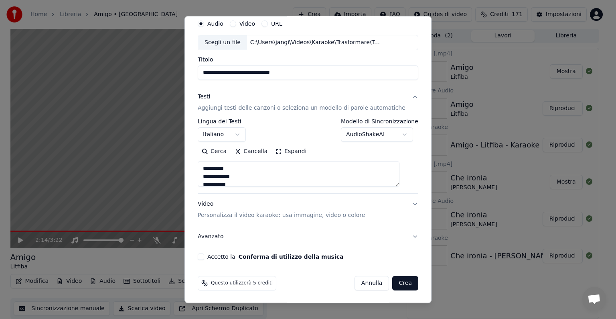
click at [401, 203] on button "Video Personalizza il video karaoke: usa immagine, video o colore" at bounding box center [308, 209] width 221 height 32
type textarea "**********"
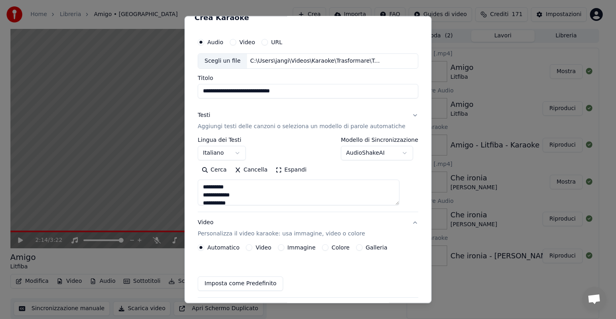
scroll to position [9, 0]
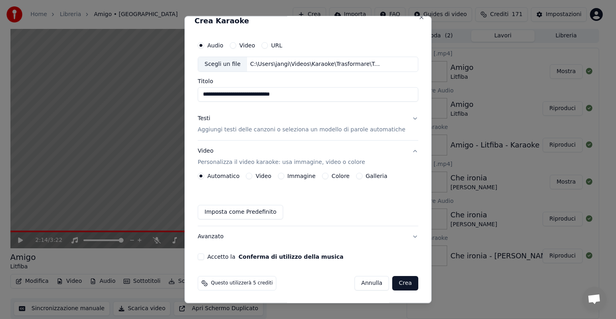
click at [284, 172] on button "Immagine" at bounding box center [281, 175] width 6 height 6
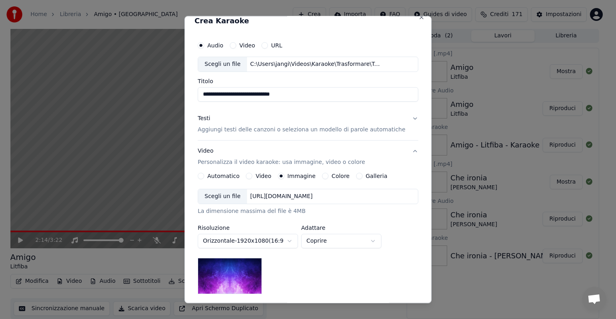
click at [316, 195] on div "[URL][DOMAIN_NAME]" at bounding box center [281, 196] width 69 height 8
click at [310, 197] on div "[URL][DOMAIN_NAME]" at bounding box center [281, 196] width 69 height 8
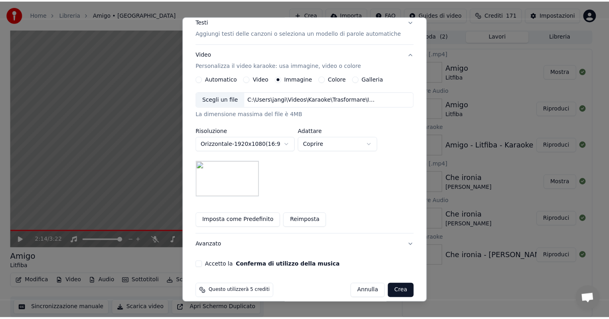
scroll to position [114, 0]
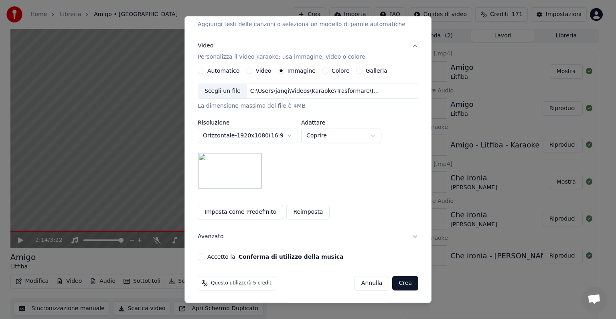
click at [204, 255] on button "Accetto la Conferma di utilizzo della musica" at bounding box center [201, 256] width 6 height 6
click at [393, 278] on button "Crea" at bounding box center [406, 283] width 26 height 14
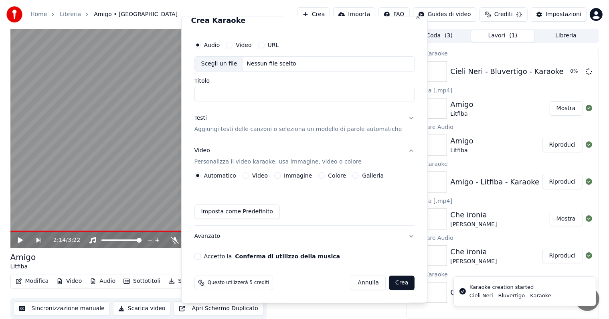
scroll to position [9, 0]
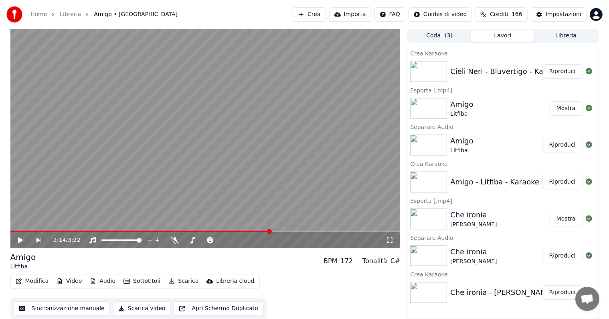
click at [564, 67] on button "Riproduci" at bounding box center [563, 71] width 40 height 14
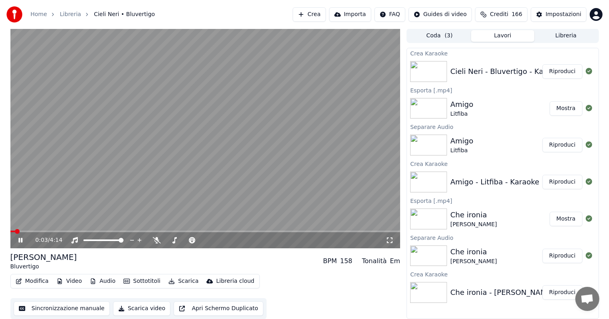
click at [19, 237] on icon at bounding box center [20, 239] width 4 height 5
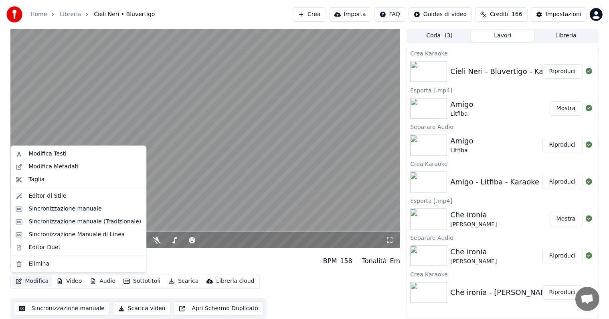
click at [35, 280] on button "Modifica" at bounding box center [32, 280] width 40 height 11
click at [55, 209] on div "Sincronizzazione manuale" at bounding box center [64, 209] width 73 height 8
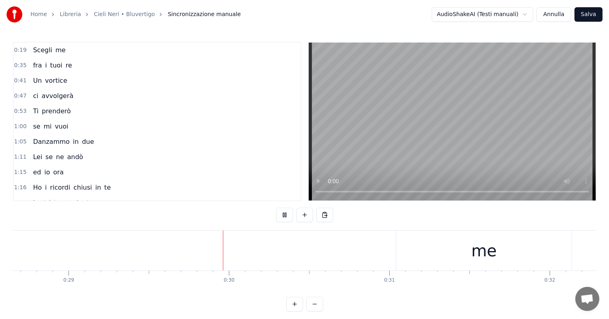
scroll to position [0, 4694]
click at [343, 254] on div "me" at bounding box center [388, 250] width 176 height 40
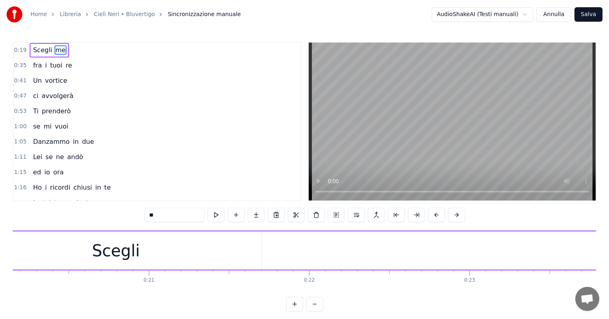
scroll to position [0, 3050]
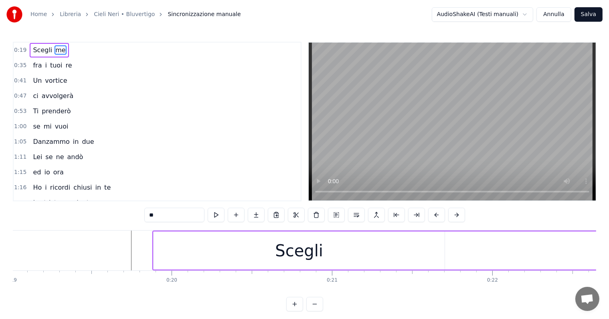
click at [232, 252] on div "Scegli" at bounding box center [299, 250] width 291 height 38
type input "******"
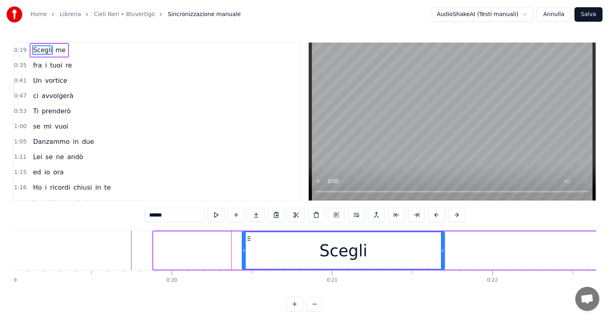
drag, startPoint x: 154, startPoint y: 251, endPoint x: 257, endPoint y: 251, distance: 103.1
click at [246, 251] on icon at bounding box center [244, 250] width 3 height 6
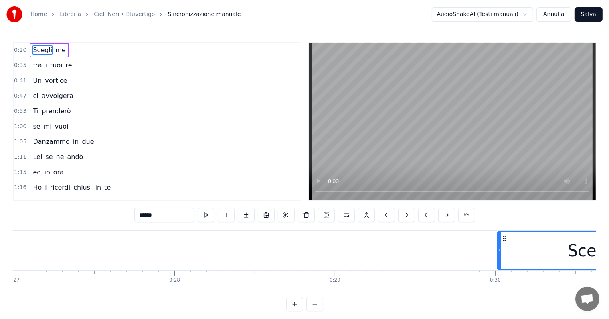
scroll to position [0, 4338]
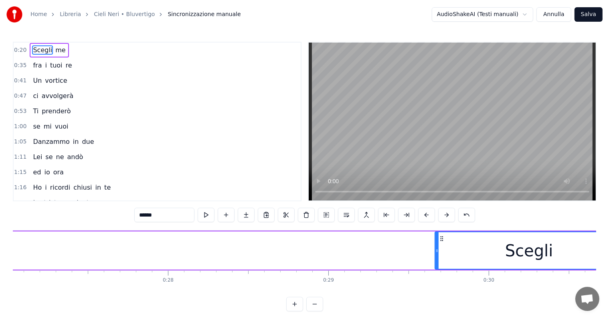
drag, startPoint x: 264, startPoint y: 237, endPoint x: 443, endPoint y: 242, distance: 178.6
click at [443, 242] on div "Scegli" at bounding box center [529, 250] width 187 height 37
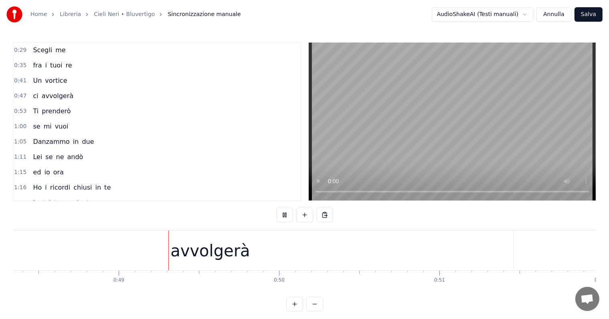
scroll to position [0, 7772]
click at [239, 242] on div "avvolgerà" at bounding box center [195, 250] width 606 height 40
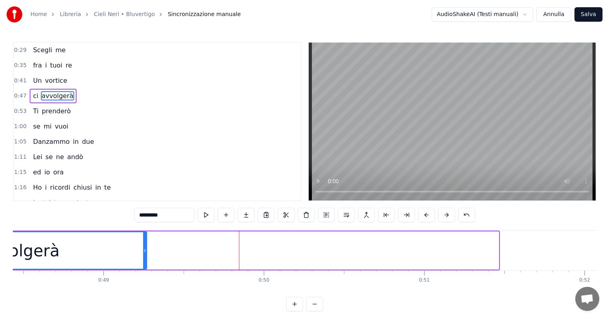
drag, startPoint x: 496, startPoint y: 245, endPoint x: 144, endPoint y: 245, distance: 352.2
click at [144, 245] on div at bounding box center [144, 250] width 3 height 37
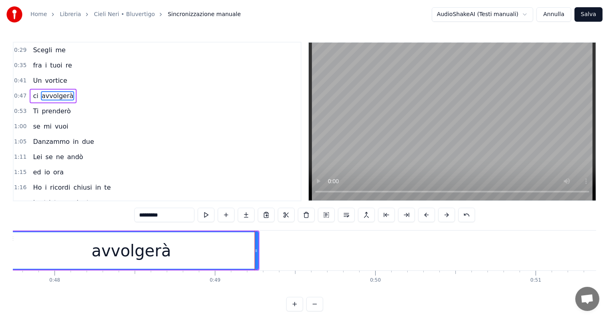
scroll to position [0, 7638]
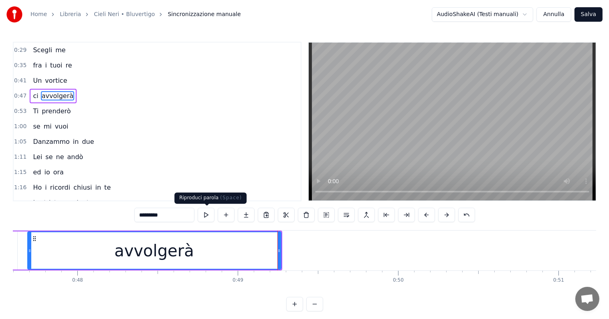
click at [181, 214] on input "*********" at bounding box center [164, 214] width 60 height 14
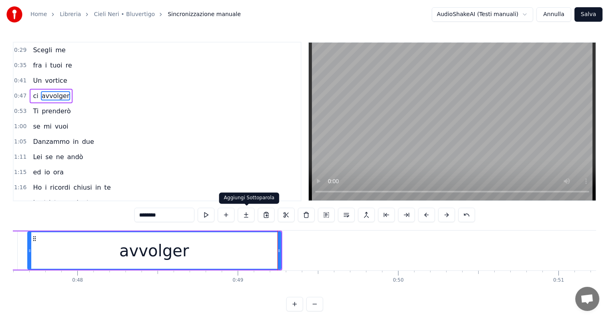
type input "********"
click at [250, 213] on button at bounding box center [246, 214] width 17 height 14
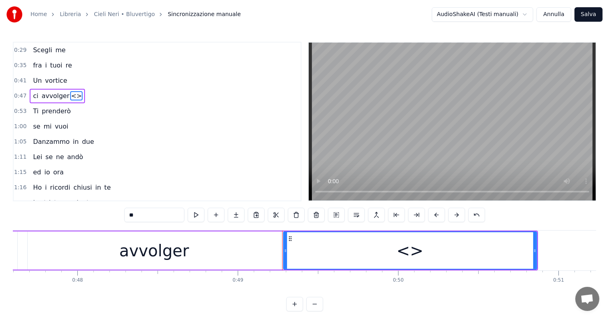
click at [163, 212] on input "**" at bounding box center [154, 214] width 60 height 14
type input "*"
drag, startPoint x: 535, startPoint y: 246, endPoint x: 576, endPoint y: 246, distance: 40.9
click at [576, 246] on div at bounding box center [575, 250] width 3 height 37
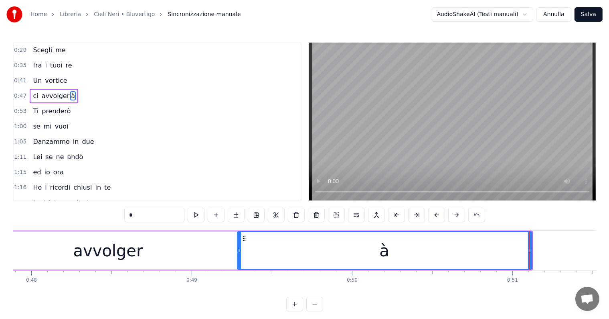
scroll to position [0, 7477]
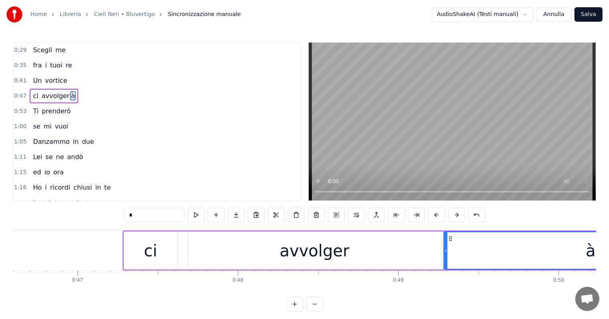
type input "*"
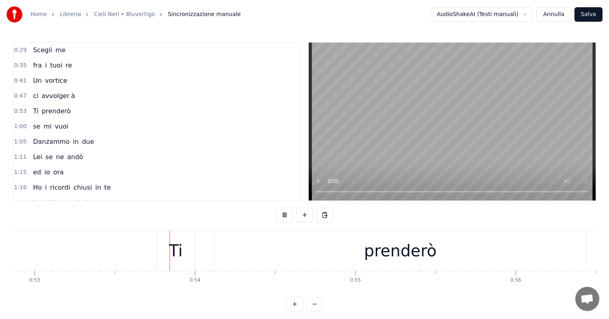
scroll to position [0, 8498]
click at [383, 241] on div "prenderò" at bounding box center [385, 250] width 73 height 24
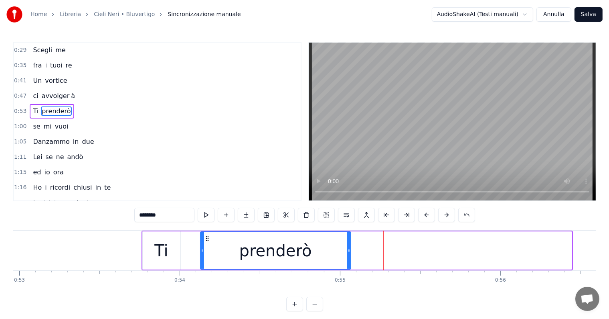
drag, startPoint x: 570, startPoint y: 246, endPoint x: 326, endPoint y: 259, distance: 244.7
click at [348, 258] on div at bounding box center [348, 250] width 3 height 37
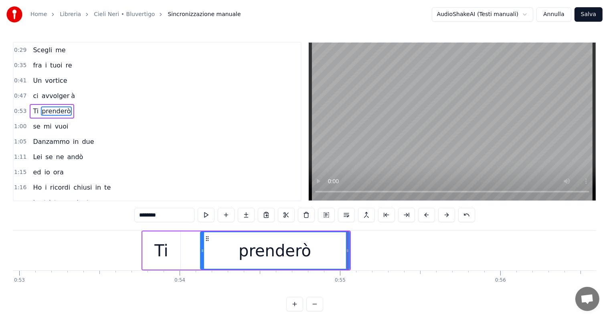
click at [172, 212] on input "********" at bounding box center [164, 214] width 60 height 14
type input "*******"
click at [248, 215] on button at bounding box center [246, 214] width 17 height 14
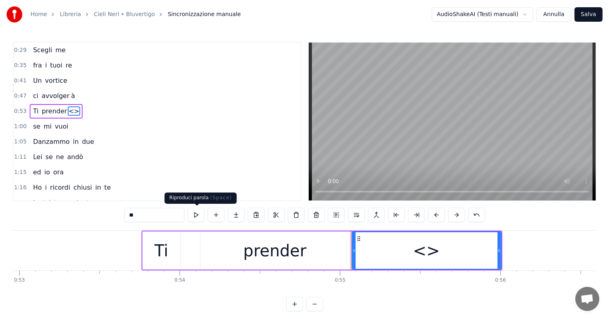
click at [162, 215] on input "**" at bounding box center [154, 214] width 60 height 14
type input "*"
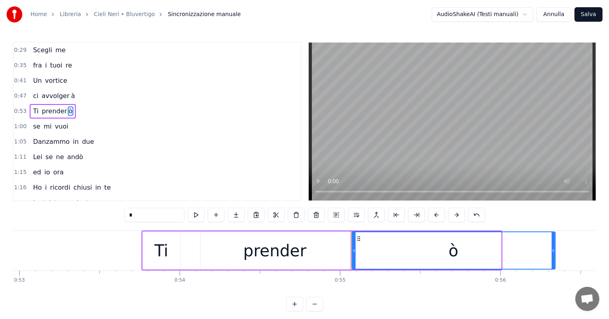
drag, startPoint x: 499, startPoint y: 247, endPoint x: 554, endPoint y: 247, distance: 54.2
click at [554, 247] on icon at bounding box center [553, 250] width 3 height 6
type input "*"
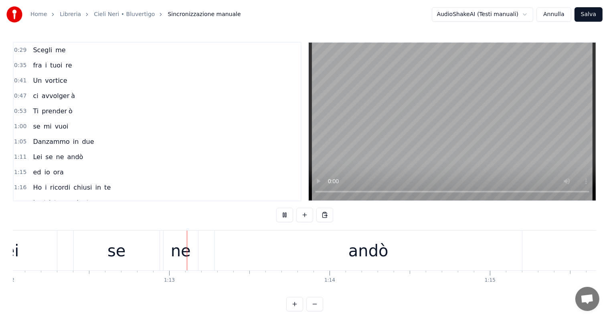
scroll to position [0, 11580]
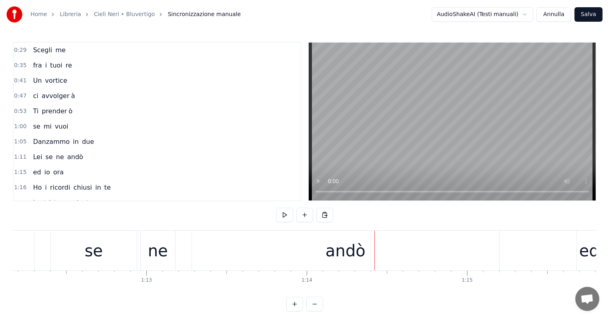
click at [349, 251] on div "andò" at bounding box center [346, 250] width 40 height 24
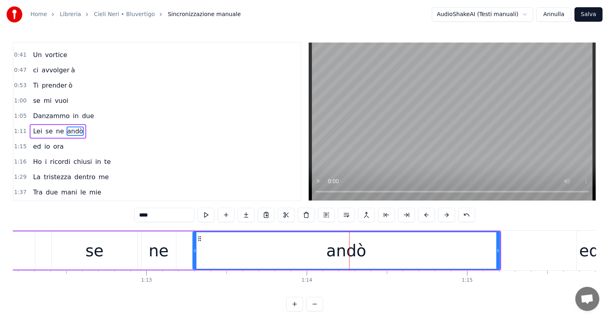
scroll to position [32, 0]
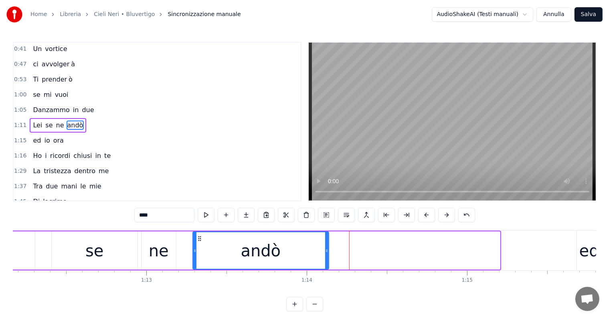
drag, startPoint x: 499, startPoint y: 245, endPoint x: 327, endPoint y: 244, distance: 171.3
click at [327, 244] on div at bounding box center [326, 250] width 3 height 37
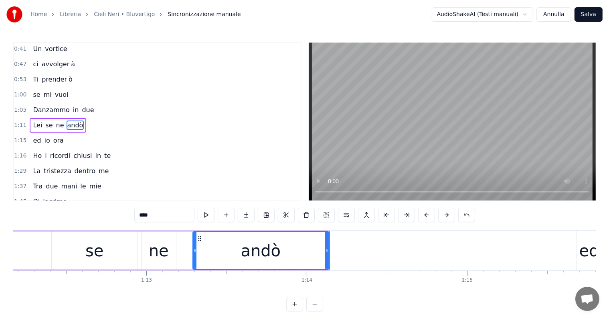
click at [153, 214] on input "****" at bounding box center [164, 214] width 60 height 14
type input "***"
click at [243, 212] on button at bounding box center [246, 214] width 17 height 14
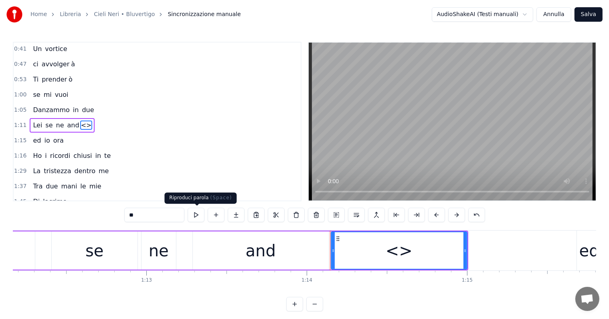
click at [159, 213] on input "**" at bounding box center [154, 214] width 60 height 14
type input "*"
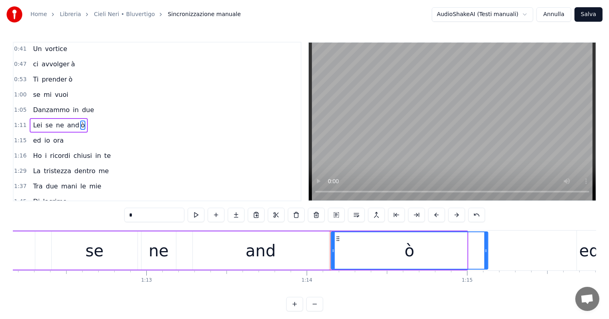
drag, startPoint x: 465, startPoint y: 248, endPoint x: 486, endPoint y: 248, distance: 20.9
click at [486, 248] on icon at bounding box center [486, 250] width 3 height 6
click at [69, 242] on div "se" at bounding box center [95, 250] width 86 height 38
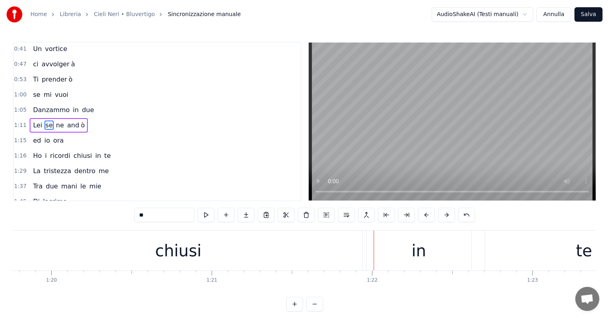
scroll to position [0, 12707]
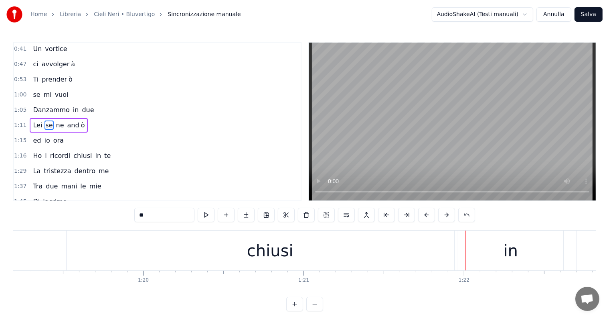
click at [255, 250] on div "chiusi" at bounding box center [270, 250] width 47 height 24
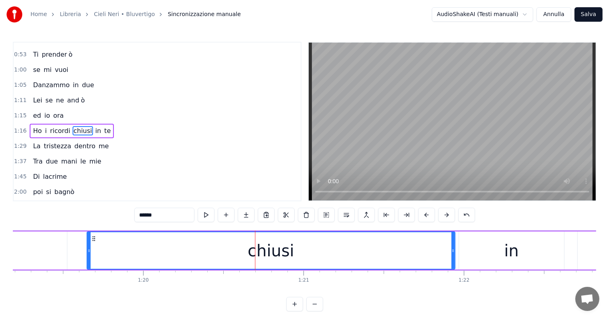
scroll to position [61, 0]
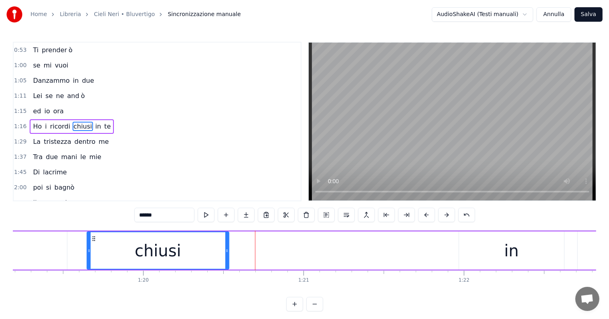
drag, startPoint x: 453, startPoint y: 246, endPoint x: 226, endPoint y: 258, distance: 226.6
click at [226, 258] on div at bounding box center [226, 250] width 3 height 37
click at [162, 217] on input "******" at bounding box center [164, 214] width 60 height 14
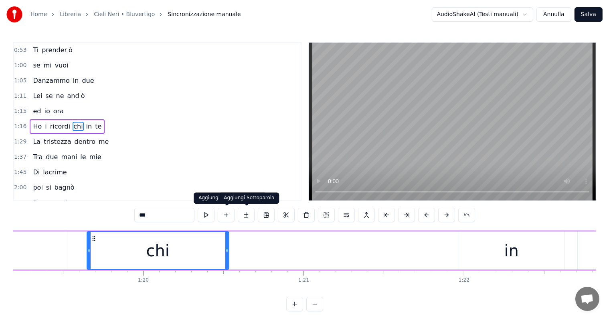
type input "***"
click at [250, 216] on button at bounding box center [246, 214] width 17 height 14
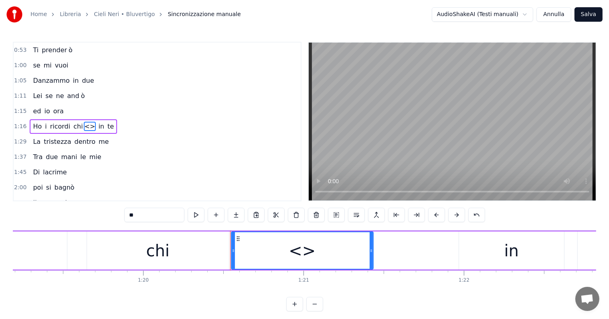
click at [163, 213] on input "**" at bounding box center [154, 214] width 60 height 14
type input "*"
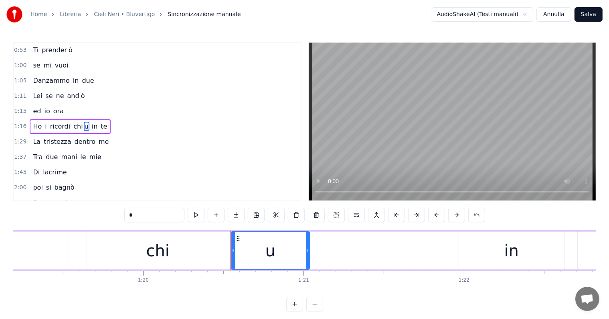
drag, startPoint x: 372, startPoint y: 244, endPoint x: 298, endPoint y: 251, distance: 75.0
click at [306, 251] on div at bounding box center [307, 250] width 3 height 37
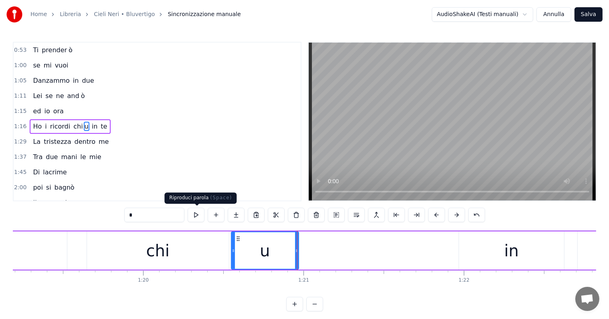
click at [167, 214] on input "*" at bounding box center [154, 214] width 60 height 14
type input "*"
click at [232, 214] on button at bounding box center [236, 214] width 17 height 14
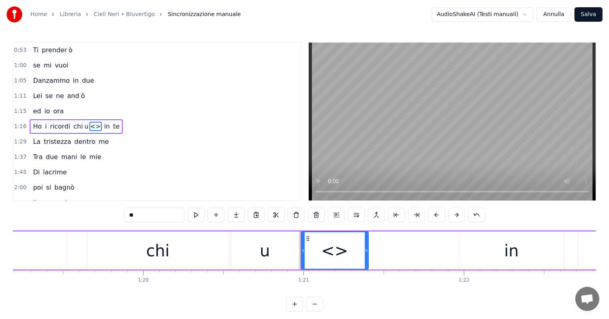
click at [154, 218] on input "**" at bounding box center [154, 214] width 60 height 14
type input "*"
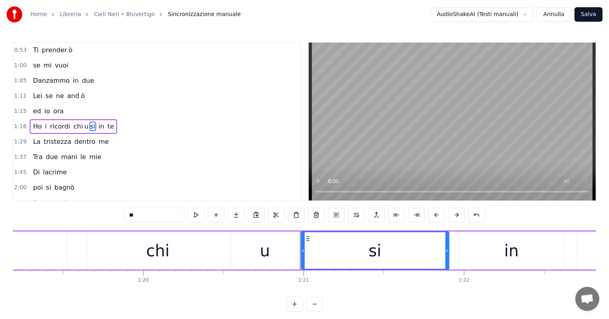
drag, startPoint x: 367, startPoint y: 244, endPoint x: 448, endPoint y: 244, distance: 80.6
click at [448, 244] on div at bounding box center [447, 250] width 3 height 37
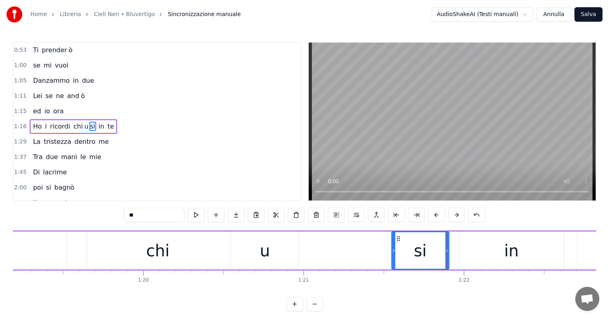
drag, startPoint x: 302, startPoint y: 247, endPoint x: 392, endPoint y: 248, distance: 90.7
click at [392, 248] on icon at bounding box center [393, 250] width 3 height 6
click at [271, 248] on div "u" at bounding box center [264, 250] width 67 height 38
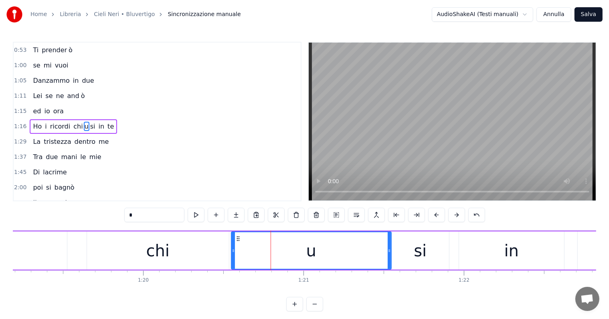
drag, startPoint x: 295, startPoint y: 249, endPoint x: 388, endPoint y: 250, distance: 92.7
click at [388, 250] on icon at bounding box center [389, 250] width 3 height 6
click at [230, 248] on icon at bounding box center [230, 250] width 3 height 6
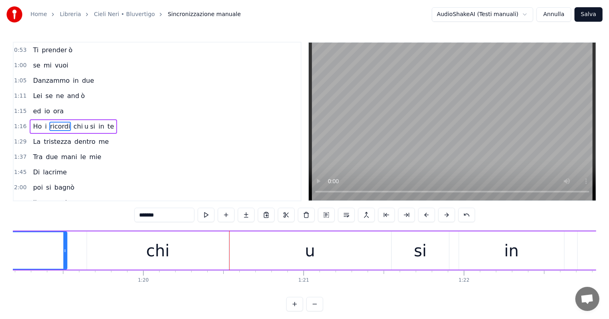
click at [183, 260] on div "chi" at bounding box center [158, 250] width 142 height 38
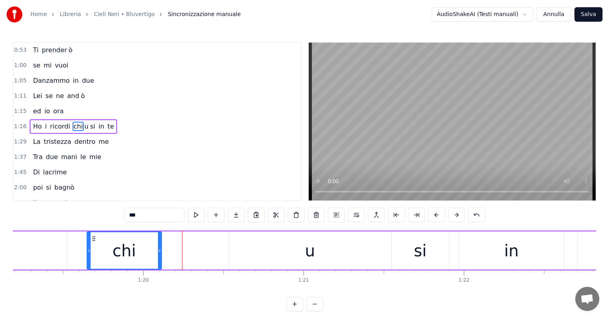
drag, startPoint x: 226, startPoint y: 248, endPoint x: 159, endPoint y: 248, distance: 67.4
click at [159, 248] on icon at bounding box center [159, 250] width 3 height 6
click at [235, 247] on div "u" at bounding box center [310, 250] width 162 height 38
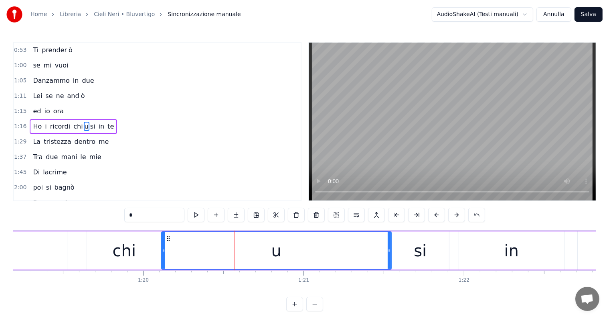
drag, startPoint x: 229, startPoint y: 247, endPoint x: 162, endPoint y: 247, distance: 67.4
click at [162, 247] on icon at bounding box center [163, 250] width 3 height 6
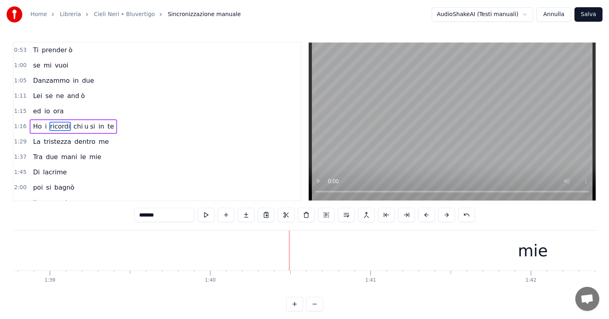
scroll to position [0, 16033]
click at [364, 244] on div "mie" at bounding box center [349, 250] width 1113 height 40
type input "***"
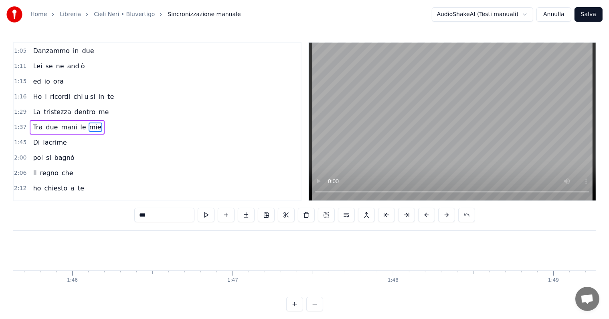
scroll to position [0, 16675]
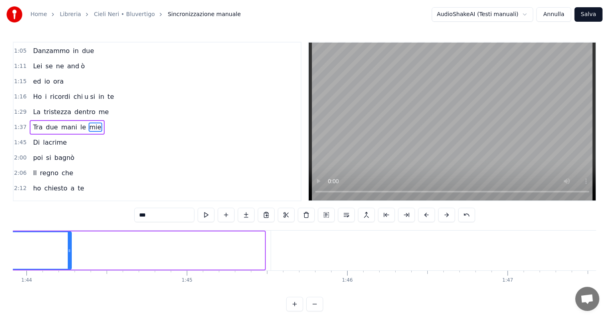
drag, startPoint x: 264, startPoint y: 258, endPoint x: 63, endPoint y: 270, distance: 200.5
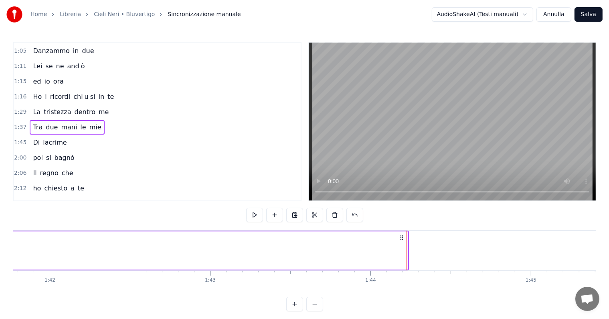
scroll to position [0, 16285]
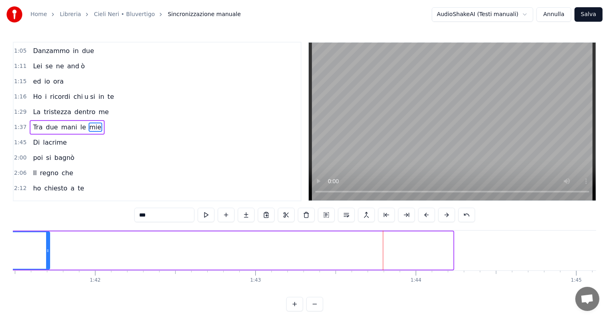
drag, startPoint x: 453, startPoint y: 250, endPoint x: 49, endPoint y: 266, distance: 403.9
click at [49, 266] on div at bounding box center [47, 250] width 3 height 37
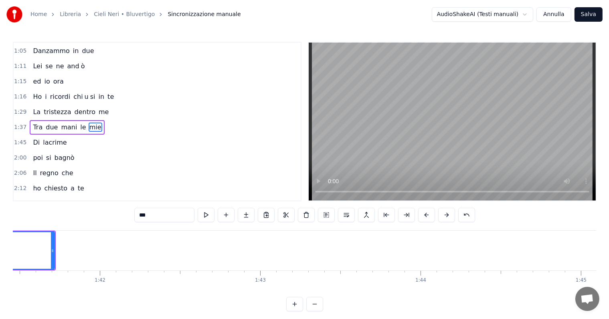
scroll to position [0, 15780]
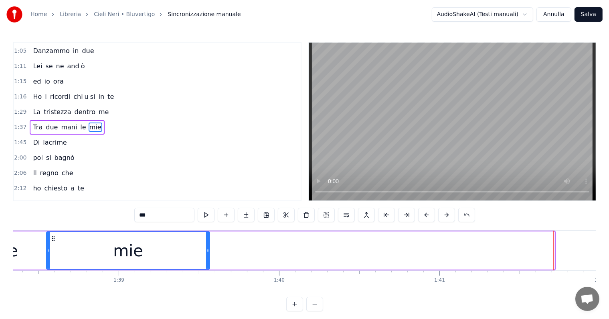
drag, startPoint x: 552, startPoint y: 246, endPoint x: 207, endPoint y: 271, distance: 345.9
click at [207, 271] on div "Scegli me fra i tuoi re Un vortice ci avvolger à Ti prender ò se mi vuoi Danzam…" at bounding box center [305, 260] width 584 height 60
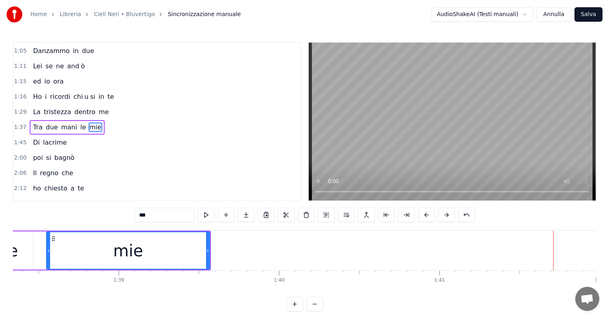
click at [30, 127] on div "Tra due mani le mie" at bounding box center [67, 127] width 75 height 14
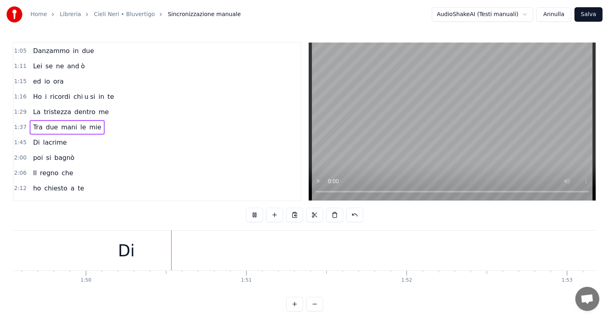
scroll to position [0, 17594]
click at [144, 264] on div "Di" at bounding box center [110, 250] width 1517 height 40
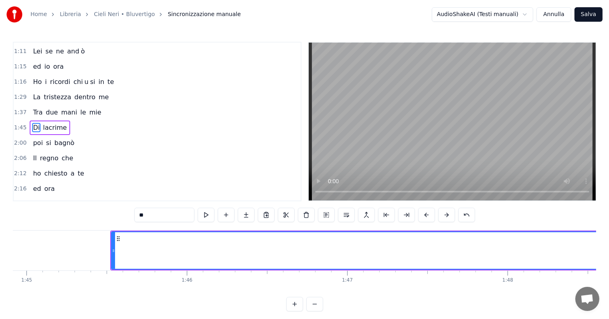
scroll to position [0, 16767]
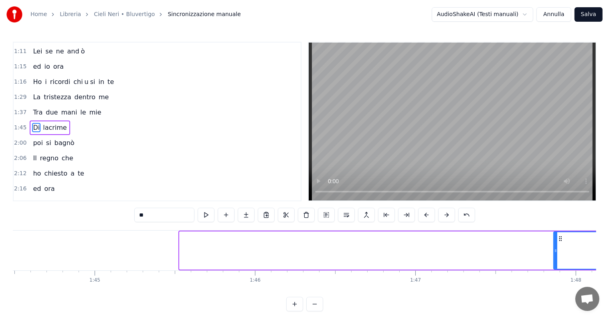
drag, startPoint x: 180, startPoint y: 252, endPoint x: 554, endPoint y: 258, distance: 374.3
click at [554, 258] on div at bounding box center [555, 250] width 3 height 37
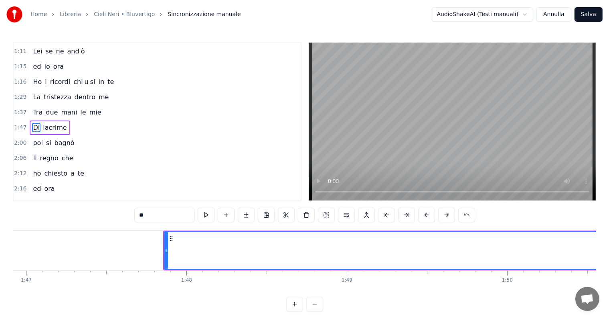
scroll to position [0, 17179]
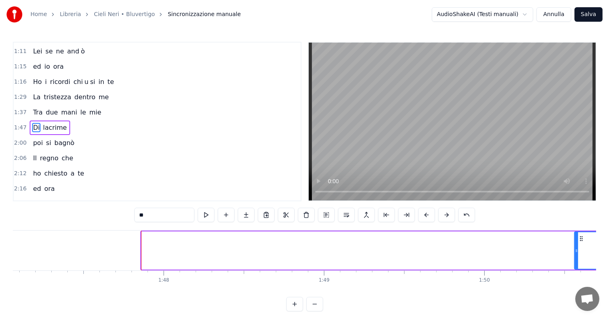
drag, startPoint x: 143, startPoint y: 257, endPoint x: 576, endPoint y: 252, distance: 433.3
click at [576, 252] on div at bounding box center [576, 250] width 3 height 37
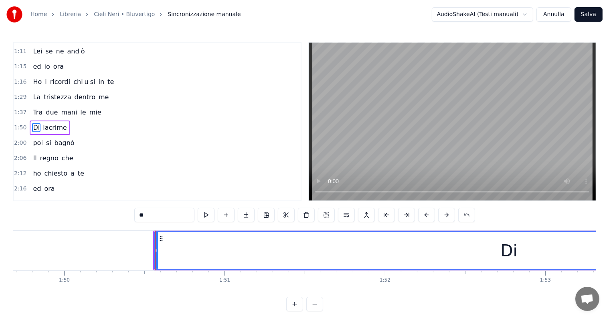
scroll to position [0, 17702]
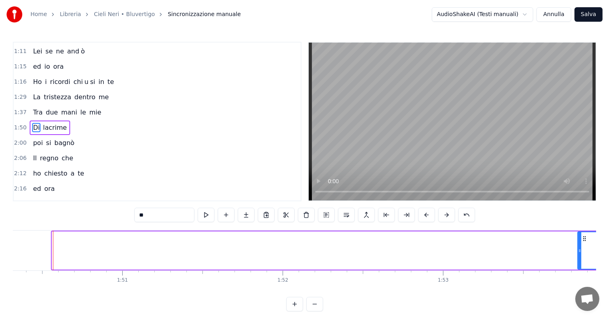
drag, startPoint x: 53, startPoint y: 254, endPoint x: 585, endPoint y: 246, distance: 532.0
click at [582, 246] on div at bounding box center [579, 250] width 3 height 37
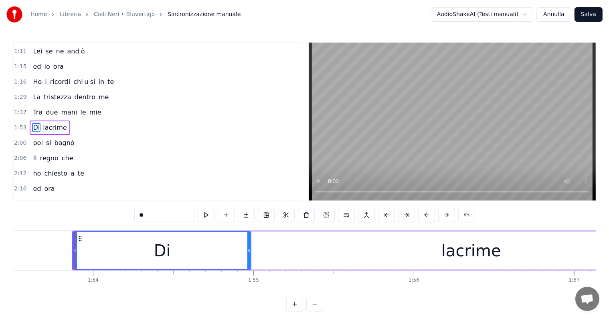
scroll to position [0, 18233]
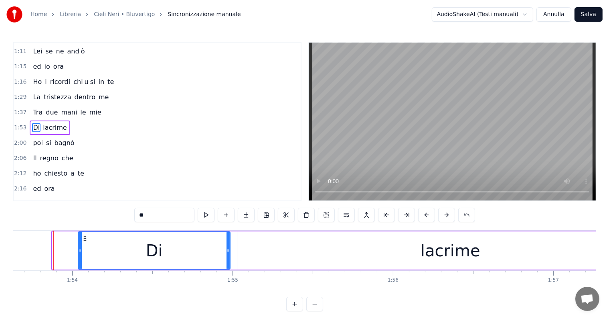
drag, startPoint x: 55, startPoint y: 252, endPoint x: 80, endPoint y: 252, distance: 25.7
click at [80, 252] on icon at bounding box center [80, 250] width 3 height 6
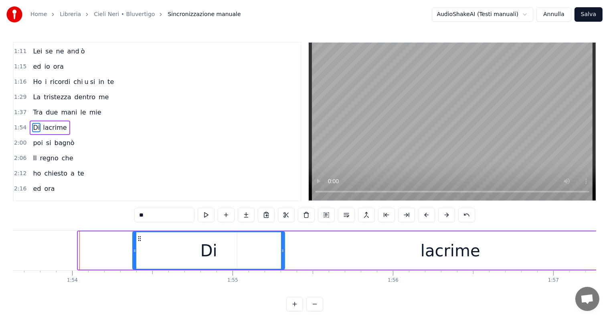
drag, startPoint x: 84, startPoint y: 237, endPoint x: 138, endPoint y: 242, distance: 54.8
click at [138, 242] on div "Di" at bounding box center [208, 250] width 151 height 37
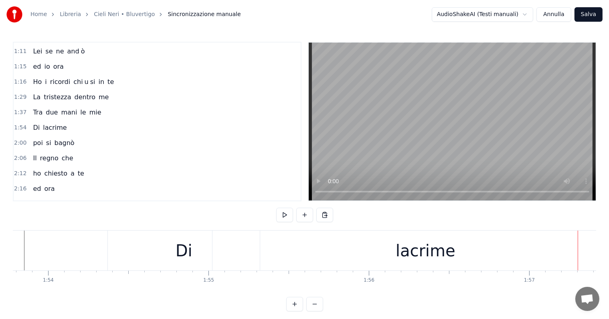
scroll to position [0, 18234]
click at [131, 251] on div "Di" at bounding box center [207, 250] width 152 height 40
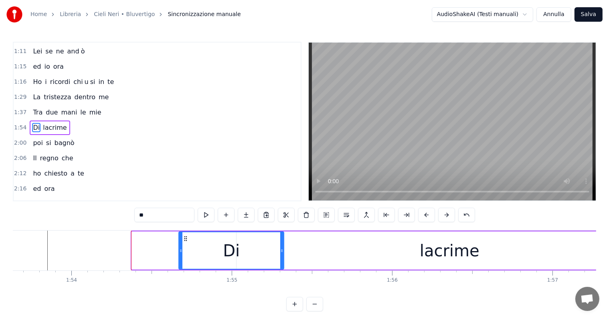
drag, startPoint x: 132, startPoint y: 252, endPoint x: 179, endPoint y: 257, distance: 47.2
click at [179, 257] on div at bounding box center [180, 250] width 3 height 37
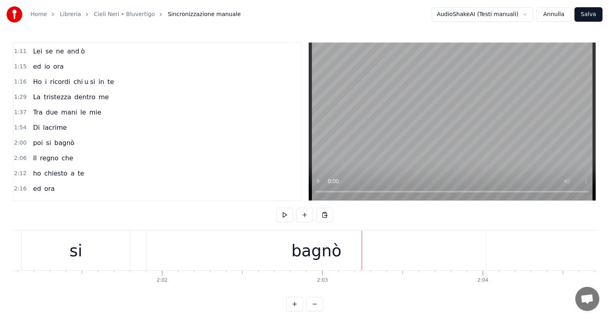
scroll to position [0, 19473]
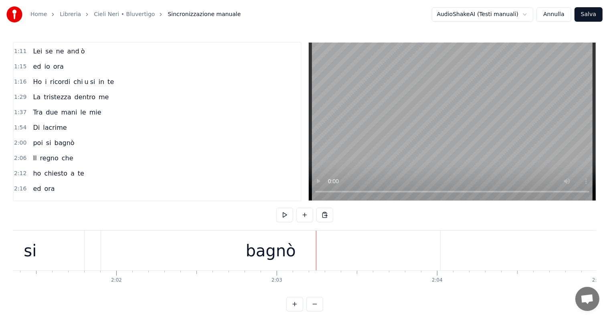
click at [273, 241] on div "bagnò" at bounding box center [271, 250] width 50 height 24
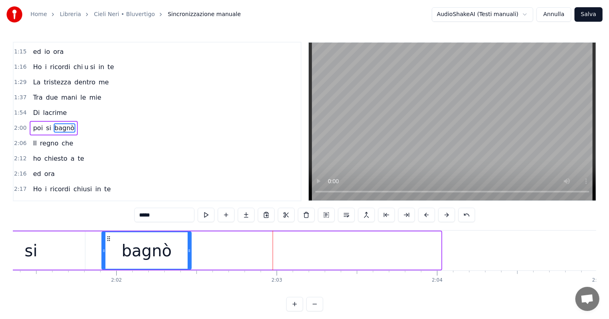
drag, startPoint x: 440, startPoint y: 245, endPoint x: 190, endPoint y: 246, distance: 249.9
click at [190, 246] on div at bounding box center [189, 250] width 3 height 37
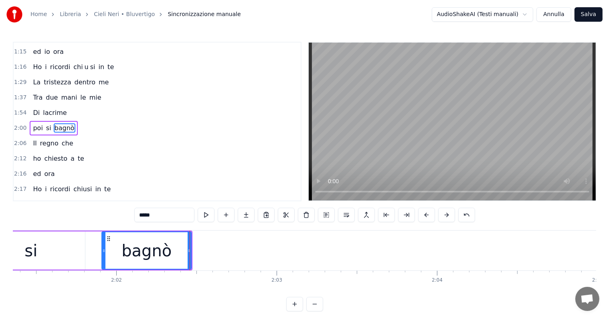
click at [165, 213] on input "*****" at bounding box center [164, 214] width 60 height 14
type input "****"
click at [247, 215] on button at bounding box center [246, 214] width 17 height 14
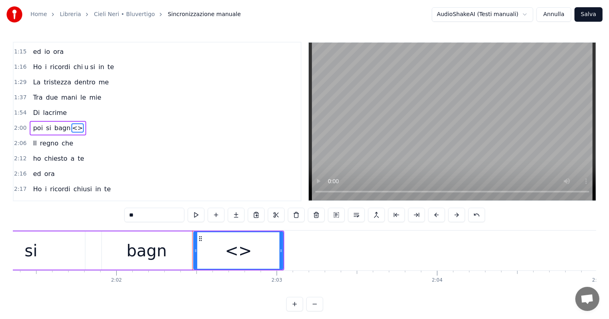
click at [165, 217] on input "**" at bounding box center [154, 214] width 60 height 14
type input "*"
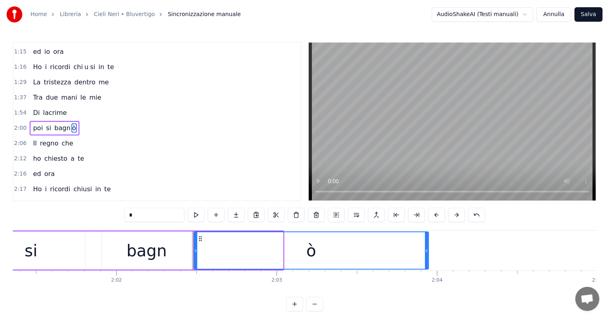
drag, startPoint x: 282, startPoint y: 248, endPoint x: 427, endPoint y: 248, distance: 145.6
click at [427, 248] on icon at bounding box center [426, 250] width 3 height 6
click at [45, 244] on div "si" at bounding box center [31, 250] width 108 height 38
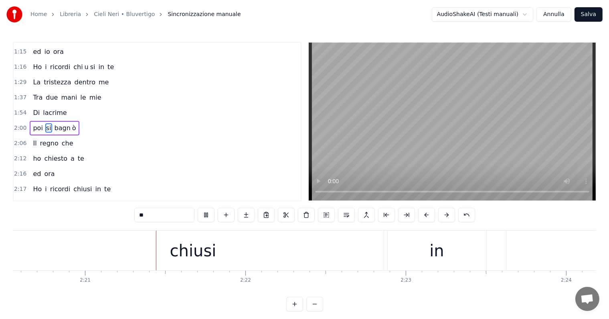
scroll to position [0, 22554]
click at [198, 248] on div "chiusi" at bounding box center [192, 250] width 47 height 24
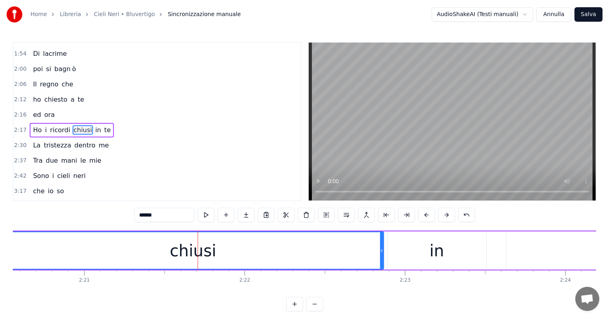
scroll to position [0, 22409]
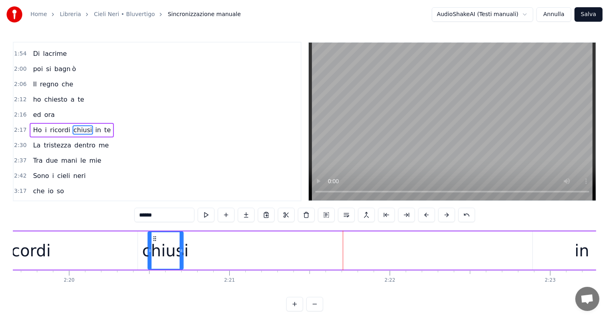
drag, startPoint x: 526, startPoint y: 246, endPoint x: 180, endPoint y: 266, distance: 346.4
click at [180, 266] on div at bounding box center [181, 250] width 3 height 37
click at [161, 215] on input "******" at bounding box center [164, 214] width 60 height 14
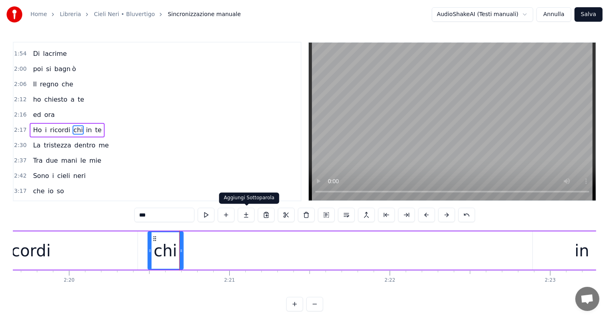
type input "***"
click at [246, 214] on button at bounding box center [246, 214] width 17 height 14
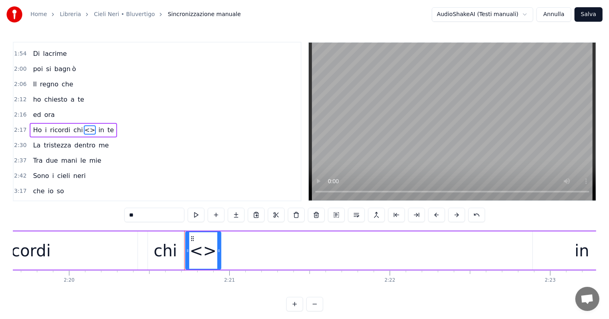
click at [157, 217] on input "**" at bounding box center [154, 214] width 60 height 14
type input "*"
click at [233, 214] on button at bounding box center [236, 214] width 17 height 14
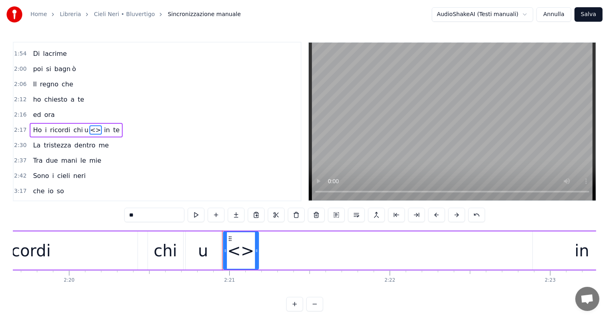
click at [155, 217] on input "**" at bounding box center [154, 214] width 60 height 14
type input "*"
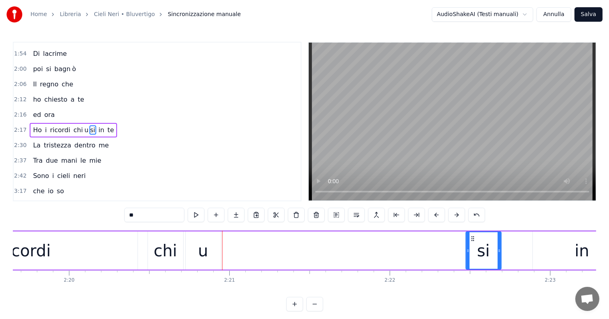
drag, startPoint x: 229, startPoint y: 235, endPoint x: 473, endPoint y: 235, distance: 243.1
click at [473, 235] on icon at bounding box center [473, 238] width 6 height 6
click at [199, 252] on div "u" at bounding box center [203, 250] width 10 height 24
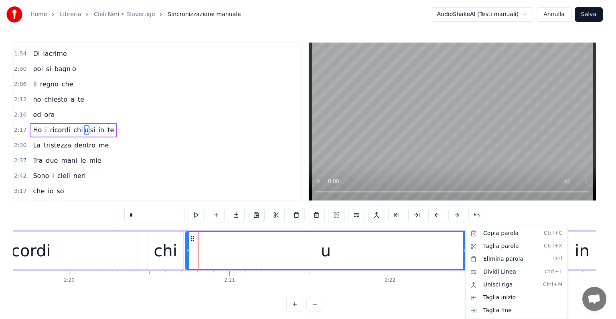
click at [187, 244] on html "Home Libreria Cieli Neri • Bluvertigo Sincronizzazione manuale AudioShakeAI (Te…" at bounding box center [308, 162] width 616 height 324
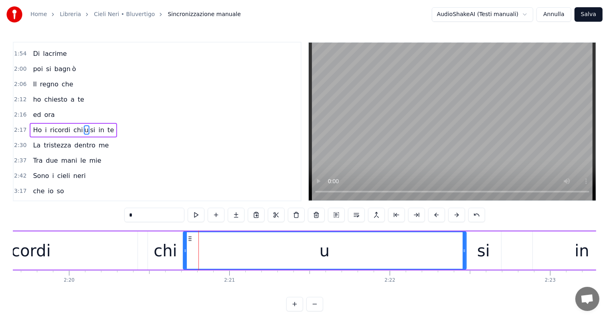
click at [185, 244] on div at bounding box center [185, 250] width 3 height 37
click at [71, 249] on div "ricordi" at bounding box center [26, 250] width 224 height 38
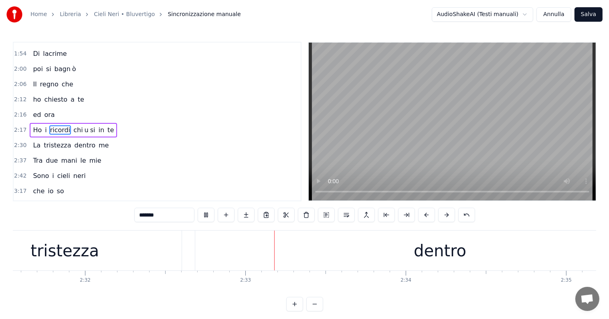
scroll to position [0, 24448]
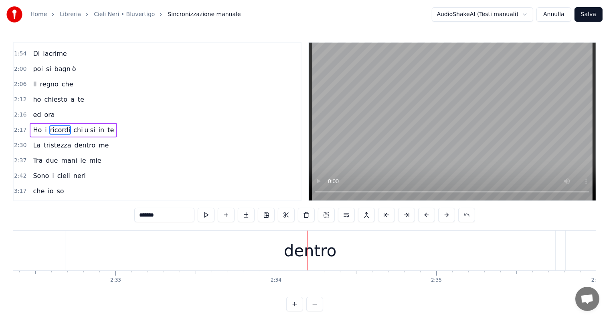
click at [278, 253] on div "dentro" at bounding box center [310, 250] width 490 height 40
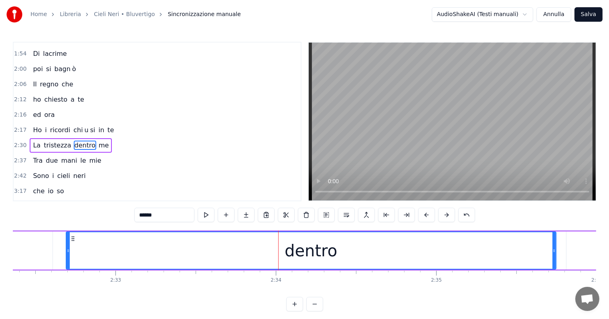
scroll to position [181, 0]
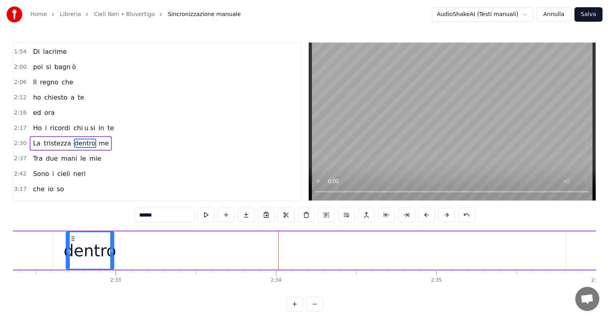
drag, startPoint x: 554, startPoint y: 246, endPoint x: 110, endPoint y: 291, distance: 446.0
click at [110, 290] on div "Scegli me fra i tuoi re Un vortice ci avvolger à Ti prender ò se mi vuoi Danzam…" at bounding box center [305, 260] width 584 height 60
click at [168, 215] on input "******" at bounding box center [164, 214] width 60 height 14
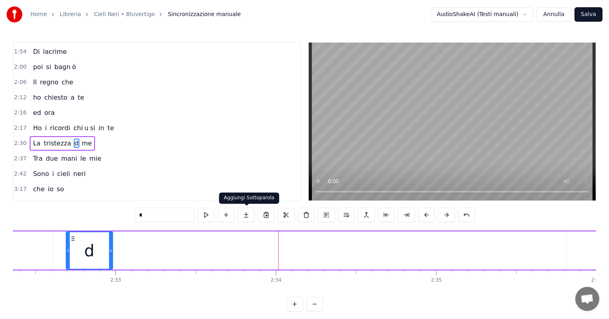
type input "*"
click at [245, 213] on button at bounding box center [246, 214] width 17 height 14
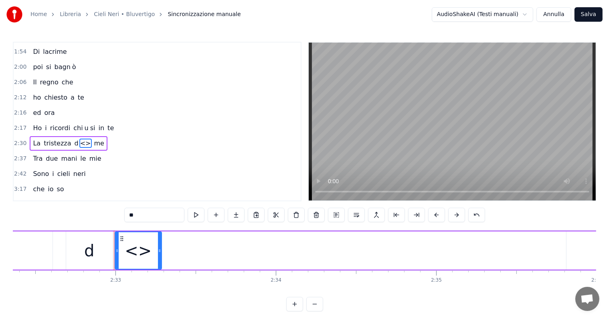
click at [148, 214] on input "**" at bounding box center [154, 214] width 60 height 14
type input "*"
click at [240, 212] on button at bounding box center [236, 214] width 17 height 14
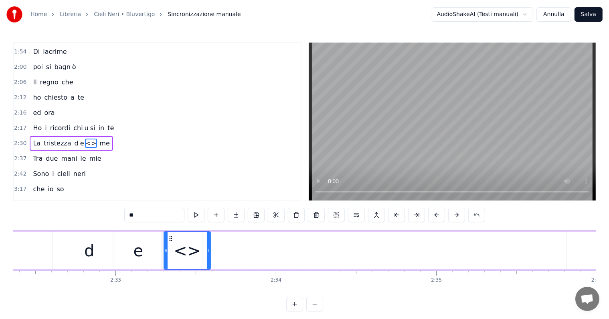
click at [160, 219] on input "**" at bounding box center [154, 214] width 60 height 14
type input "*"
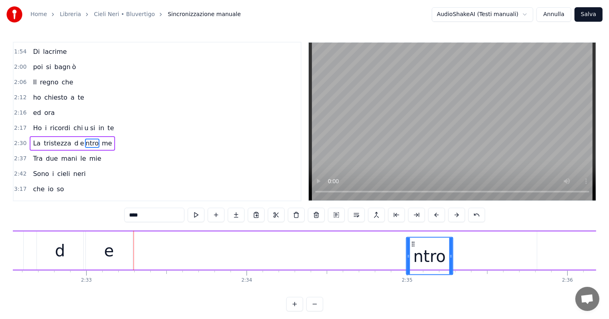
scroll to position [12, 0]
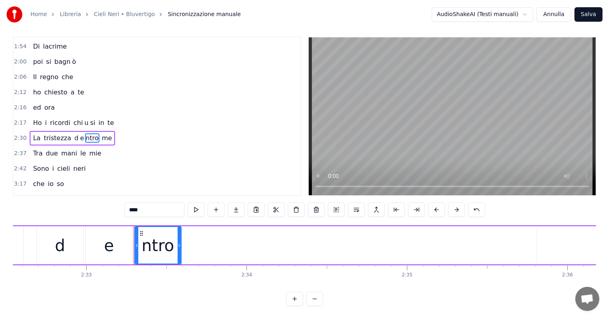
drag, startPoint x: 169, startPoint y: 237, endPoint x: 388, endPoint y: 215, distance: 220.1
click at [388, 215] on div "0:29 Scegli me 0:35 fra i tuoi re 0:41 Un vortice 0:47 ci avvolger à 0:53 Ti pr…" at bounding box center [305, 171] width 584 height 269
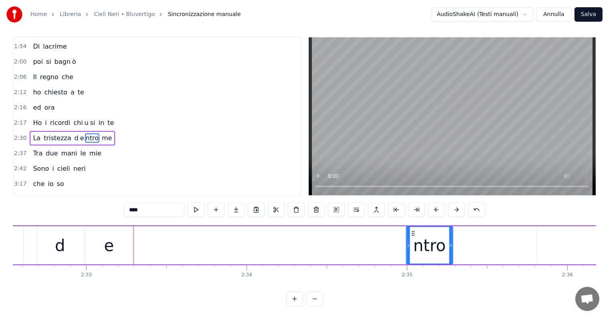
drag, startPoint x: 139, startPoint y: 224, endPoint x: 411, endPoint y: 221, distance: 272.0
click at [411, 227] on div "ntro" at bounding box center [430, 245] width 46 height 37
drag, startPoint x: 452, startPoint y: 235, endPoint x: 510, endPoint y: 228, distance: 58.6
click at [507, 228] on div at bounding box center [505, 245] width 3 height 37
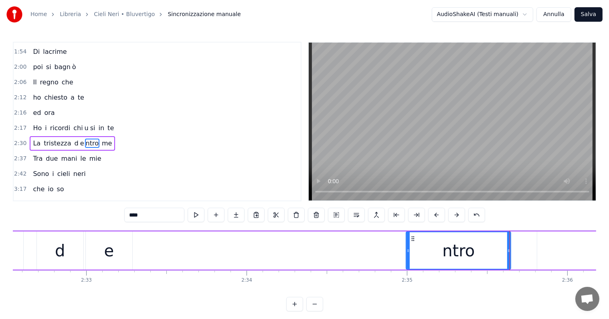
click at [109, 257] on div "e" at bounding box center [109, 250] width 10 height 24
type input "*"
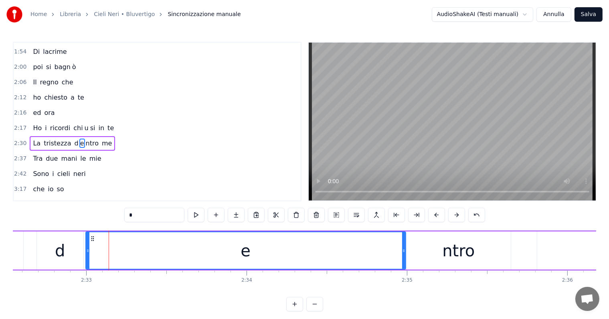
drag, startPoint x: 132, startPoint y: 250, endPoint x: 405, endPoint y: 239, distance: 273.8
click at [405, 239] on div "e" at bounding box center [245, 250] width 321 height 38
click at [84, 255] on div at bounding box center [85, 250] width 3 height 37
click at [26, 250] on div "La tristezza d e ntro me" at bounding box center [165, 250] width 1106 height 40
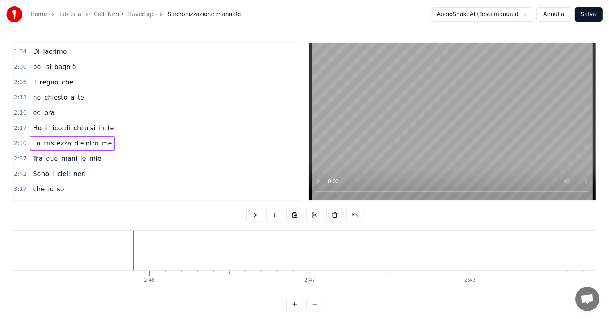
scroll to position [0, 26516]
click at [51, 168] on div "Sono i cieli neri" at bounding box center [59, 173] width 59 height 14
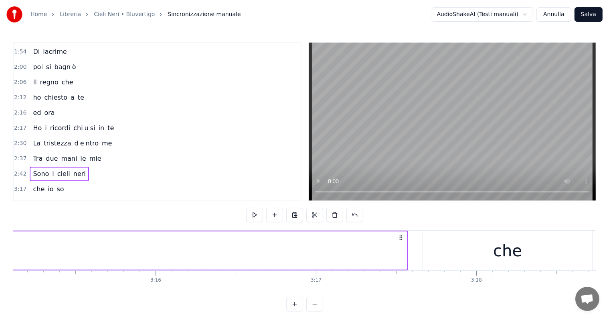
scroll to position [0, 31125]
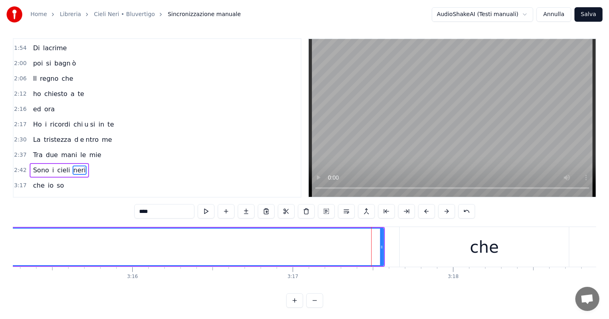
scroll to position [0, 31262]
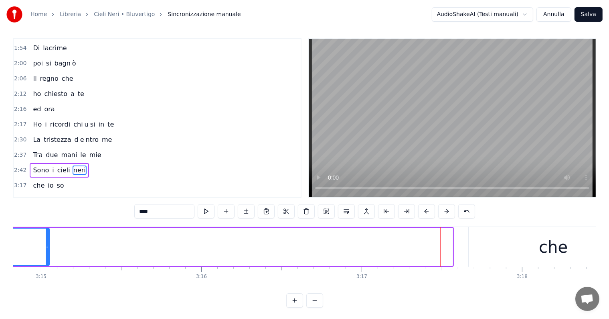
drag, startPoint x: 452, startPoint y: 249, endPoint x: 37, endPoint y: 260, distance: 414.9
click at [46, 260] on div at bounding box center [47, 246] width 3 height 37
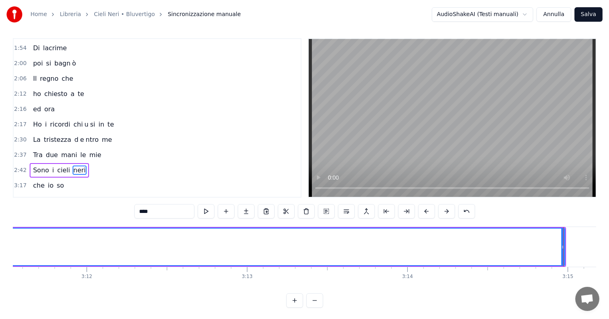
scroll to position [0, 30712]
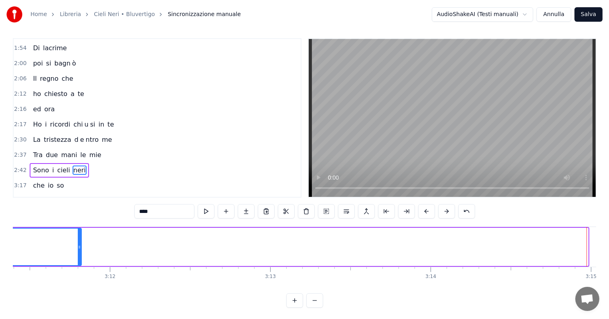
drag, startPoint x: 587, startPoint y: 240, endPoint x: 80, endPoint y: 282, distance: 508.8
click at [80, 282] on div "Scegli me fra i tuoi re Un vortice ci avvolger à Ti prender ò se mi vuoi Danzam…" at bounding box center [305, 256] width 584 height 60
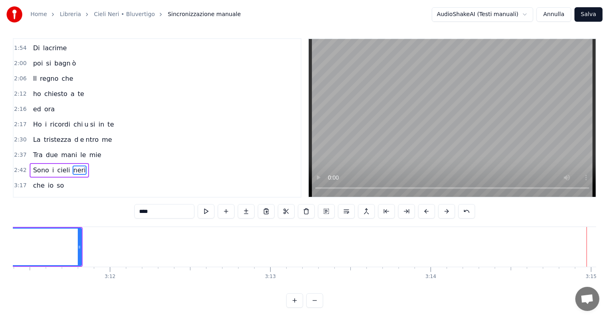
scroll to position [0, 30276]
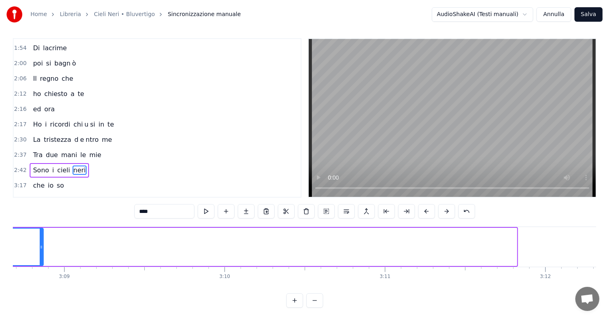
drag, startPoint x: 515, startPoint y: 238, endPoint x: 34, endPoint y: 274, distance: 482.7
click at [34, 274] on div "Scegli me fra i tuoi re Un vortice ci avvolger à Ti prender ò se mi vuoi Danzam…" at bounding box center [305, 256] width 584 height 60
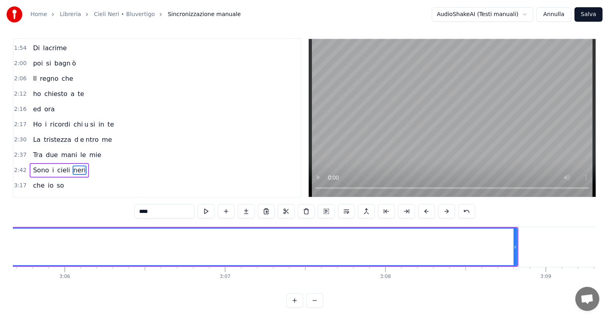
scroll to position [0, 29749]
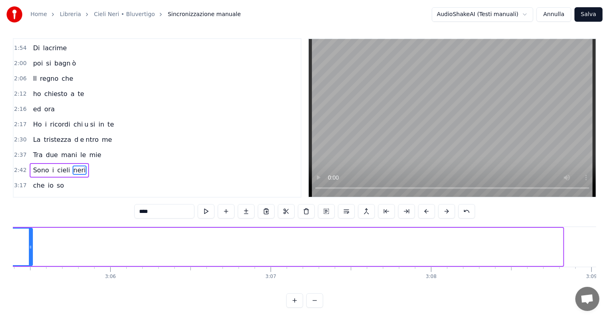
drag, startPoint x: 562, startPoint y: 237, endPoint x: 28, endPoint y: 250, distance: 533.3
click at [29, 250] on div at bounding box center [30, 246] width 3 height 37
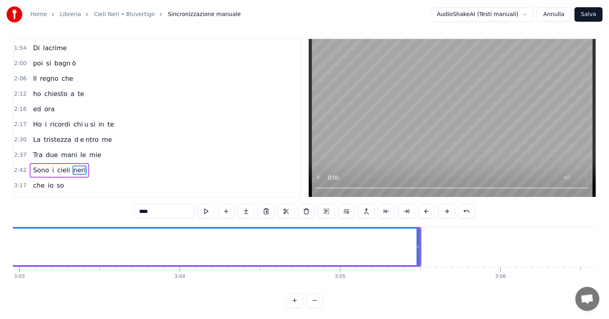
scroll to position [0, 29382]
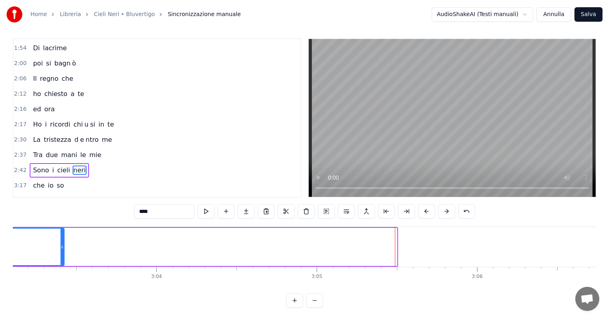
drag, startPoint x: 396, startPoint y: 237, endPoint x: 63, endPoint y: 250, distance: 333.2
click at [63, 250] on div at bounding box center [62, 246] width 3 height 37
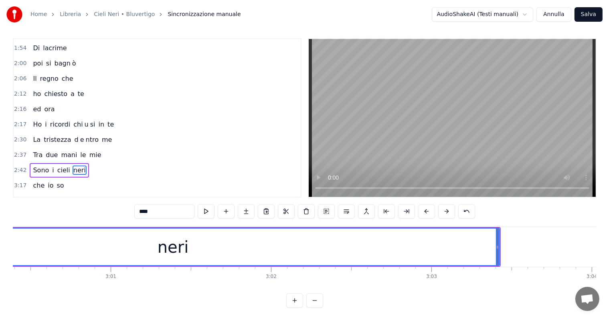
scroll to position [0, 28923]
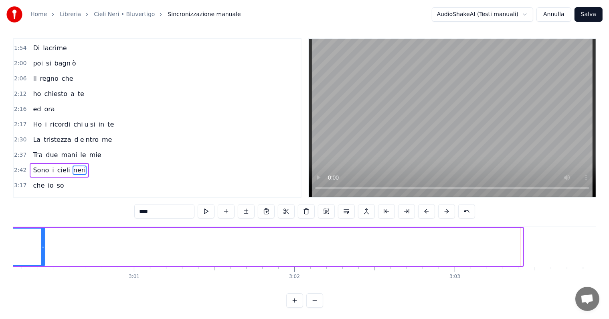
drag, startPoint x: 522, startPoint y: 237, endPoint x: 43, endPoint y: 256, distance: 478.6
click at [43, 256] on div at bounding box center [42, 246] width 3 height 37
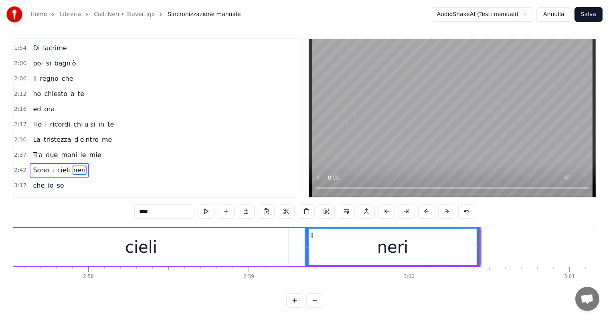
scroll to position [0, 28303]
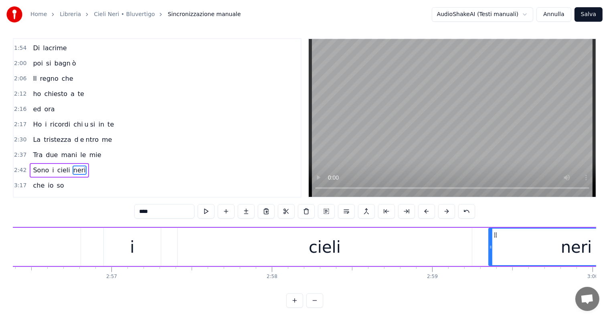
click at [358, 241] on div "cieli" at bounding box center [325, 246] width 294 height 38
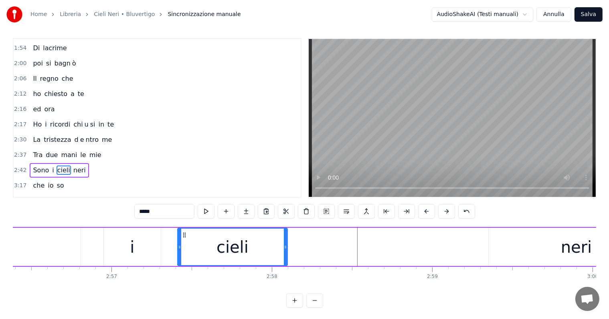
drag, startPoint x: 470, startPoint y: 242, endPoint x: 286, endPoint y: 262, distance: 185.6
click at [286, 262] on div at bounding box center [285, 246] width 3 height 37
click at [530, 246] on div "neri" at bounding box center [576, 246] width 175 height 38
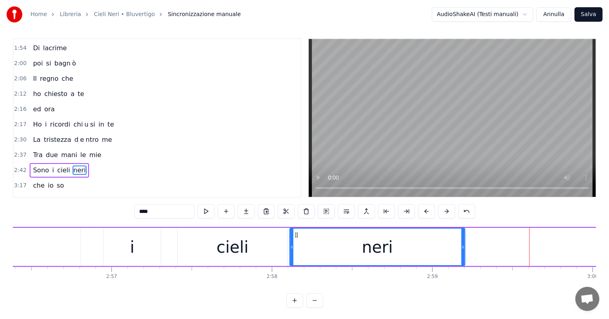
drag, startPoint x: 494, startPoint y: 233, endPoint x: 294, endPoint y: 247, distance: 200.6
click at [294, 247] on div "neri" at bounding box center [377, 246] width 175 height 37
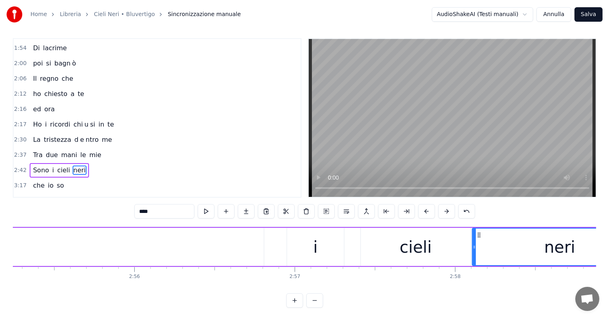
scroll to position [0, 28051]
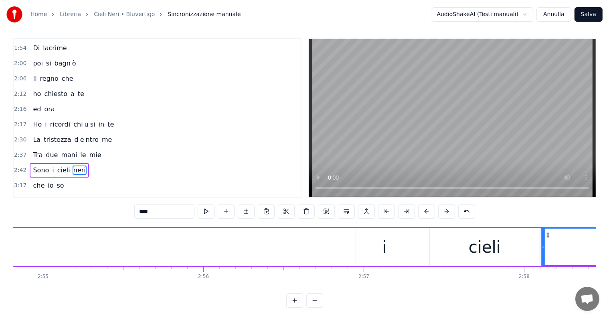
type input "****"
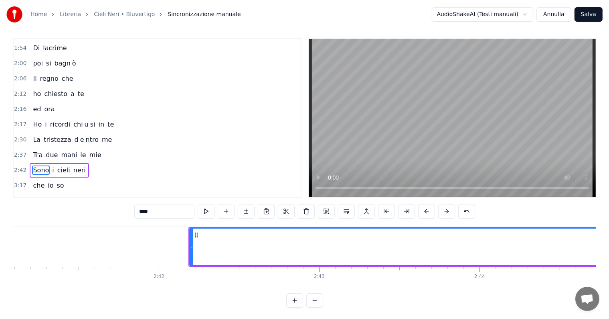
scroll to position [0, 25941]
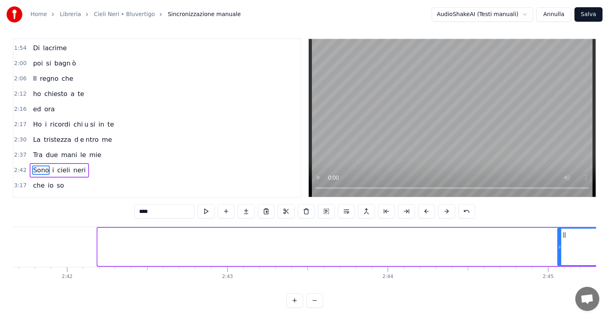
drag, startPoint x: 98, startPoint y: 247, endPoint x: 558, endPoint y: 246, distance: 460.1
click at [558, 246] on icon at bounding box center [559, 247] width 3 height 6
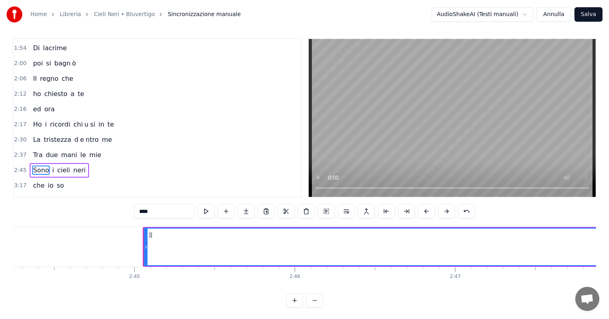
scroll to position [0, 26445]
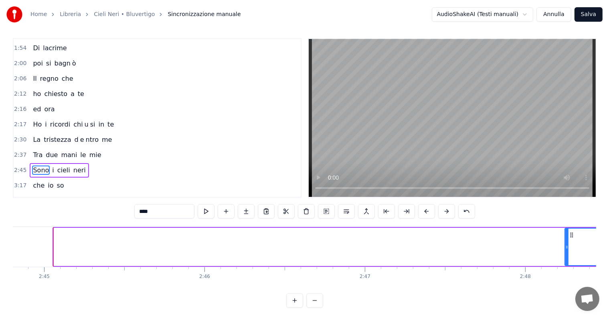
drag, startPoint x: 55, startPoint y: 249, endPoint x: 566, endPoint y: 241, distance: 511.5
click at [566, 241] on div at bounding box center [567, 246] width 3 height 37
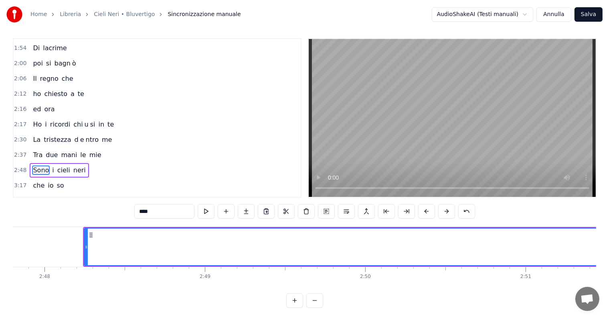
scroll to position [0, 26957]
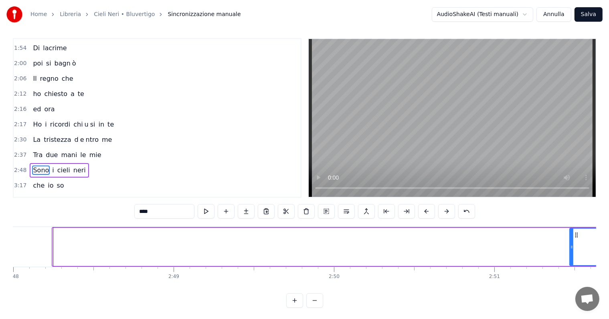
drag, startPoint x: 54, startPoint y: 246, endPoint x: 571, endPoint y: 247, distance: 517.1
click at [571, 247] on icon at bounding box center [571, 247] width 3 height 6
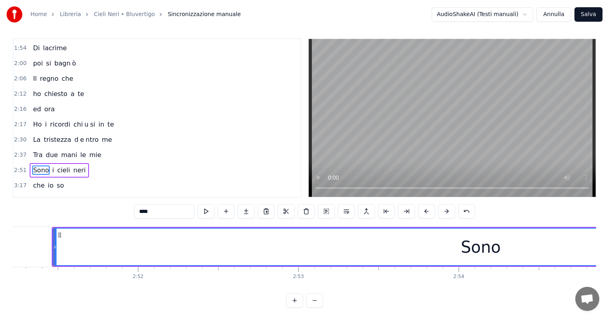
scroll to position [0, 27475]
click at [52, 246] on div "Sono" at bounding box center [480, 246] width 857 height 38
click at [71, 246] on div "Sono" at bounding box center [483, 246] width 856 height 37
click at [56, 244] on icon at bounding box center [56, 247] width 3 height 6
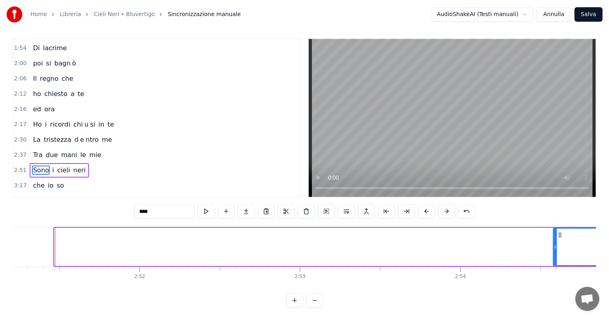
drag, startPoint x: 56, startPoint y: 243, endPoint x: 555, endPoint y: 246, distance: 499.0
click at [555, 246] on icon at bounding box center [555, 247] width 3 height 6
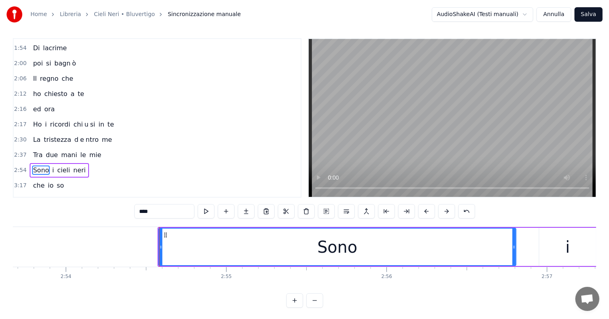
scroll to position [0, 27890]
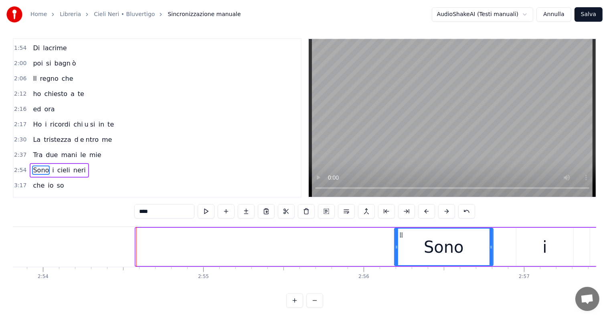
drag, startPoint x: 138, startPoint y: 242, endPoint x: 398, endPoint y: 239, distance: 260.4
click at [398, 239] on div at bounding box center [396, 246] width 3 height 37
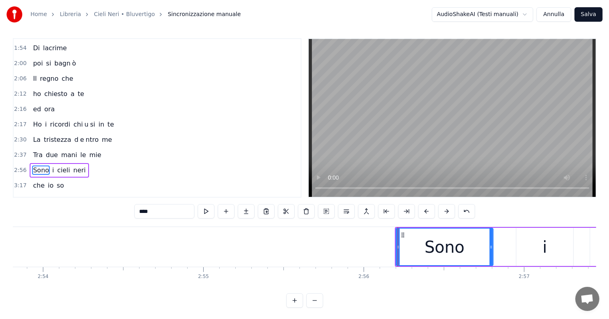
click at [49, 166] on div "Sono i cieli neri" at bounding box center [59, 170] width 59 height 14
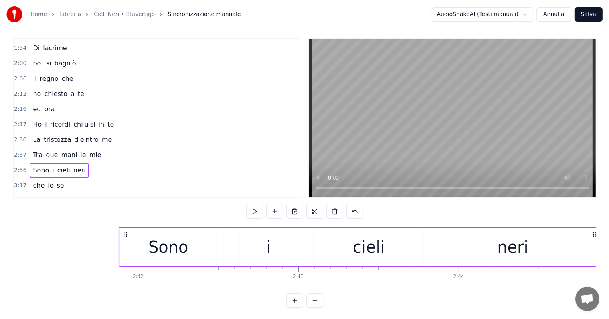
scroll to position [0, 25868]
drag, startPoint x: 401, startPoint y: 231, endPoint x: 133, endPoint y: 246, distance: 268.8
click at [133, 246] on div "Sono i cieli neri" at bounding box center [367, 247] width 483 height 40
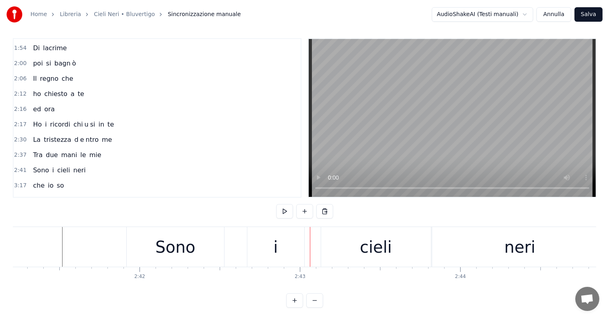
click at [37, 164] on div "Sono i cieli neri" at bounding box center [59, 170] width 59 height 14
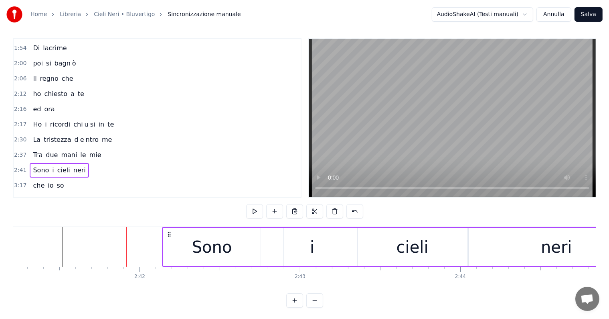
drag, startPoint x: 133, startPoint y: 232, endPoint x: 169, endPoint y: 235, distance: 36.3
click at [169, 235] on icon at bounding box center [169, 234] width 6 height 6
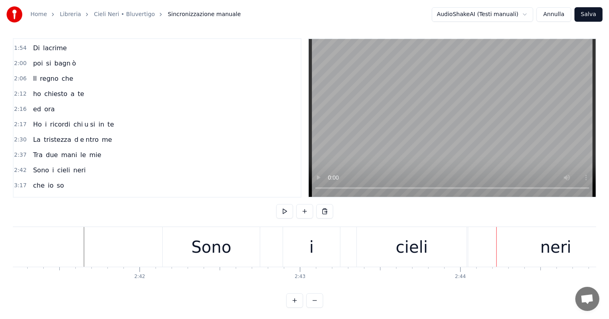
click at [327, 244] on div "i" at bounding box center [311, 247] width 57 height 40
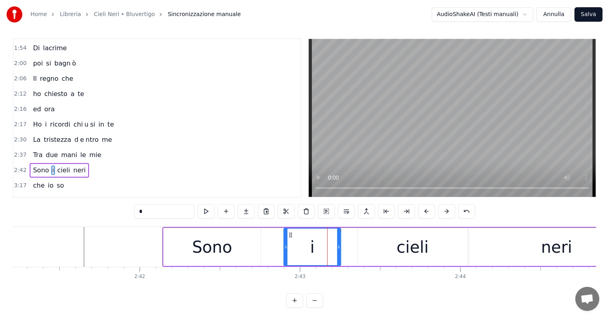
click at [534, 247] on div "neri" at bounding box center [556, 246] width 175 height 38
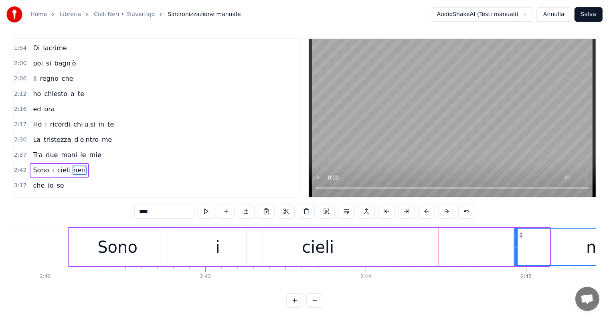
scroll to position [0, 25989]
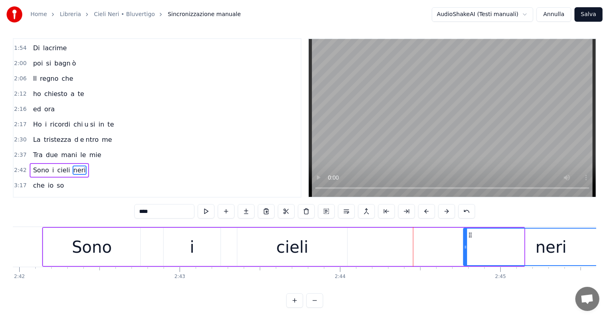
drag, startPoint x: 476, startPoint y: 233, endPoint x: 470, endPoint y: 231, distance: 5.8
click at [470, 231] on icon at bounding box center [470, 234] width 6 height 6
click at [290, 250] on div "cieli" at bounding box center [292, 247] width 32 height 24
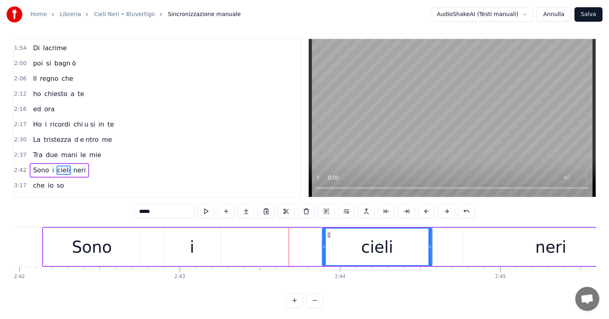
drag, startPoint x: 246, startPoint y: 233, endPoint x: 331, endPoint y: 234, distance: 85.1
click at [331, 234] on icon at bounding box center [329, 234] width 6 height 6
click at [187, 250] on div "i" at bounding box center [192, 246] width 57 height 38
type input "*"
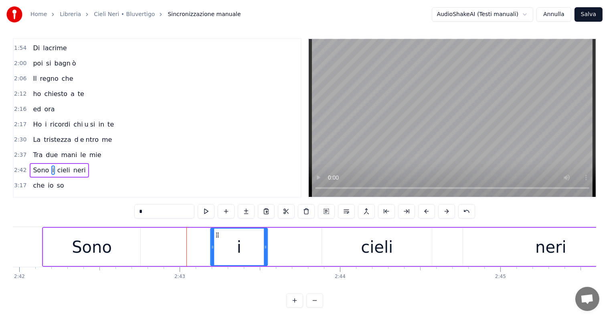
drag, startPoint x: 168, startPoint y: 232, endPoint x: 215, endPoint y: 232, distance: 46.9
click at [215, 232] on icon at bounding box center [217, 234] width 6 height 6
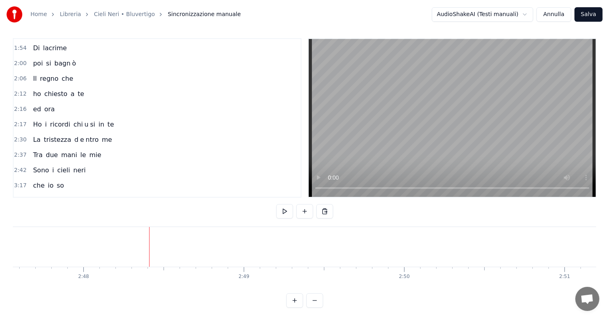
scroll to position [0, 26903]
click at [48, 179] on div "che io so" at bounding box center [48, 185] width 37 height 14
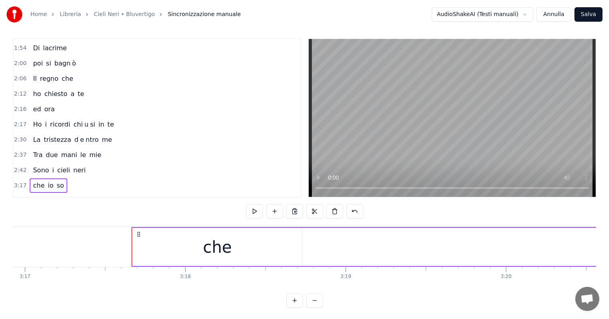
scroll to position [0, 31677]
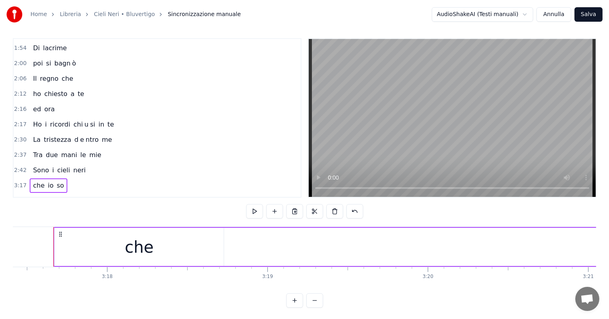
click at [76, 251] on div "che" at bounding box center [139, 246] width 169 height 38
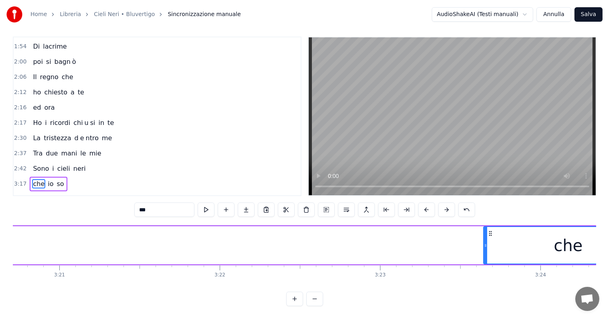
scroll to position [0, 32208]
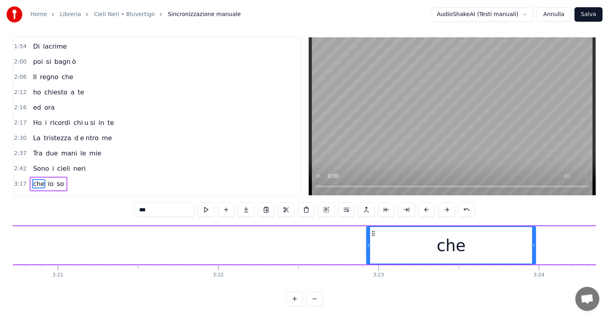
drag, startPoint x: 61, startPoint y: 224, endPoint x: 374, endPoint y: 232, distance: 312.6
click at [374, 232] on div "che" at bounding box center [451, 245] width 168 height 37
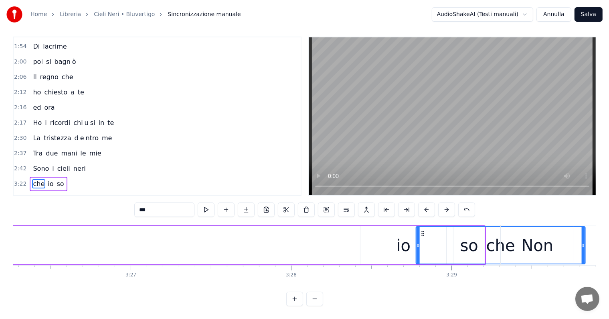
scroll to position [0, 33110]
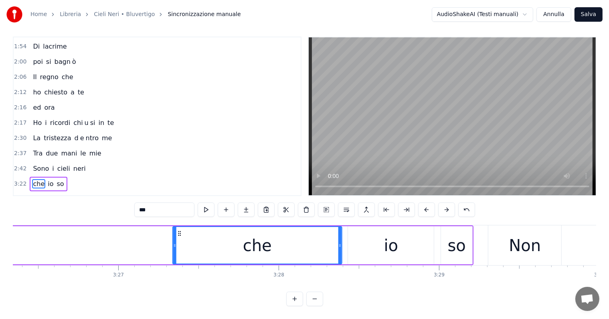
drag, startPoint x: 194, startPoint y: 227, endPoint x: 179, endPoint y: 239, distance: 20.0
click at [179, 239] on div "che" at bounding box center [257, 245] width 168 height 37
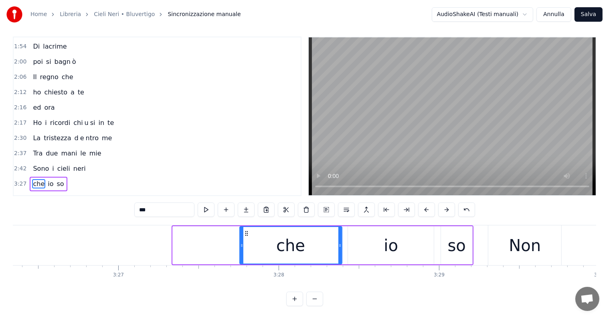
drag, startPoint x: 175, startPoint y: 239, endPoint x: 250, endPoint y: 239, distance: 75.0
click at [242, 246] on circle at bounding box center [242, 246] width 0 height 0
click at [45, 177] on div "che io so" at bounding box center [48, 184] width 37 height 14
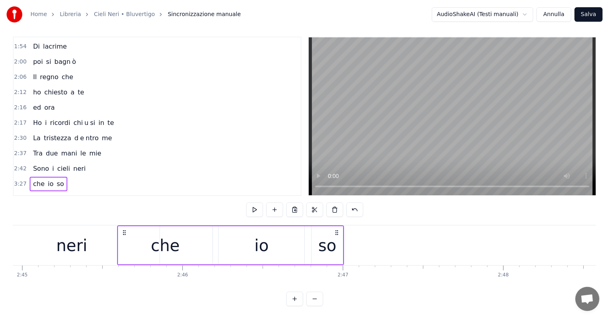
scroll to position [0, 26458]
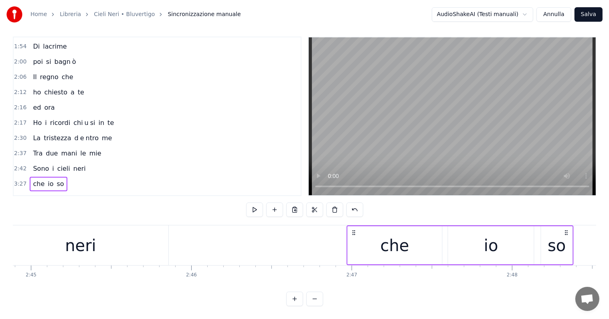
drag, startPoint x: 252, startPoint y: 225, endPoint x: 353, endPoint y: 229, distance: 100.4
click at [353, 229] on div "che io so" at bounding box center [460, 245] width 227 height 40
click at [39, 161] on div "Sono i cieli neri" at bounding box center [59, 168] width 59 height 14
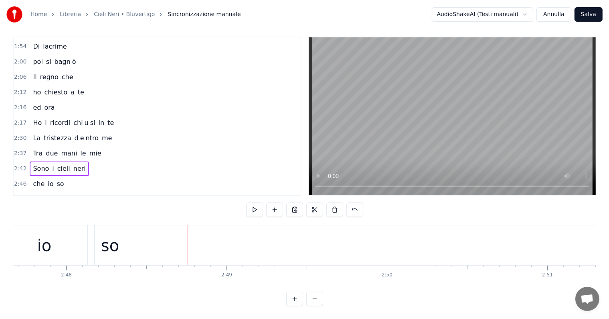
scroll to position [0, 26629]
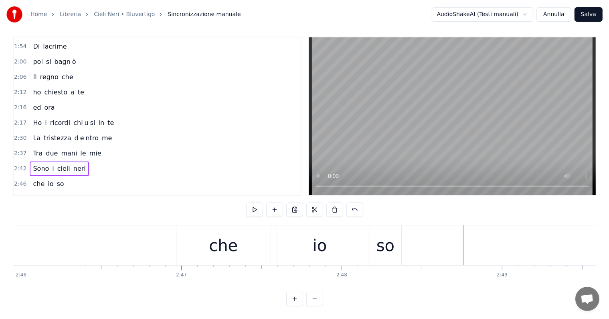
click at [383, 246] on div "so" at bounding box center [386, 245] width 18 height 24
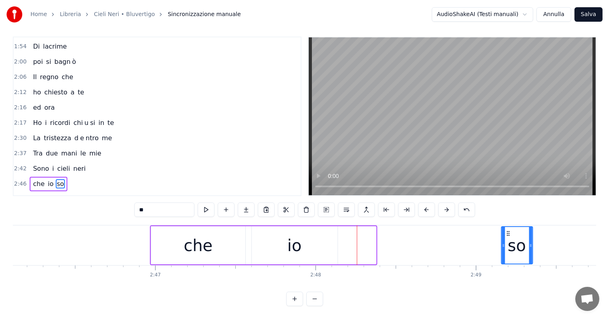
drag, startPoint x: 376, startPoint y: 225, endPoint x: 515, endPoint y: 221, distance: 138.4
click at [515, 227] on div "so" at bounding box center [517, 245] width 30 height 37
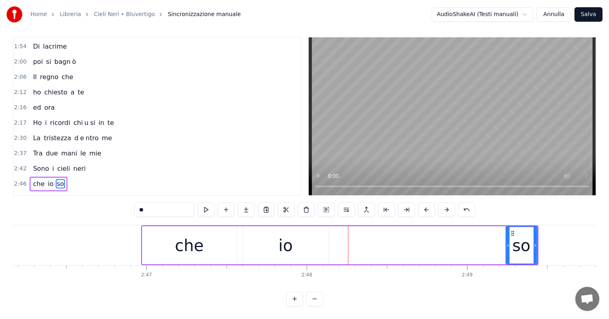
click at [296, 244] on div "io" at bounding box center [286, 245] width 86 height 38
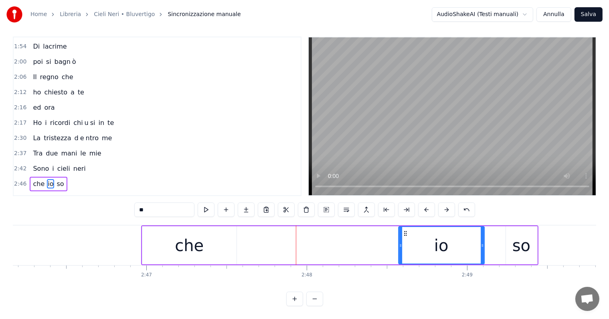
drag, startPoint x: 249, startPoint y: 225, endPoint x: 409, endPoint y: 223, distance: 160.1
click at [409, 230] on icon at bounding box center [405, 233] width 6 height 6
click at [209, 237] on div "che" at bounding box center [189, 245] width 94 height 38
type input "***"
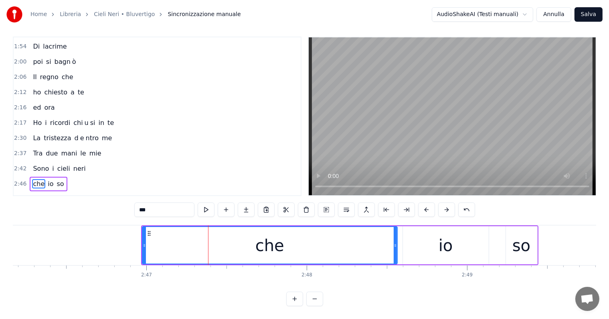
drag, startPoint x: 234, startPoint y: 237, endPoint x: 393, endPoint y: 237, distance: 159.3
click at [394, 242] on icon at bounding box center [395, 245] width 3 height 6
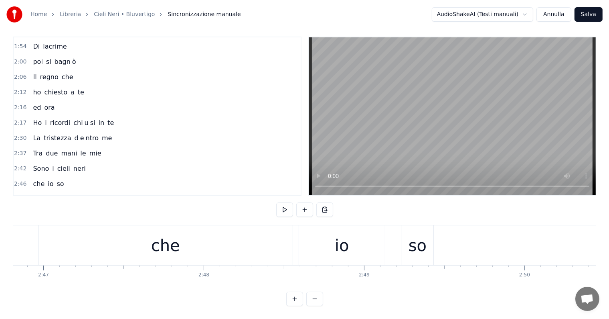
scroll to position [0, 26675]
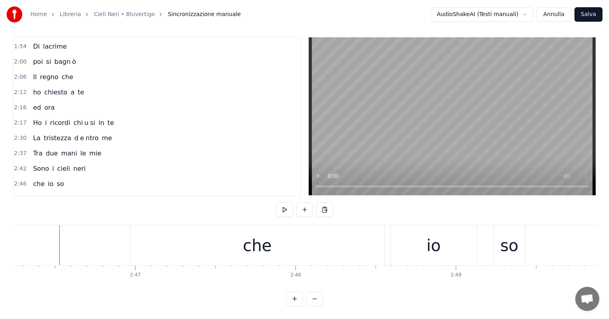
click at [511, 235] on div "so" at bounding box center [510, 245] width 18 height 24
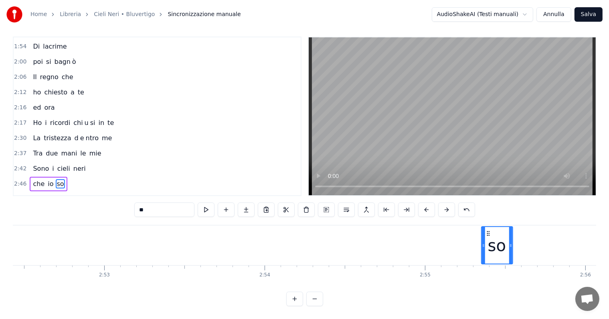
drag, startPoint x: 501, startPoint y: 225, endPoint x: 520, endPoint y: 228, distance: 19.0
click at [492, 230] on icon at bounding box center [488, 233] width 6 height 6
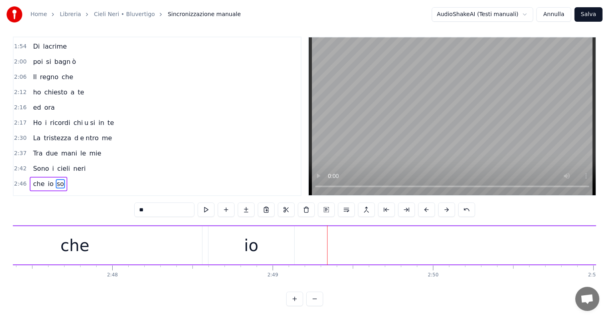
scroll to position [0, 26652]
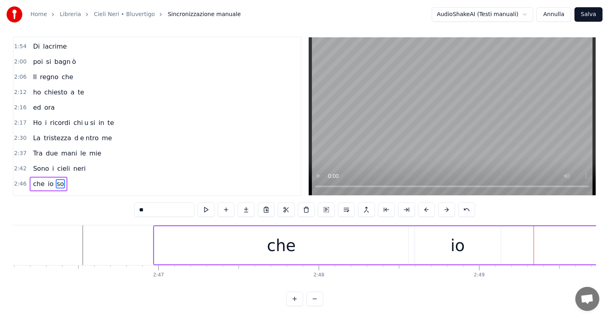
click at [461, 242] on div "io" at bounding box center [458, 245] width 14 height 24
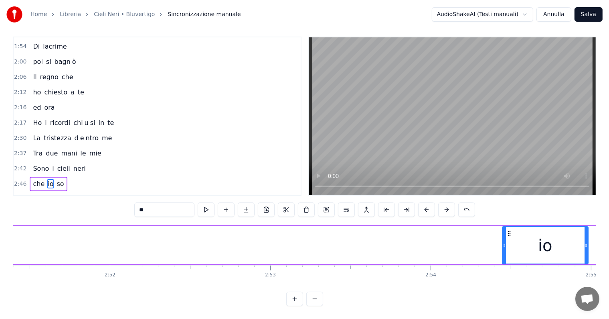
scroll to position [0, 27507]
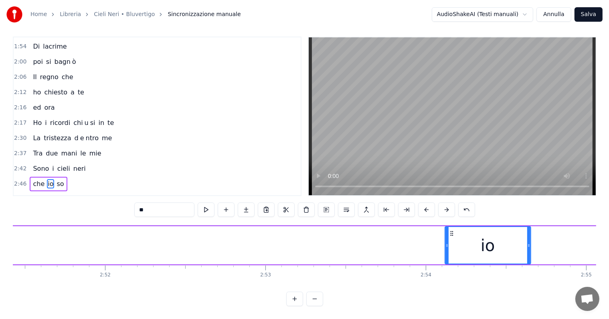
drag, startPoint x: 420, startPoint y: 225, endPoint x: 451, endPoint y: 236, distance: 32.5
click at [451, 236] on div "io" at bounding box center [488, 245] width 85 height 37
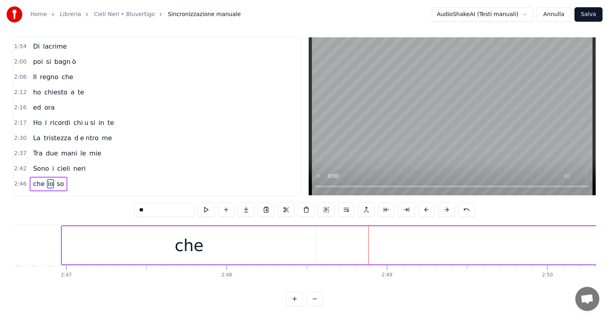
scroll to position [0, 26583]
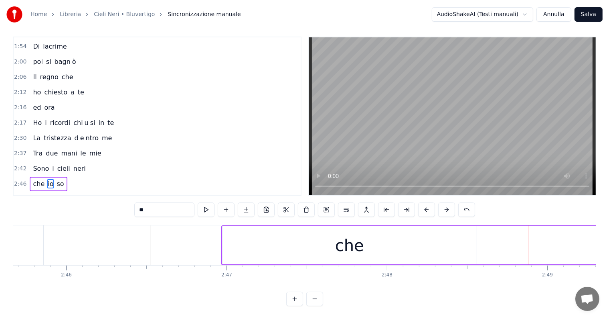
click at [345, 246] on div "che" at bounding box center [349, 245] width 29 height 24
type input "***"
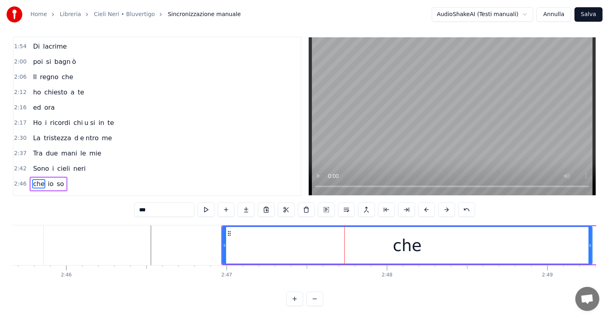
drag, startPoint x: 475, startPoint y: 237, endPoint x: 591, endPoint y: 237, distance: 115.5
click at [591, 242] on icon at bounding box center [590, 245] width 3 height 6
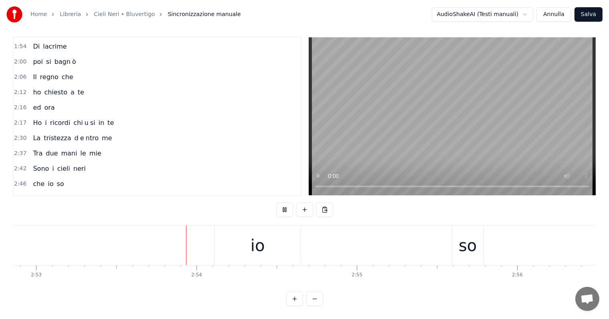
scroll to position [0, 27759]
click at [247, 235] on div "io" at bounding box center [236, 245] width 86 height 40
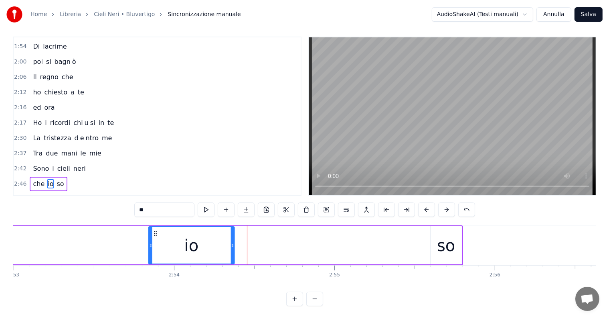
drag, startPoint x: 200, startPoint y: 226, endPoint x: 155, endPoint y: 226, distance: 44.5
click at [155, 230] on icon at bounding box center [155, 233] width 6 height 6
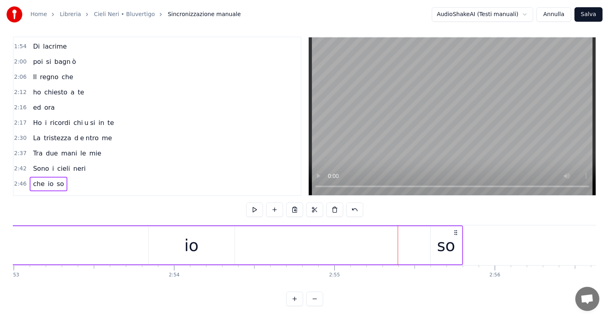
click at [451, 243] on div "so" at bounding box center [446, 245] width 18 height 24
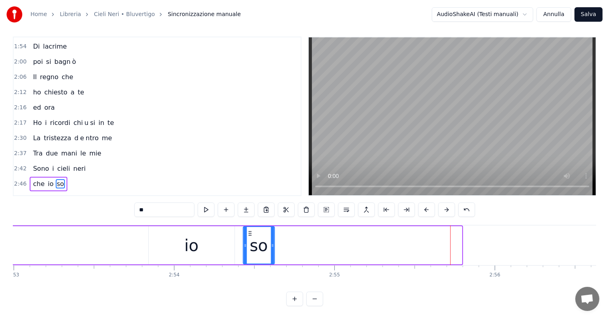
drag, startPoint x: 435, startPoint y: 227, endPoint x: 248, endPoint y: 226, distance: 187.3
click at [248, 230] on icon at bounding box center [250, 233] width 6 height 6
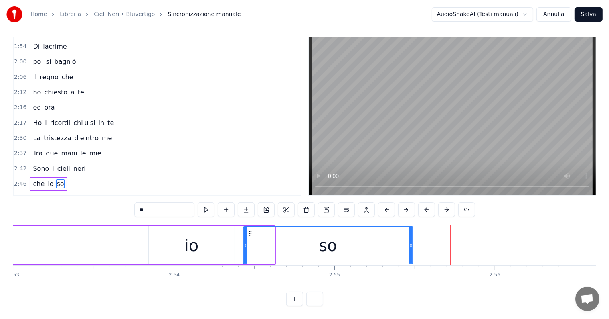
drag, startPoint x: 272, startPoint y: 235, endPoint x: 410, endPoint y: 236, distance: 138.4
click at [410, 242] on icon at bounding box center [411, 245] width 3 height 6
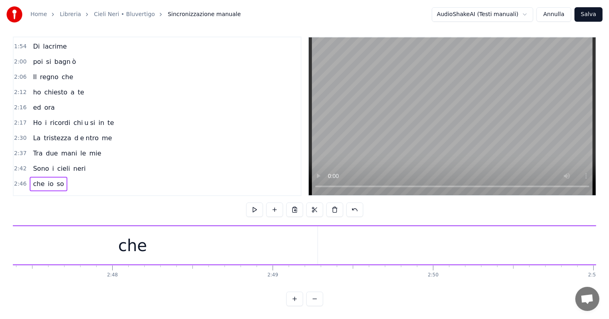
scroll to position [0, 26813]
click at [231, 235] on div "che" at bounding box center [179, 245] width 370 height 38
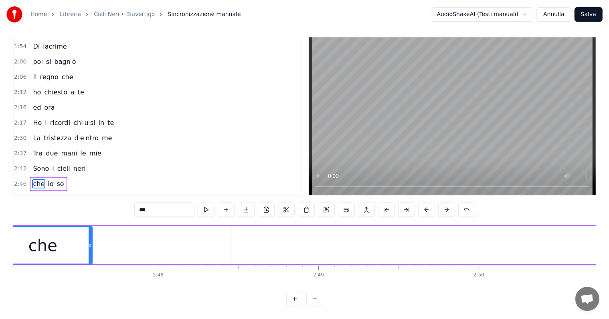
drag, startPoint x: 362, startPoint y: 238, endPoint x: 75, endPoint y: 239, distance: 286.4
click at [89, 242] on icon at bounding box center [90, 245] width 3 height 6
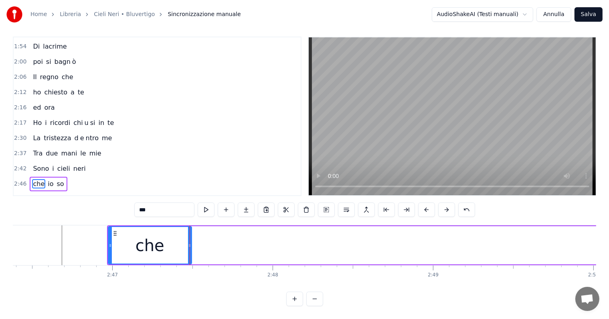
scroll to position [0, 26629]
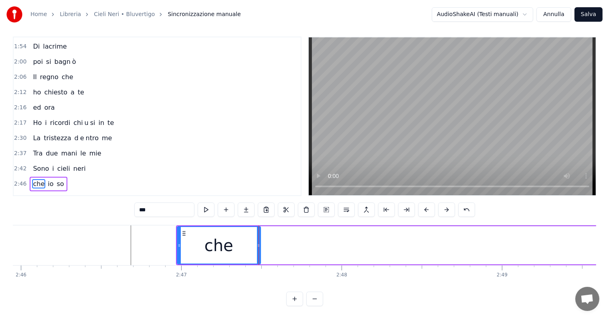
click at [171, 202] on input "***" at bounding box center [164, 209] width 60 height 14
type input "**"
click at [249, 203] on button at bounding box center [246, 209] width 17 height 14
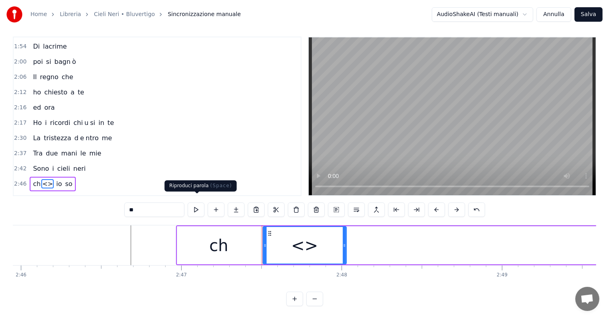
click at [152, 204] on input "**" at bounding box center [154, 209] width 60 height 14
type input "*"
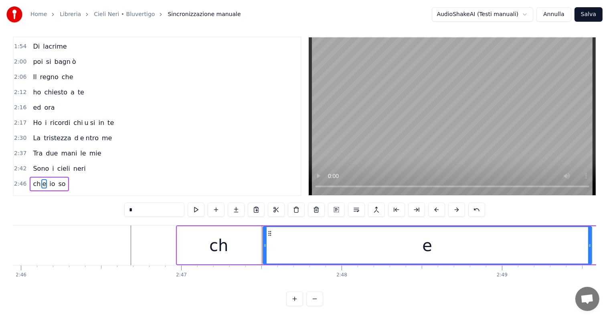
drag, startPoint x: 344, startPoint y: 237, endPoint x: 590, endPoint y: 237, distance: 245.5
click at [590, 242] on icon at bounding box center [589, 245] width 3 height 6
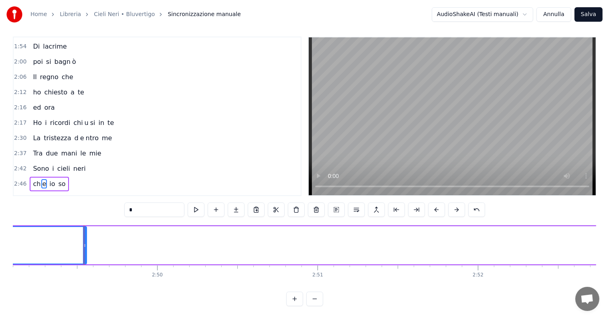
scroll to position [0, 27165]
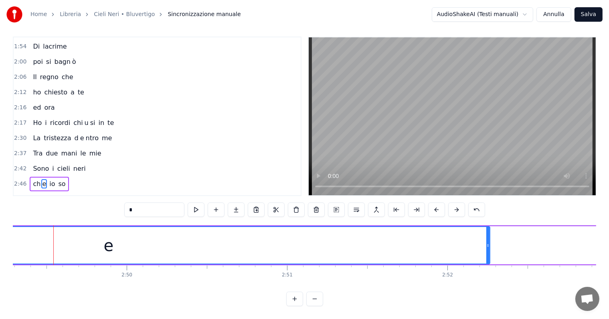
drag, startPoint x: 54, startPoint y: 232, endPoint x: 488, endPoint y: 236, distance: 434.5
click at [488, 236] on div at bounding box center [488, 245] width 3 height 37
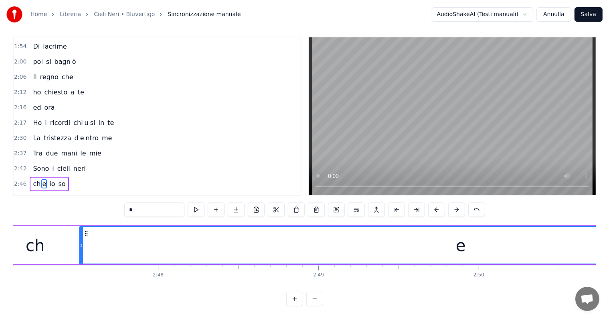
scroll to position [0, 26675]
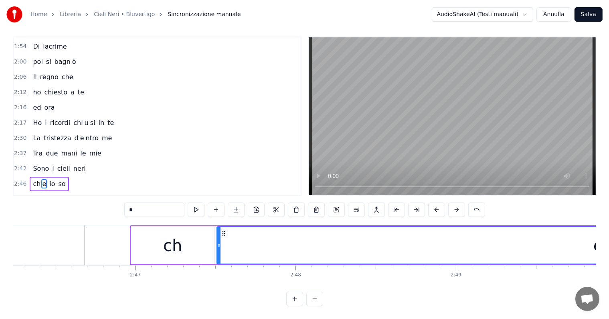
type input "*"
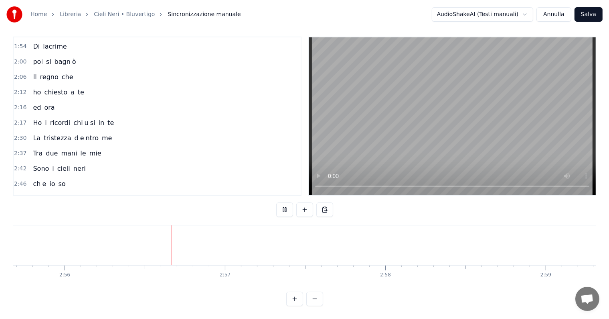
scroll to position [0, 28205]
click at [43, 192] on div "Non si scioglieranno più" at bounding box center [73, 199] width 87 height 14
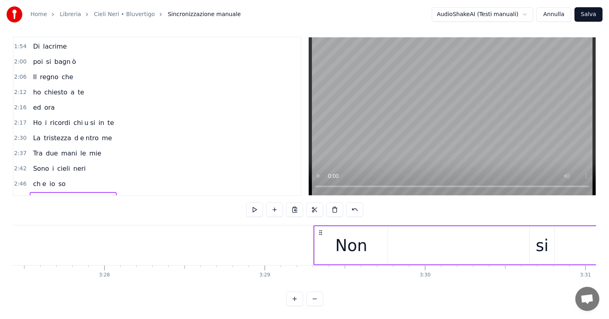
scroll to position [0, 33226]
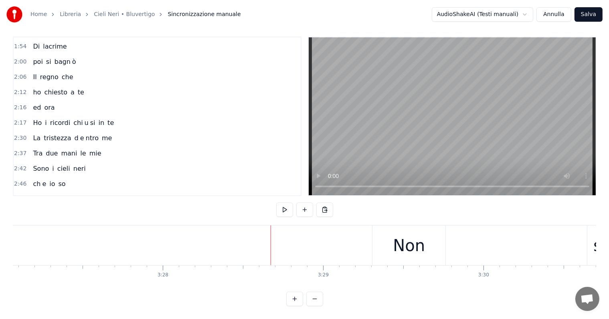
click at [30, 192] on div "Non si scioglieranno più" at bounding box center [73, 199] width 87 height 14
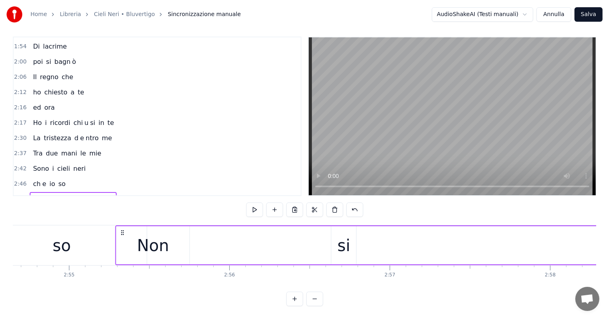
scroll to position [0, 28015]
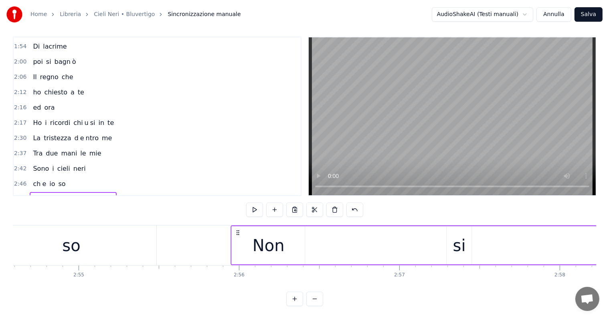
drag, startPoint x: 379, startPoint y: 224, endPoint x: 237, endPoint y: 231, distance: 141.4
click at [62, 240] on div "so" at bounding box center [72, 245] width 170 height 40
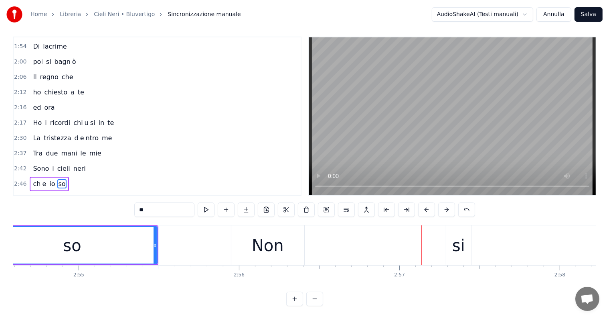
click at [43, 192] on div "Non si scioglieranno più" at bounding box center [73, 199] width 87 height 14
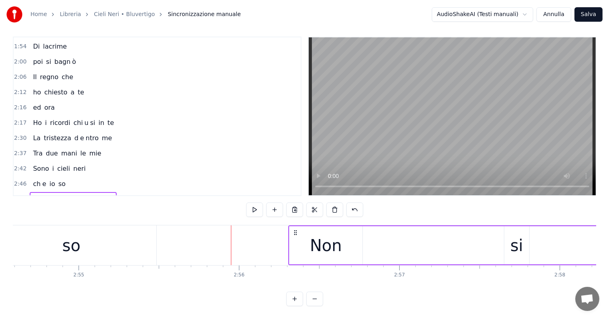
drag, startPoint x: 237, startPoint y: 223, endPoint x: 295, endPoint y: 225, distance: 57.8
click at [295, 229] on icon at bounding box center [295, 232] width 6 height 6
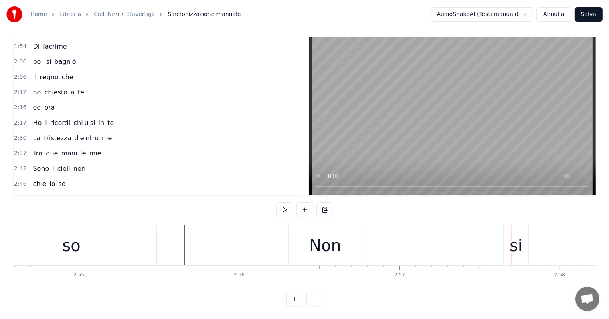
click at [516, 235] on div "si" at bounding box center [516, 245] width 13 height 24
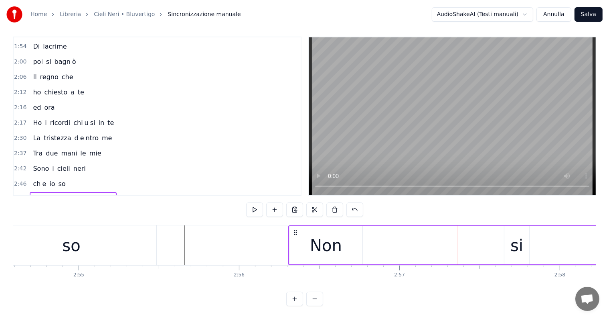
click at [509, 237] on div "si" at bounding box center [517, 245] width 25 height 38
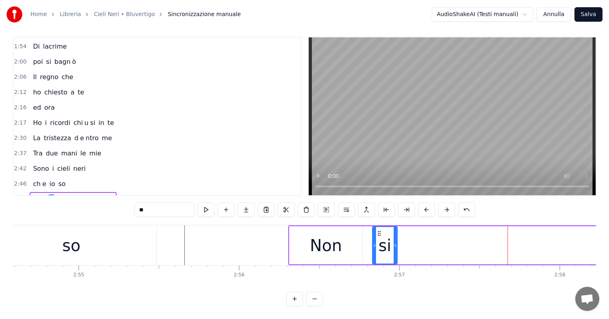
drag, startPoint x: 510, startPoint y: 225, endPoint x: 379, endPoint y: 233, distance: 131.8
click at [379, 233] on div "si" at bounding box center [385, 245] width 24 height 37
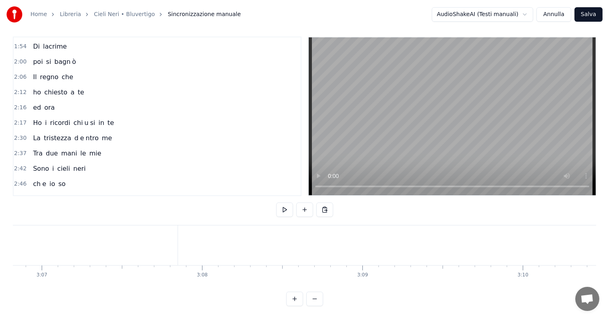
scroll to position [0, 30139]
click at [73, 194] on span "scioglieranno" at bounding box center [79, 198] width 45 height 9
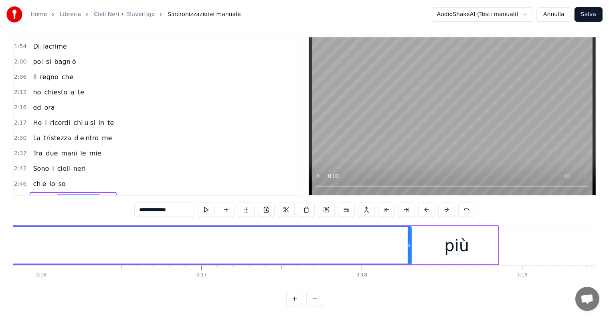
scroll to position [0, 31515]
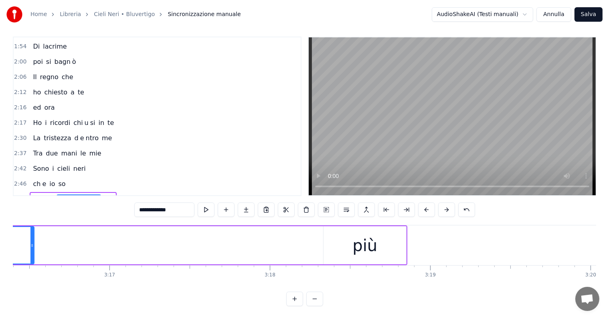
drag, startPoint x: 319, startPoint y: 242, endPoint x: 33, endPoint y: 244, distance: 285.6
click at [33, 244] on div at bounding box center [31, 245] width 3 height 37
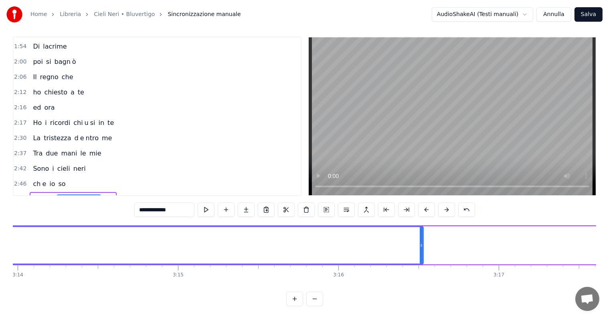
scroll to position [0, 30964]
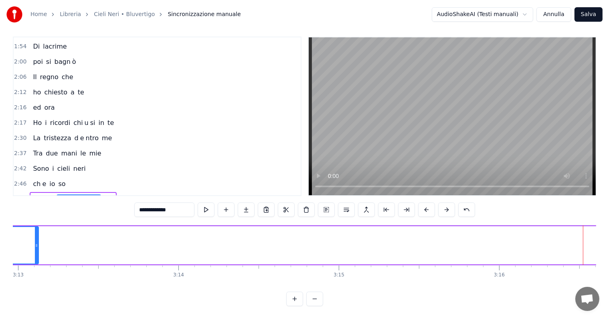
drag, startPoint x: 582, startPoint y: 233, endPoint x: 36, endPoint y: 252, distance: 546.3
click at [36, 252] on div at bounding box center [36, 245] width 3 height 37
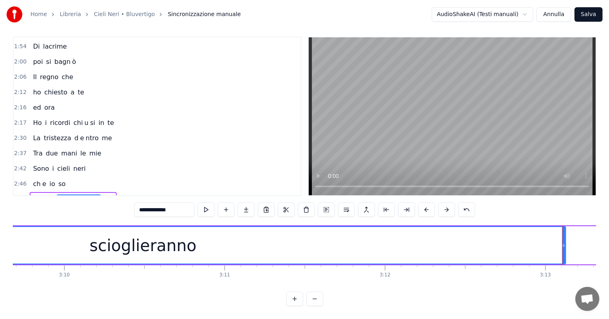
scroll to position [0, 30528]
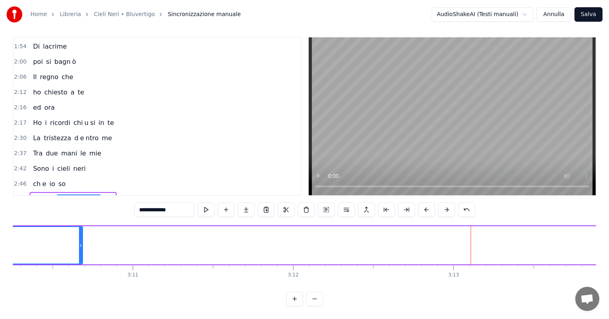
drag, startPoint x: 472, startPoint y: 230, endPoint x: 80, endPoint y: 240, distance: 391.7
click at [80, 240] on div at bounding box center [80, 245] width 3 height 37
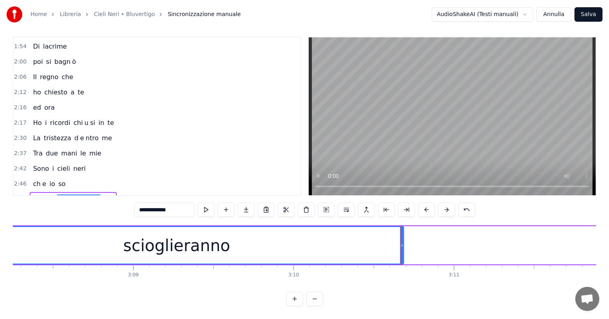
scroll to position [0, 30138]
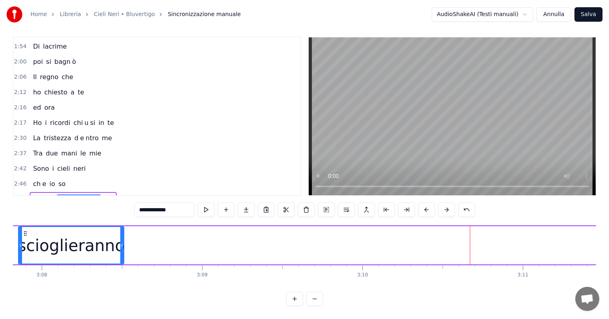
drag, startPoint x: 471, startPoint y: 229, endPoint x: 122, endPoint y: 250, distance: 349.6
click at [122, 250] on div at bounding box center [121, 245] width 3 height 37
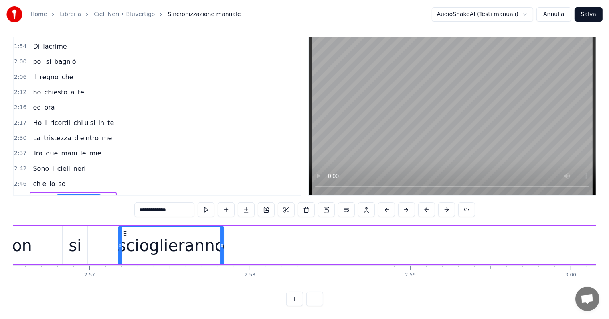
scroll to position [0, 28319]
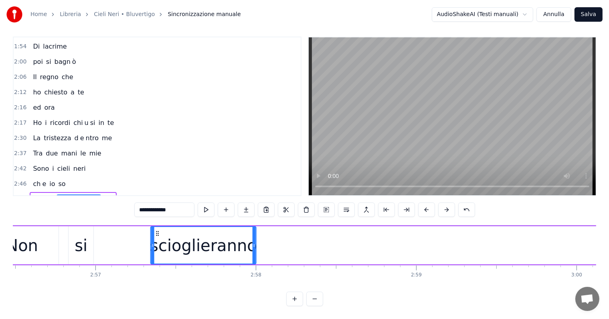
drag, startPoint x: 367, startPoint y: 225, endPoint x: 156, endPoint y: 227, distance: 211.4
click at [156, 230] on icon at bounding box center [157, 233] width 6 height 6
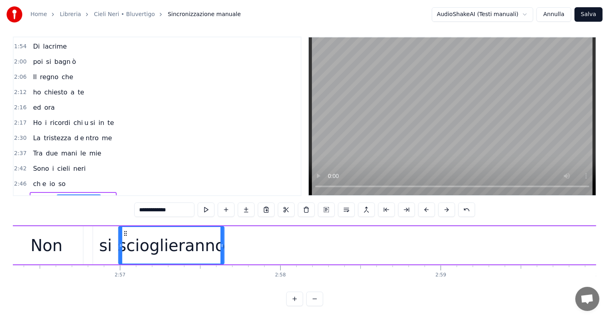
scroll to position [0, 28290]
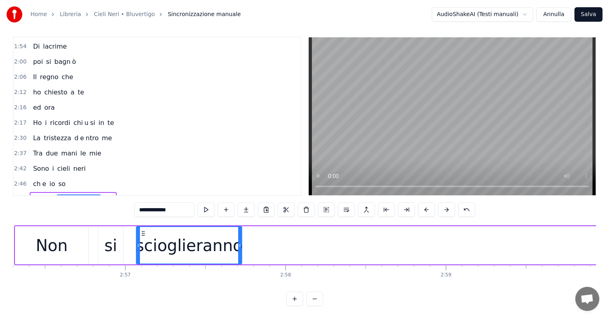
drag, startPoint x: 157, startPoint y: 226, endPoint x: 143, endPoint y: 232, distance: 15.5
click at [143, 232] on div "scioglieranno" at bounding box center [189, 245] width 105 height 37
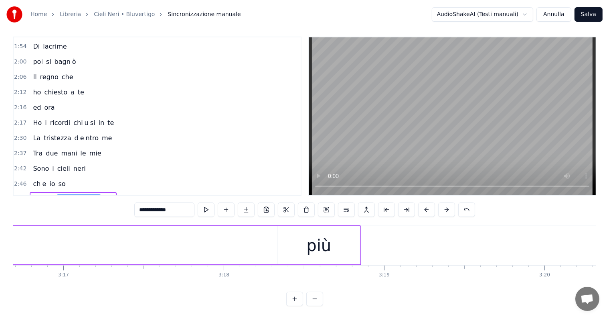
scroll to position [0, 31629]
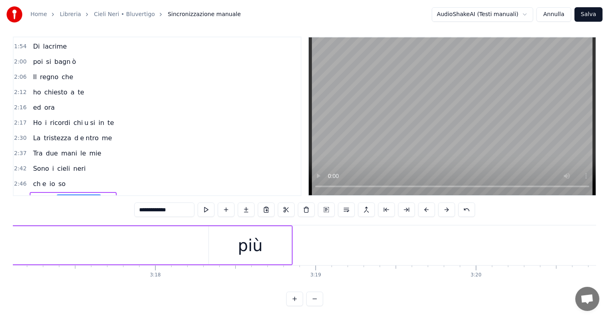
click at [225, 241] on div "più" at bounding box center [250, 245] width 83 height 38
type input "***"
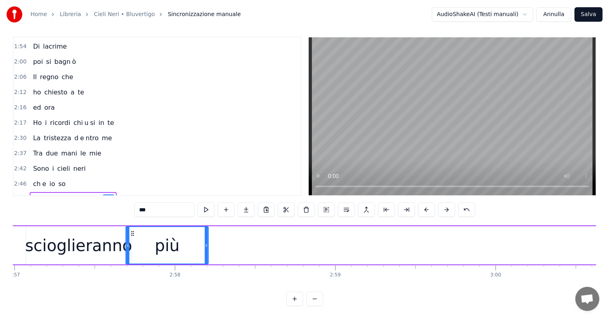
scroll to position [0, 28397]
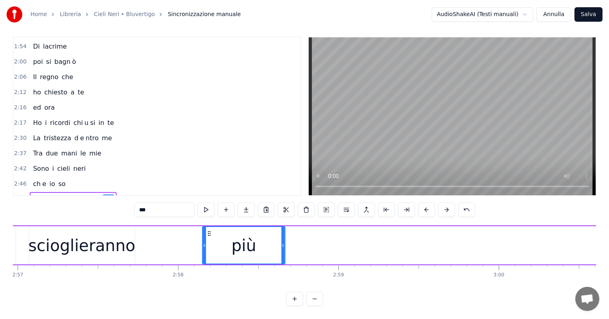
drag, startPoint x: 215, startPoint y: 226, endPoint x: 209, endPoint y: 233, distance: 9.1
click at [209, 233] on div "più" at bounding box center [244, 245] width 82 height 37
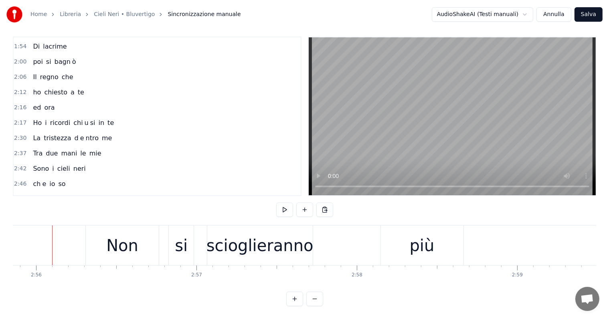
scroll to position [0, 28217]
click at [420, 237] on div "più" at bounding box center [423, 245] width 25 height 24
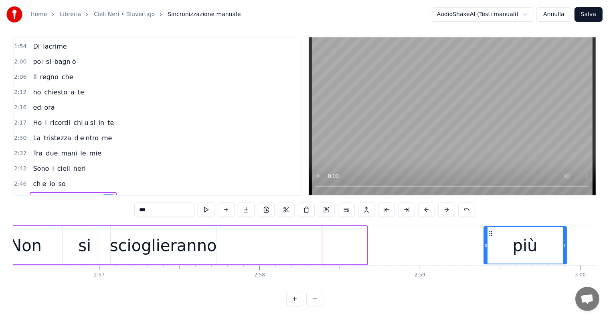
drag, startPoint x: 389, startPoint y: 225, endPoint x: 496, endPoint y: 219, distance: 106.9
click at [496, 226] on div "più" at bounding box center [525, 245] width 83 height 38
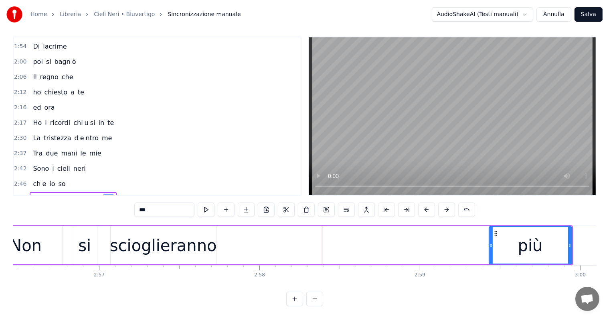
scroll to position [0, 28316]
click at [135, 246] on div "scioglieranno" at bounding box center [163, 245] width 107 height 24
type input "**********"
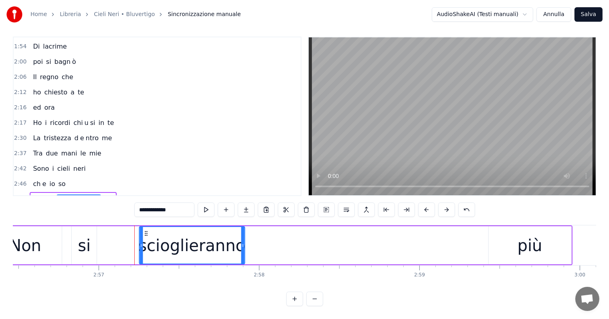
drag, startPoint x: 118, startPoint y: 225, endPoint x: 148, endPoint y: 225, distance: 30.5
click at [148, 230] on icon at bounding box center [146, 233] width 6 height 6
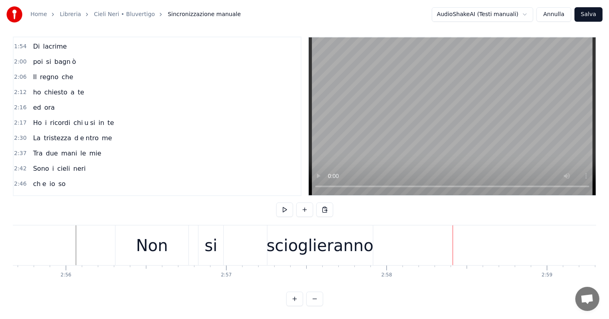
click at [334, 249] on div "scioglieranno" at bounding box center [320, 245] width 107 height 24
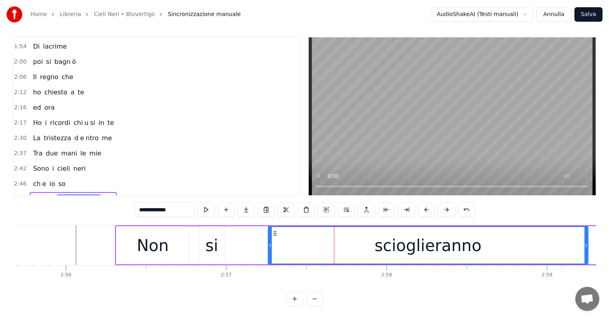
drag, startPoint x: 371, startPoint y: 236, endPoint x: 585, endPoint y: 224, distance: 214.9
click at [585, 227] on div at bounding box center [586, 245] width 3 height 37
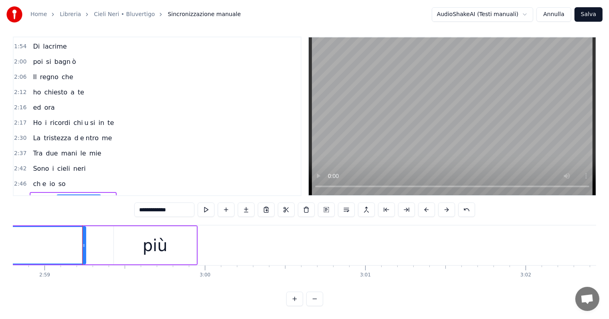
scroll to position [0, 28720]
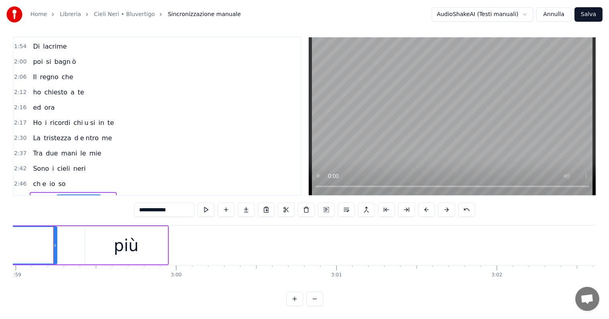
click at [95, 229] on div "più" at bounding box center [126, 245] width 83 height 38
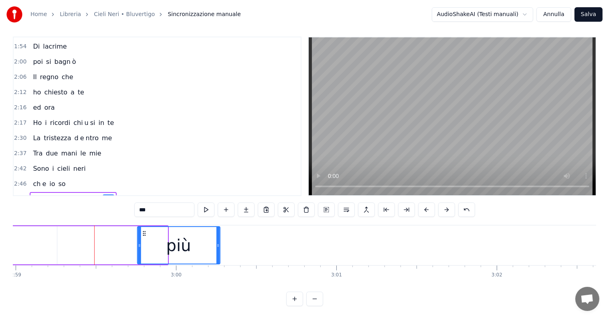
drag, startPoint x: 89, startPoint y: 225, endPoint x: 142, endPoint y: 225, distance: 52.6
click at [142, 230] on icon at bounding box center [144, 233] width 6 height 6
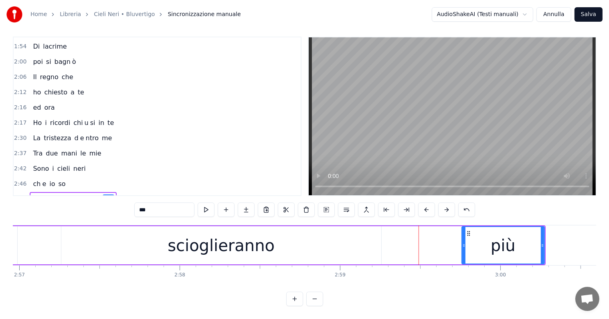
scroll to position [0, 28327]
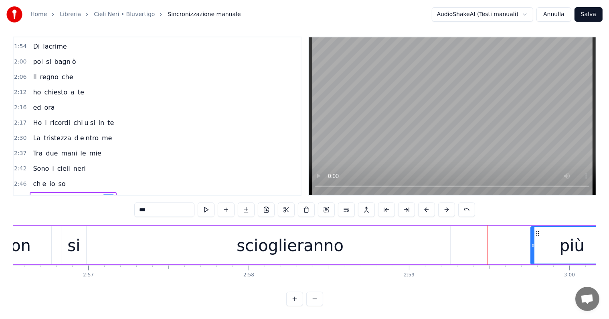
click at [413, 247] on div "scioglieranno" at bounding box center [290, 245] width 320 height 38
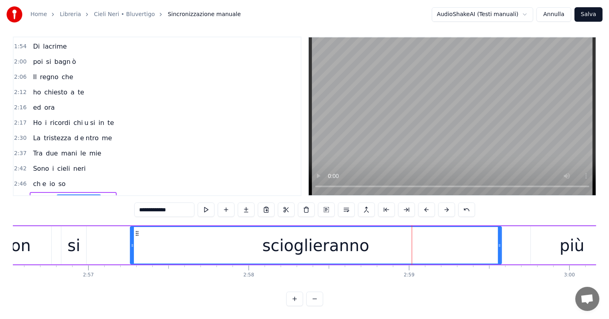
drag, startPoint x: 448, startPoint y: 233, endPoint x: 503, endPoint y: 226, distance: 54.5
click at [501, 227] on div at bounding box center [499, 245] width 3 height 37
click at [13, 243] on div "Non" at bounding box center [15, 245] width 32 height 24
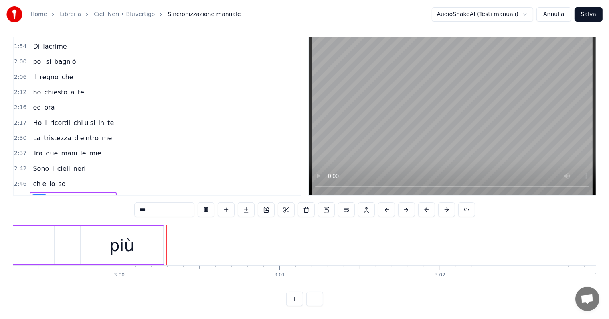
scroll to position [0, 28791]
click at [143, 250] on div "più" at bounding box center [108, 245] width 83 height 38
type input "***"
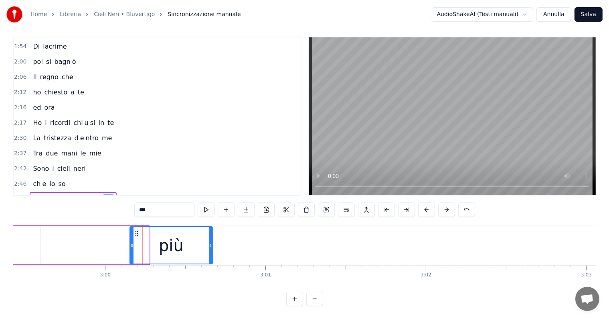
drag, startPoint x: 72, startPoint y: 224, endPoint x: 138, endPoint y: 223, distance: 65.8
click at [136, 231] on circle at bounding box center [136, 231] width 0 height 0
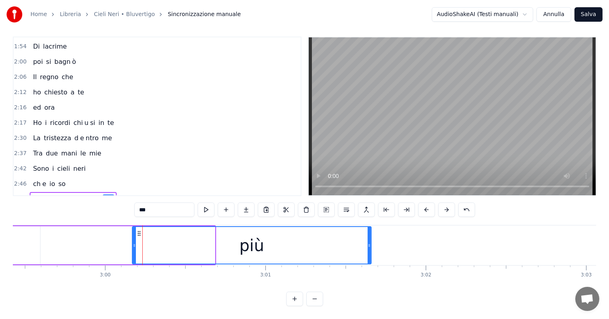
drag, startPoint x: 214, startPoint y: 231, endPoint x: 335, endPoint y: 221, distance: 121.6
click at [371, 227] on div at bounding box center [369, 245] width 3 height 37
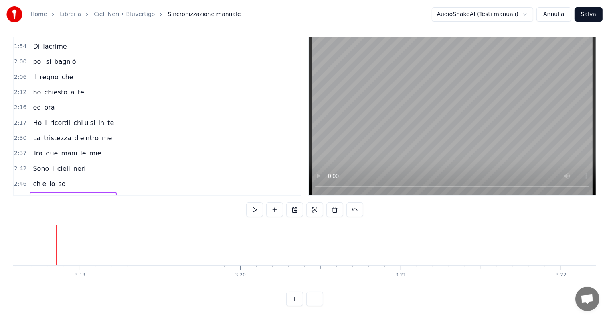
scroll to position [0, 31868]
click at [597, 11] on button "Salva" at bounding box center [589, 14] width 28 height 14
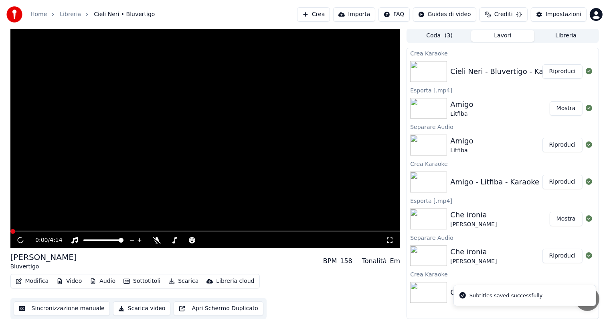
scroll to position [0, 0]
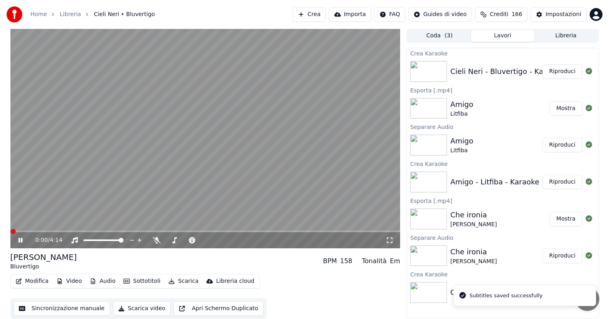
click at [573, 72] on button "Riproduci" at bounding box center [563, 71] width 40 height 14
click at [17, 241] on icon at bounding box center [26, 240] width 19 height 6
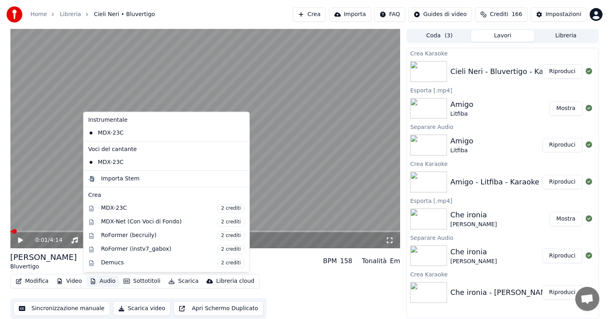
click at [112, 279] on button "Audio" at bounding box center [103, 280] width 32 height 11
click at [130, 221] on div "MDX-Net (Con Voci di Fondo) 2 crediti" at bounding box center [173, 221] width 144 height 9
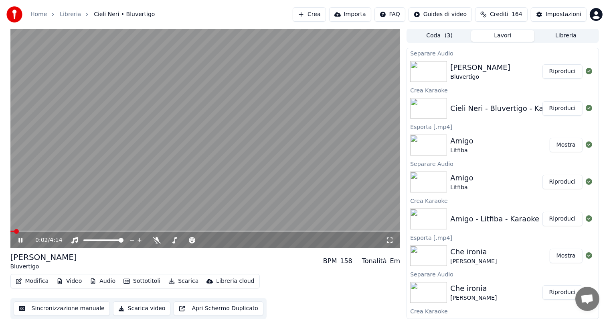
click at [558, 69] on button "Riproduci" at bounding box center [563, 71] width 40 height 14
click at [21, 240] on icon at bounding box center [20, 239] width 4 height 5
click at [110, 281] on button "Audio" at bounding box center [103, 280] width 32 height 11
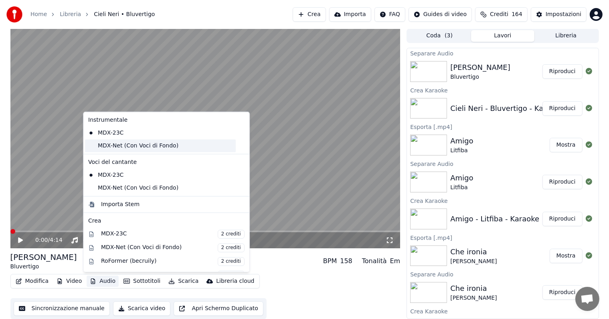
click at [114, 142] on div "MDX-Net (Con Voci di Fondo)" at bounding box center [160, 145] width 151 height 13
click at [104, 281] on button "Audio" at bounding box center [103, 280] width 32 height 11
click at [121, 185] on div "MDX-Net (Con Voci di Fondo)" at bounding box center [160, 187] width 151 height 13
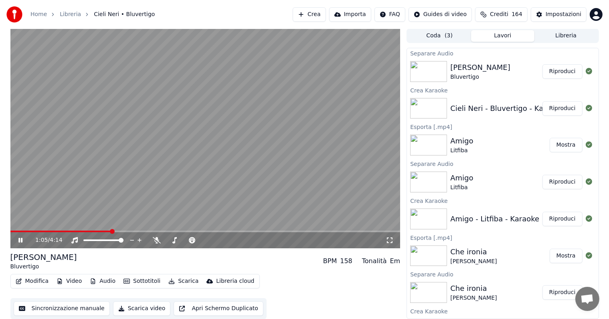
click at [266, 230] on span at bounding box center [205, 231] width 390 height 2
click at [19, 237] on icon at bounding box center [20, 239] width 4 height 5
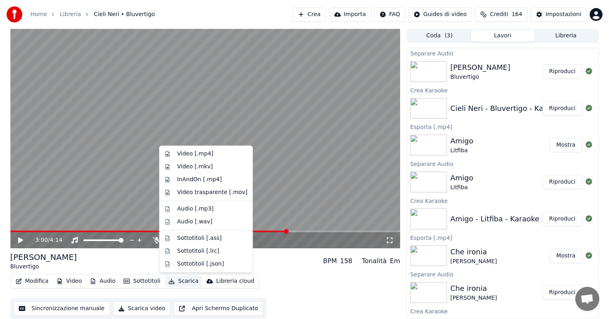
click at [180, 277] on button "Scarica" at bounding box center [183, 280] width 37 height 11
click at [194, 152] on div "Video [.mp4]" at bounding box center [195, 154] width 36 height 8
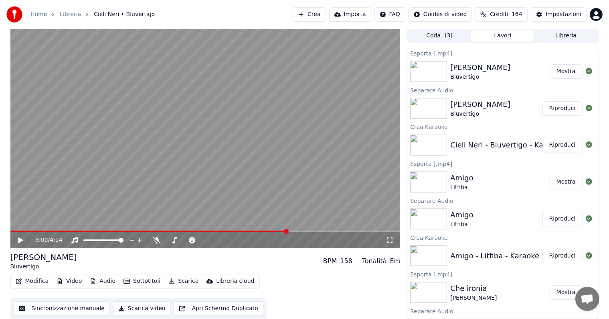
click at [560, 71] on button "Mostra" at bounding box center [566, 71] width 33 height 14
